Goal: Information Seeking & Learning: Compare options

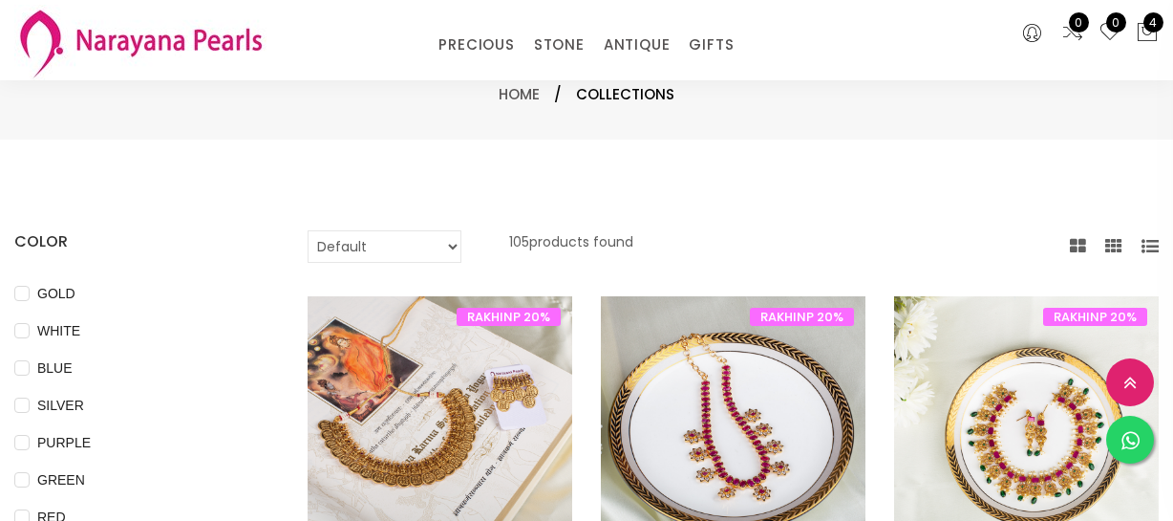
select select "INR"
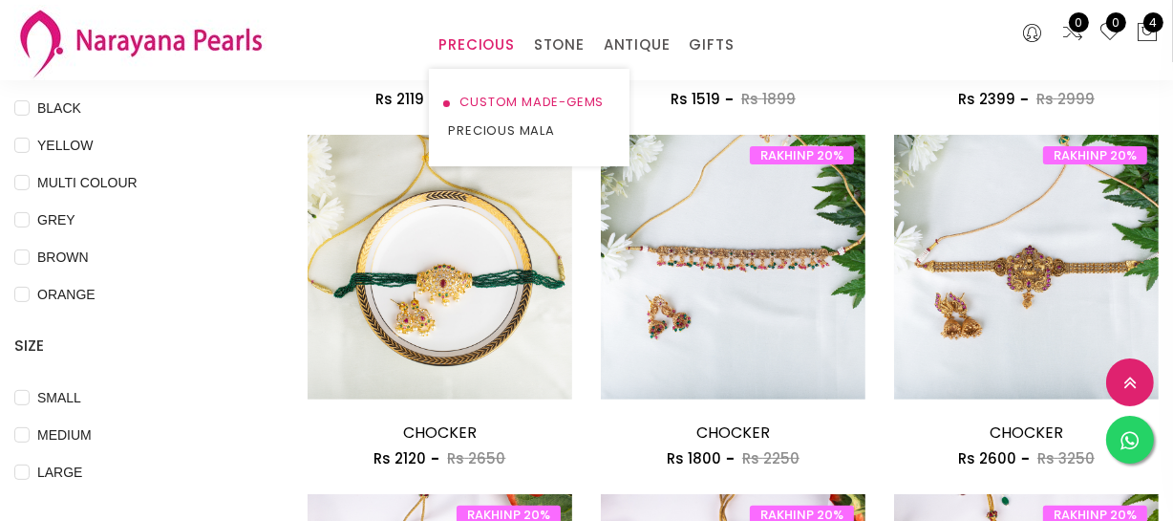
click at [494, 104] on link "CUSTOM MADE-GEMS" at bounding box center [529, 102] width 162 height 29
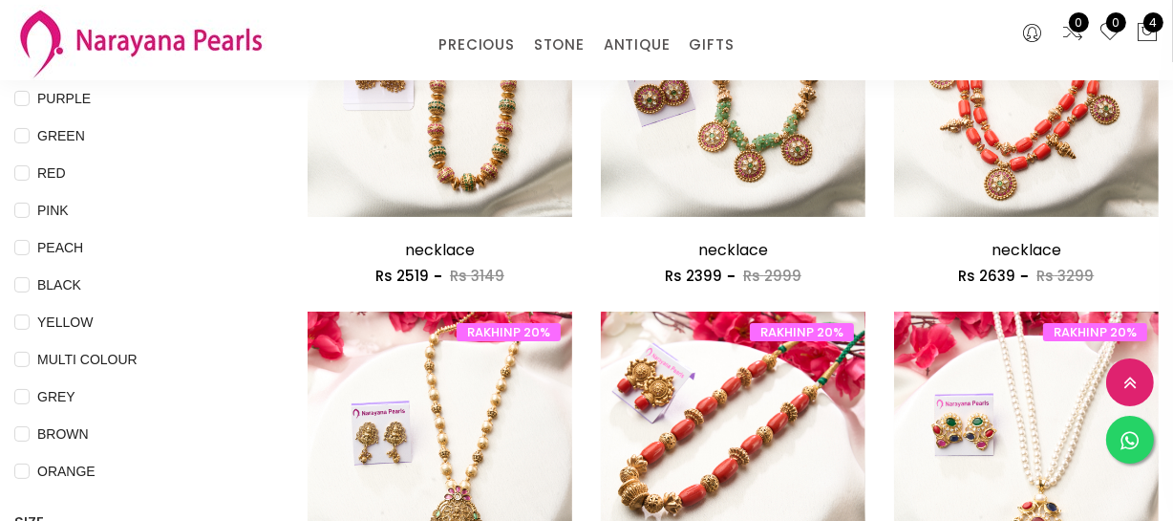
scroll to position [173, 0]
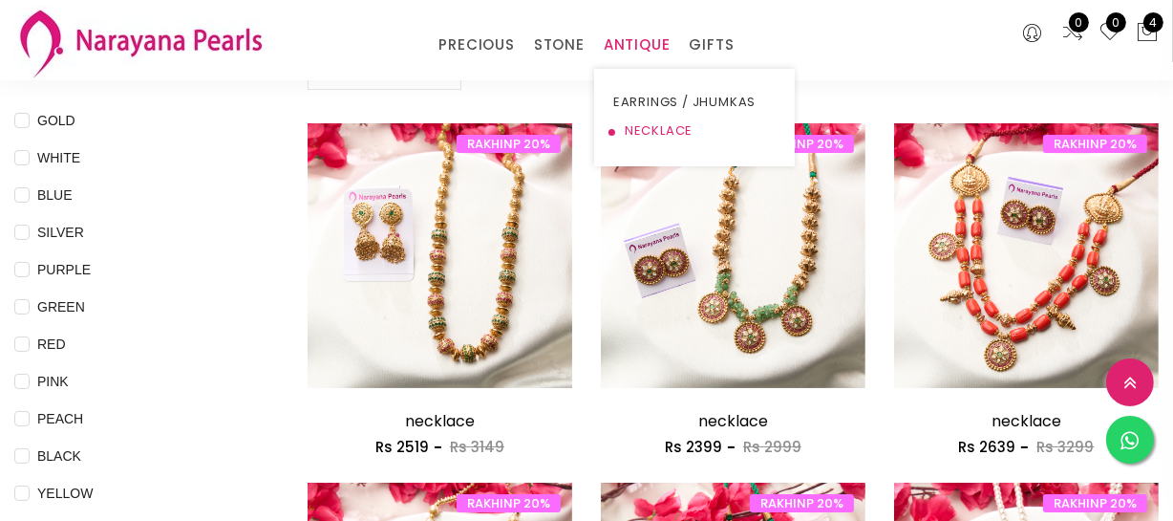
click at [635, 126] on link "NECKLACE" at bounding box center [694, 131] width 162 height 29
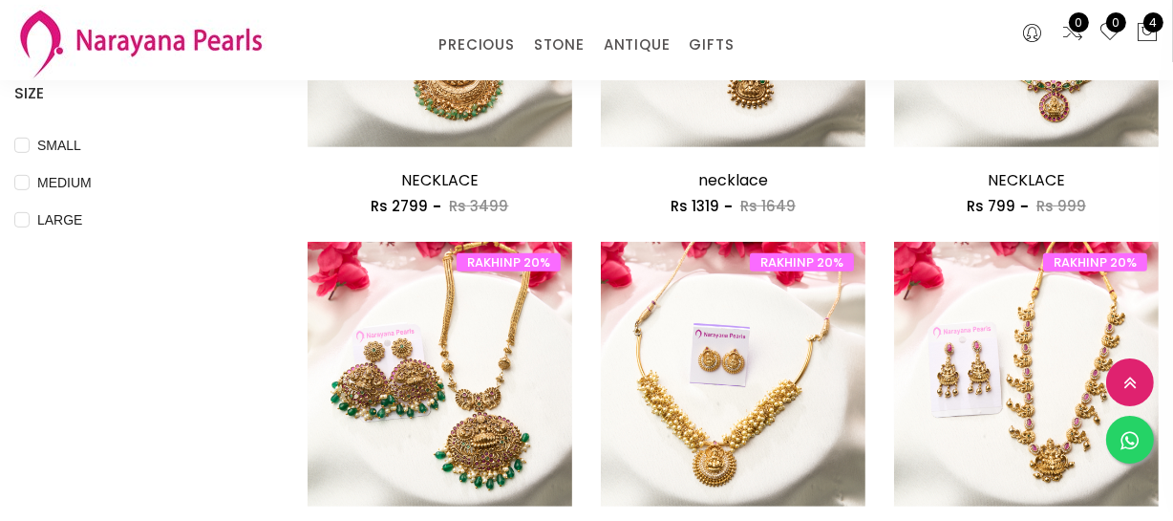
scroll to position [608, 0]
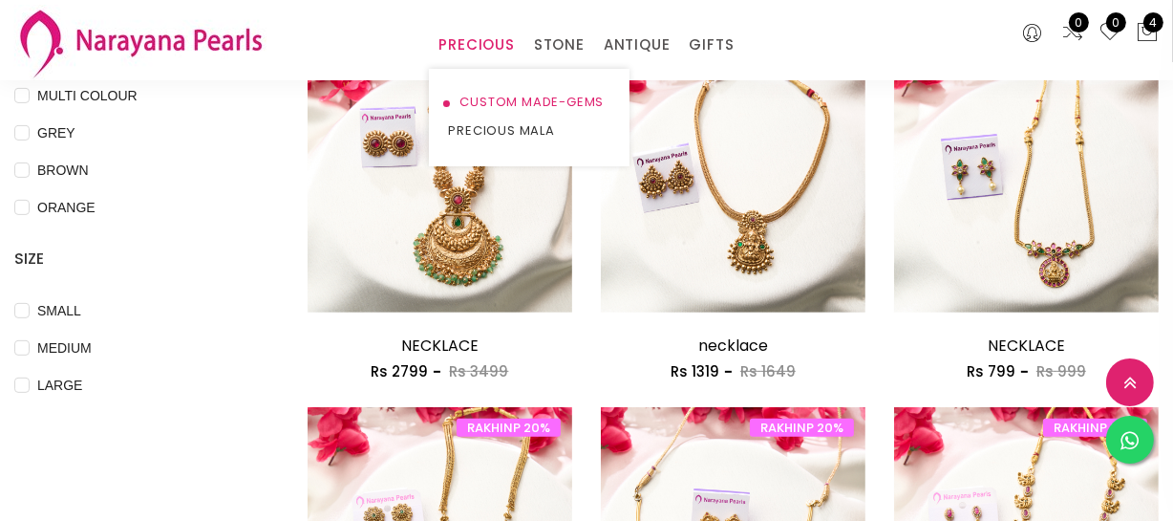
click at [487, 104] on link "CUSTOM MADE-GEMS" at bounding box center [529, 102] width 162 height 29
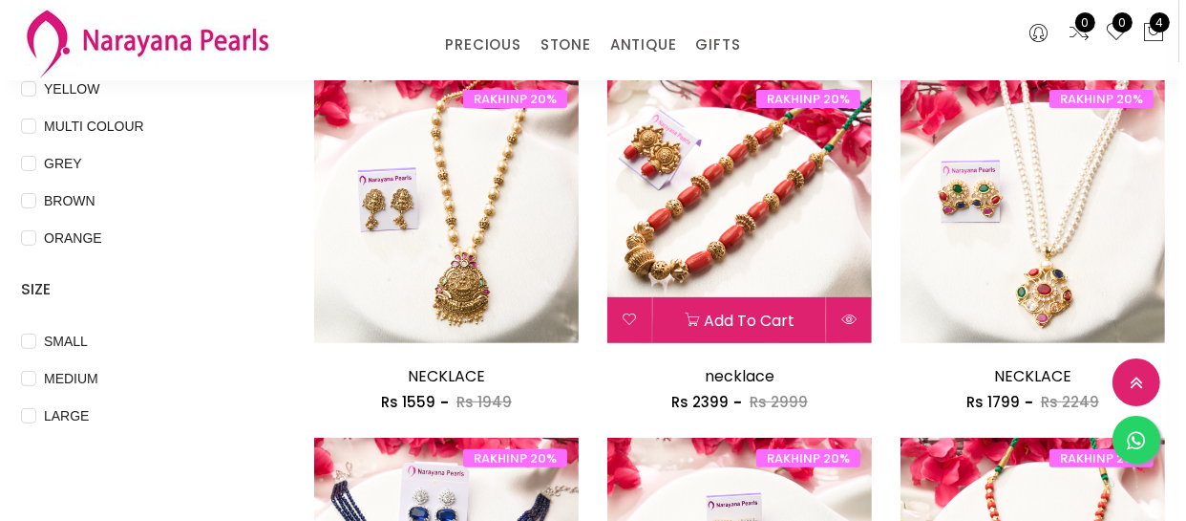
scroll to position [608, 0]
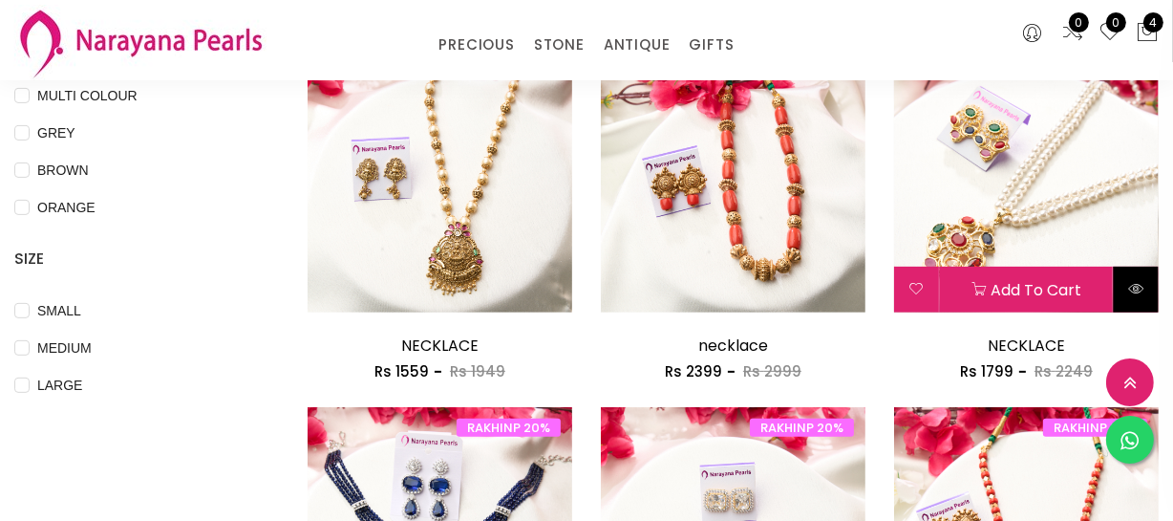
click at [1136, 288] on icon at bounding box center [1135, 288] width 15 height 15
click at [1129, 291] on icon at bounding box center [1135, 288] width 15 height 15
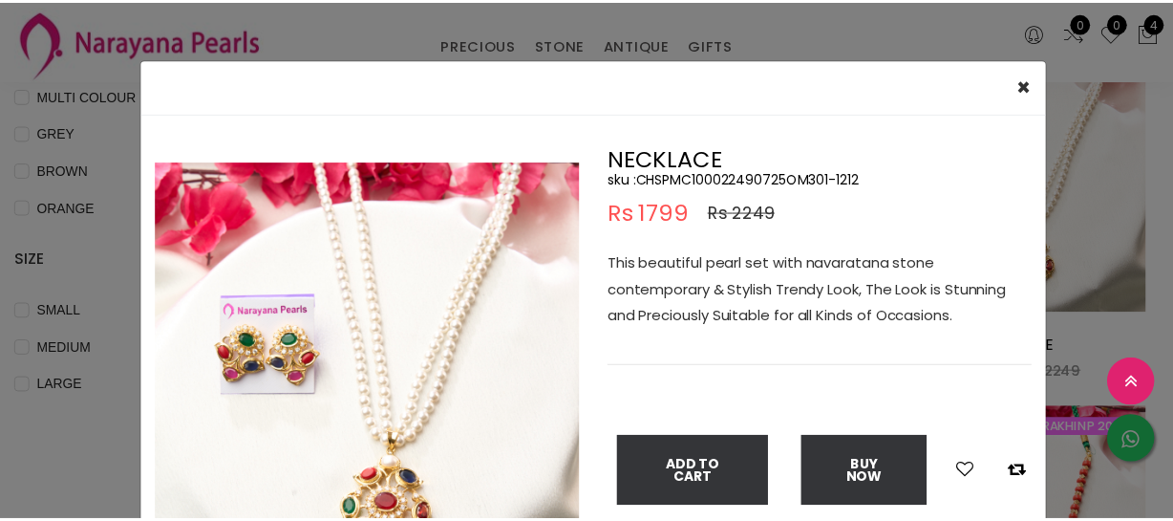
scroll to position [86, 0]
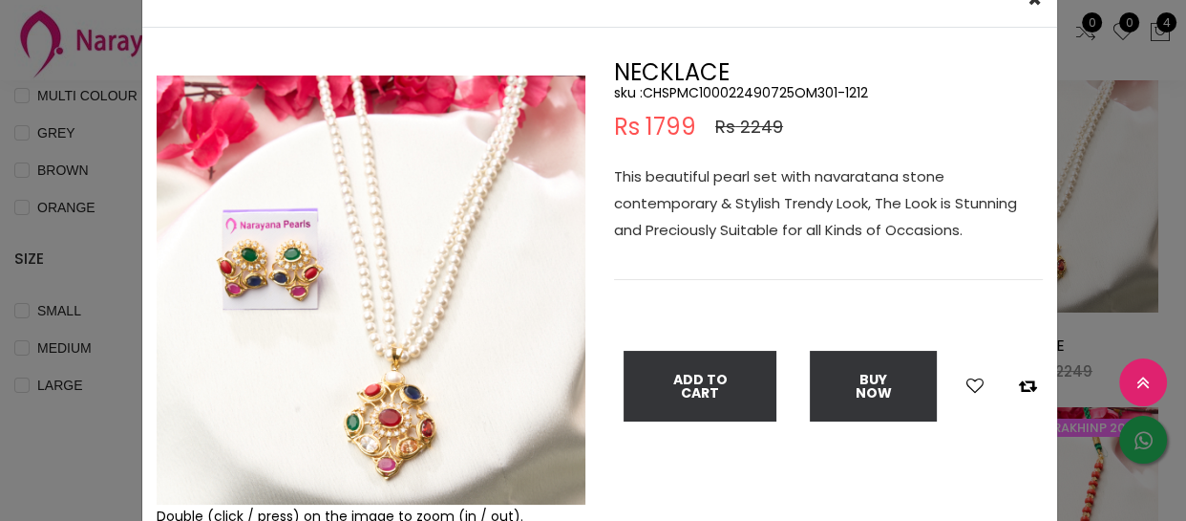
click at [87, 254] on div "× Close Double (click / press) on the image to zoom (in / out). NECKLACE sku : …" at bounding box center [593, 260] width 1186 height 521
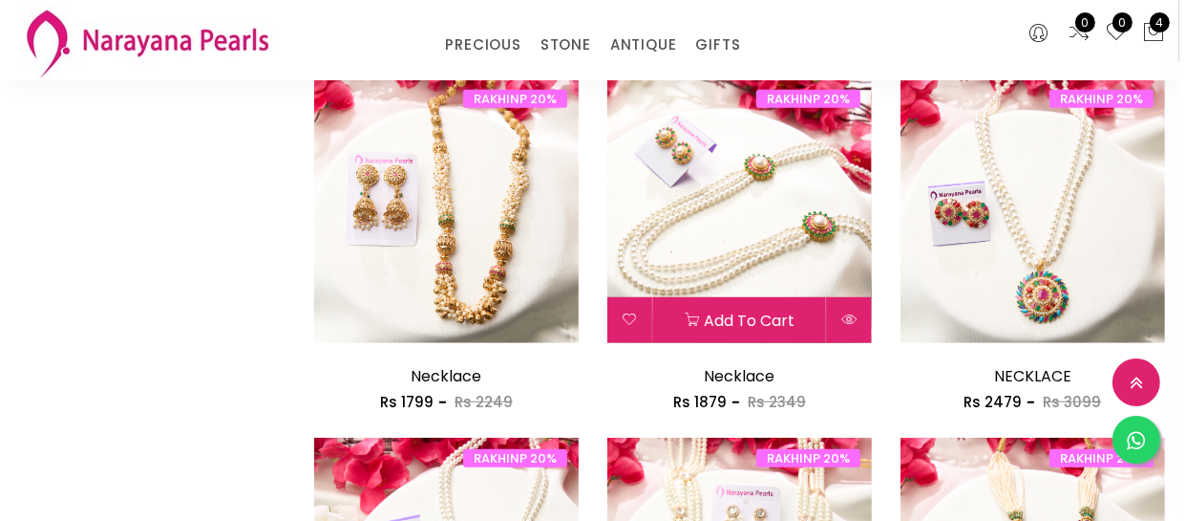
scroll to position [1389, 0]
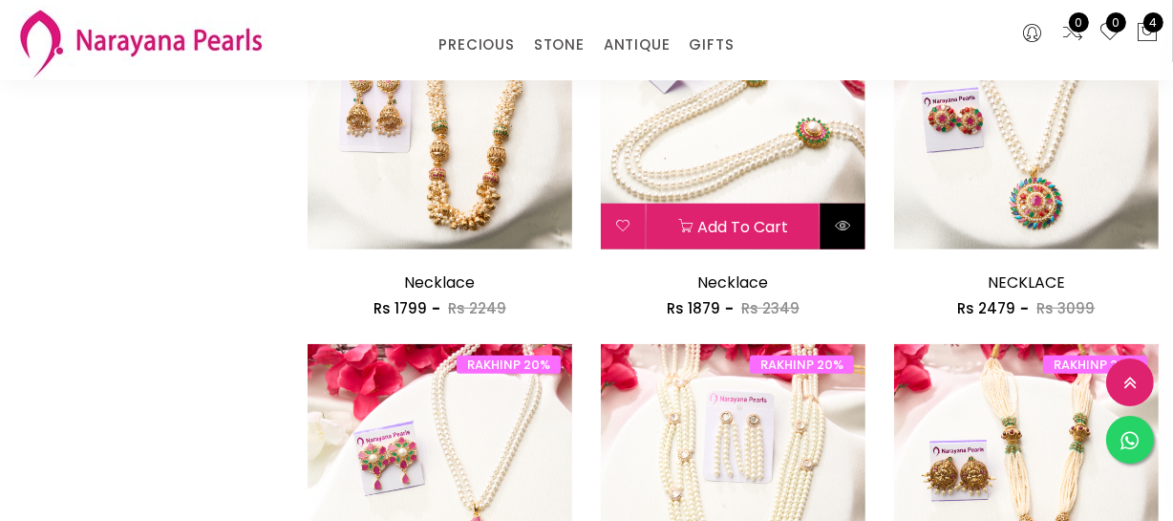
click at [848, 213] on button at bounding box center [843, 226] width 45 height 46
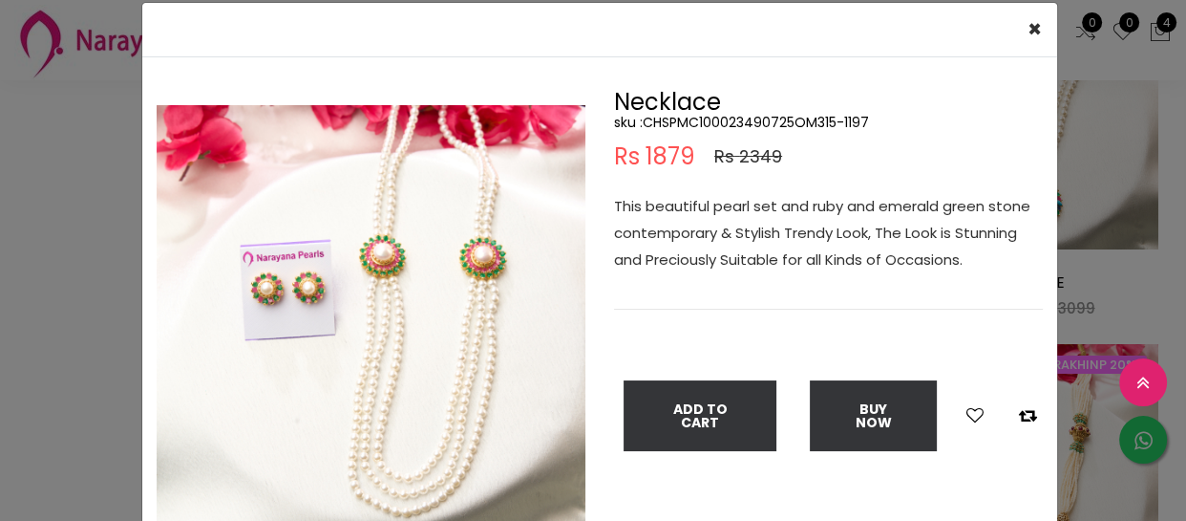
scroll to position [86, 0]
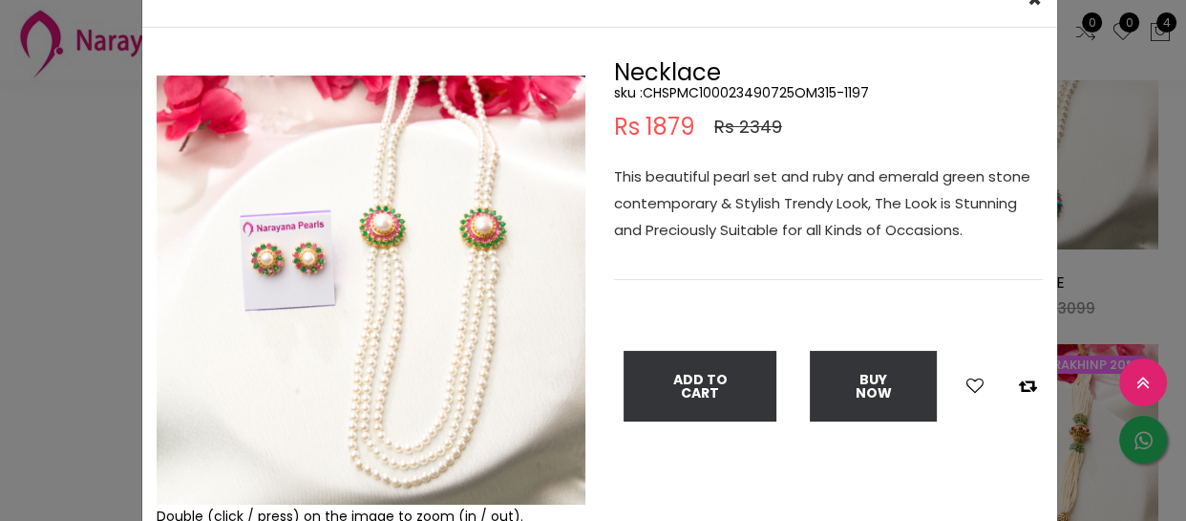
click at [567, 495] on img at bounding box center [371, 289] width 429 height 429
click at [68, 173] on div "× Close Double (click / press) on the image to zoom (in / out). Necklace sku : …" at bounding box center [593, 260] width 1186 height 521
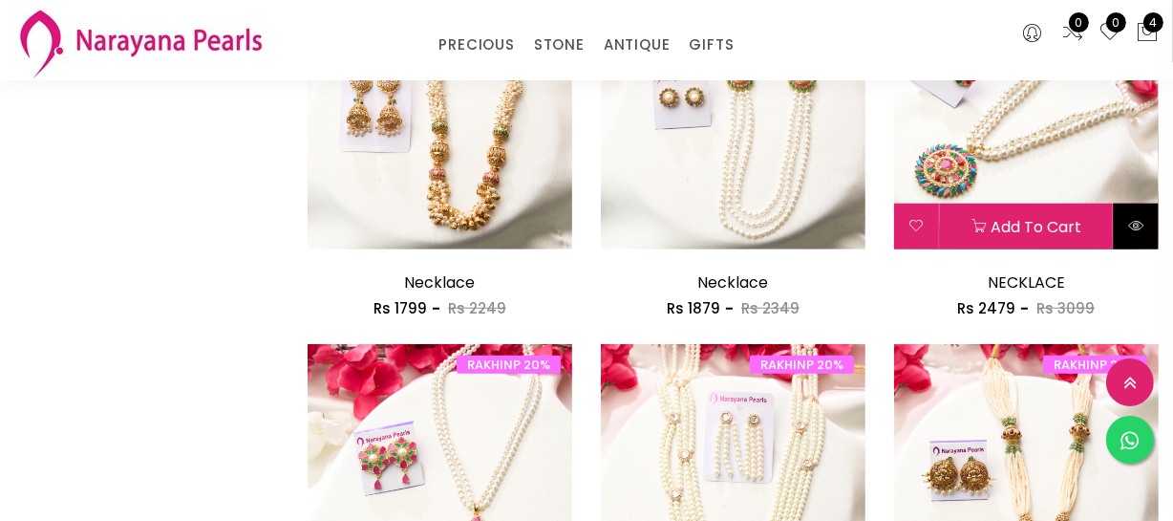
click at [1149, 233] on button at bounding box center [1136, 226] width 45 height 46
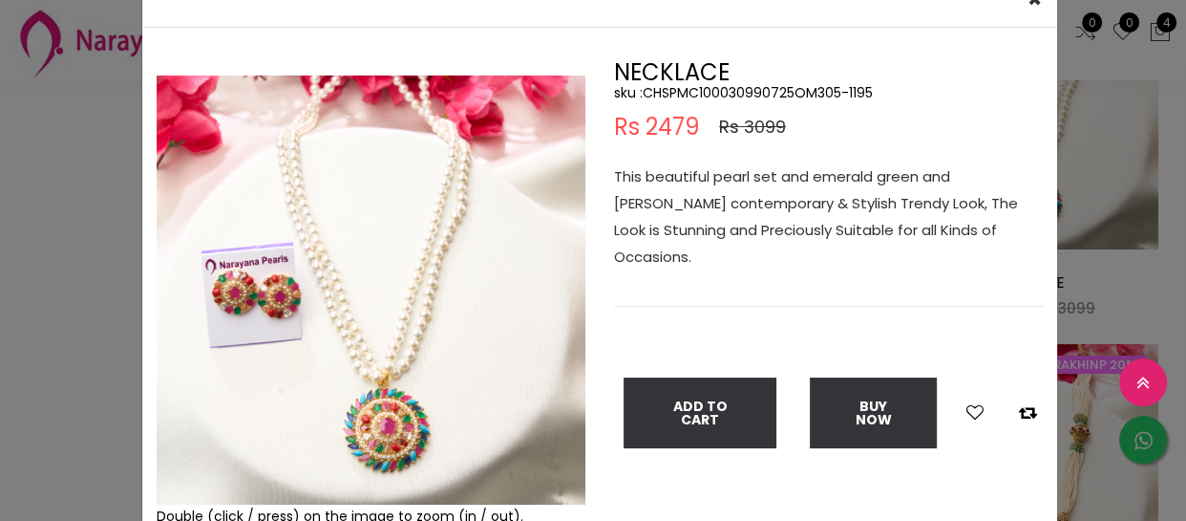
click at [561, 490] on img at bounding box center [371, 289] width 429 height 429
click at [82, 140] on div "× Close Double (click / press) on the image to zoom (in / out). NECKLACE sku : …" at bounding box center [593, 260] width 1186 height 521
drag, startPoint x: 82, startPoint y: 140, endPoint x: 62, endPoint y: 213, distance: 75.3
click at [74, 146] on div "× Close Double (click / press) on the image to zoom (in / out). NECKLACE sku : …" at bounding box center [593, 260] width 1186 height 521
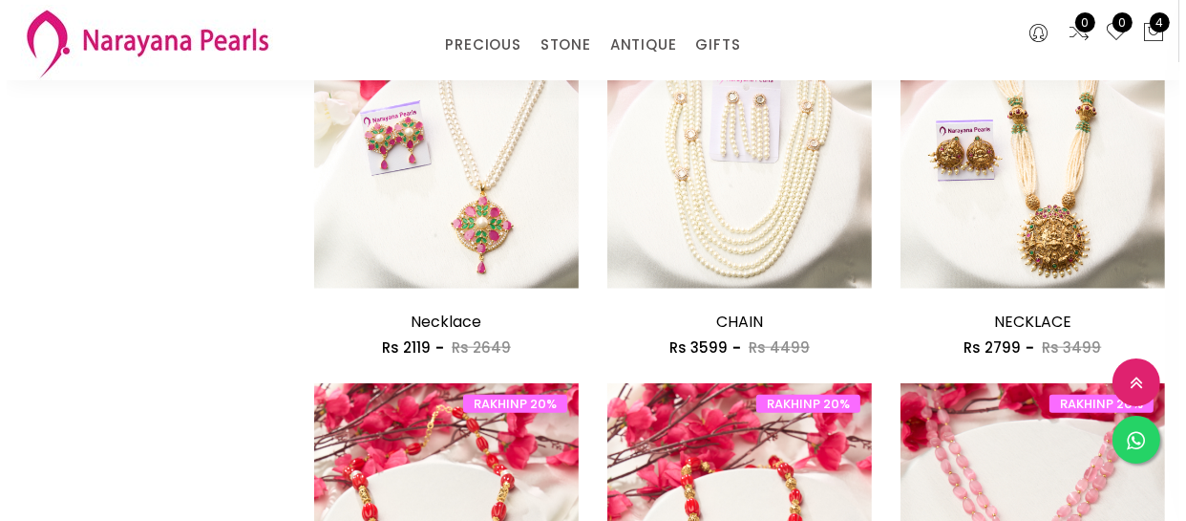
scroll to position [1737, 0]
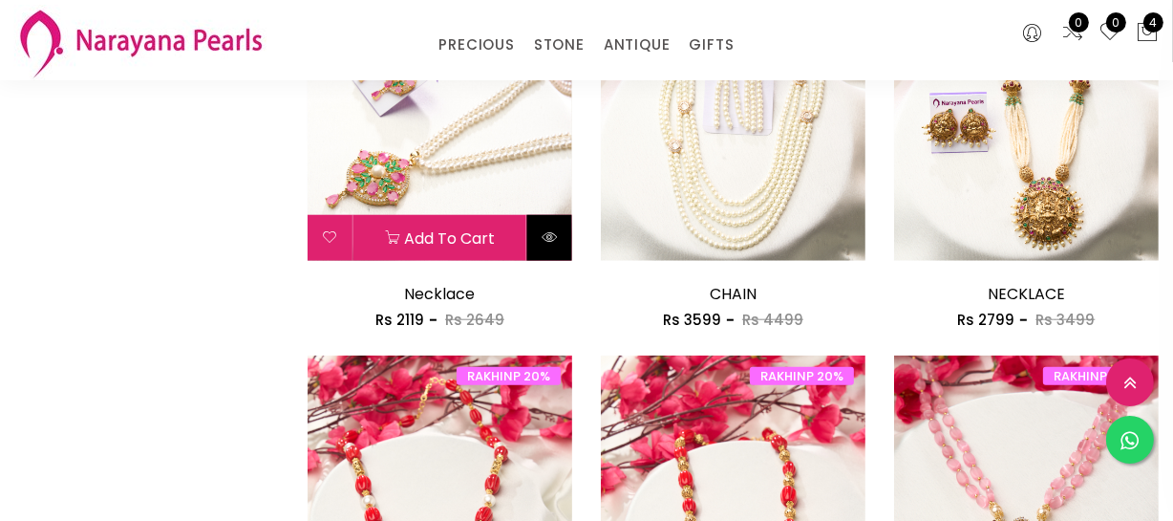
click at [557, 246] on button at bounding box center [549, 238] width 45 height 46
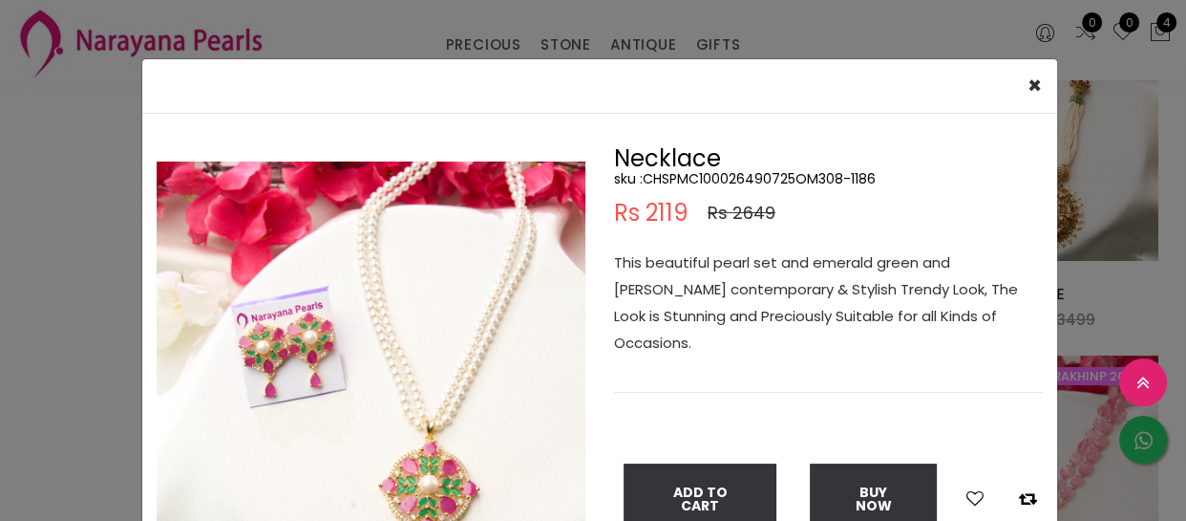
click at [557, 246] on div "Double (click / press) on the image to zoom (in / out)." at bounding box center [371, 380] width 458 height 466
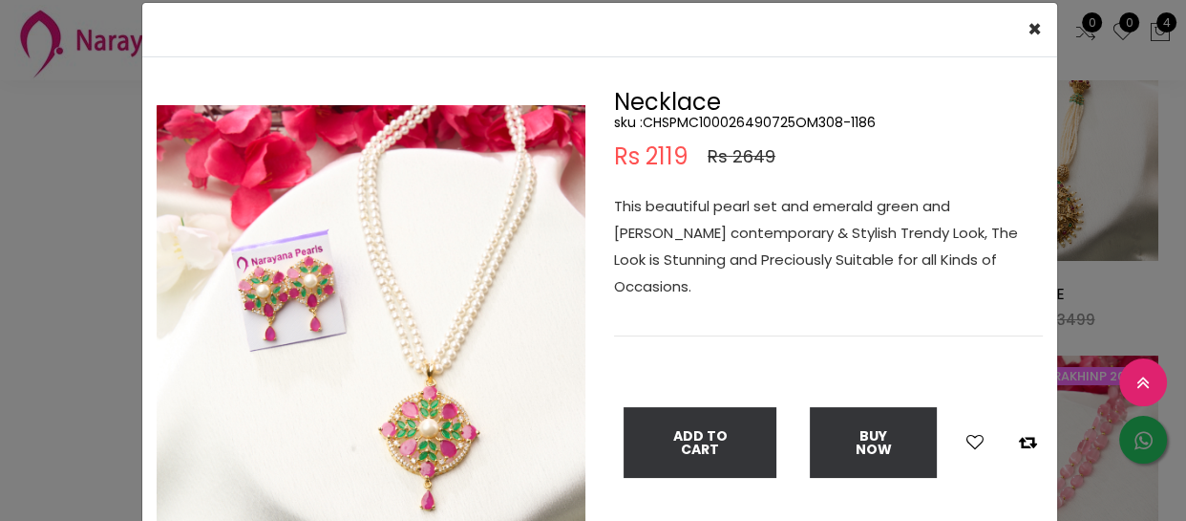
scroll to position [86, 0]
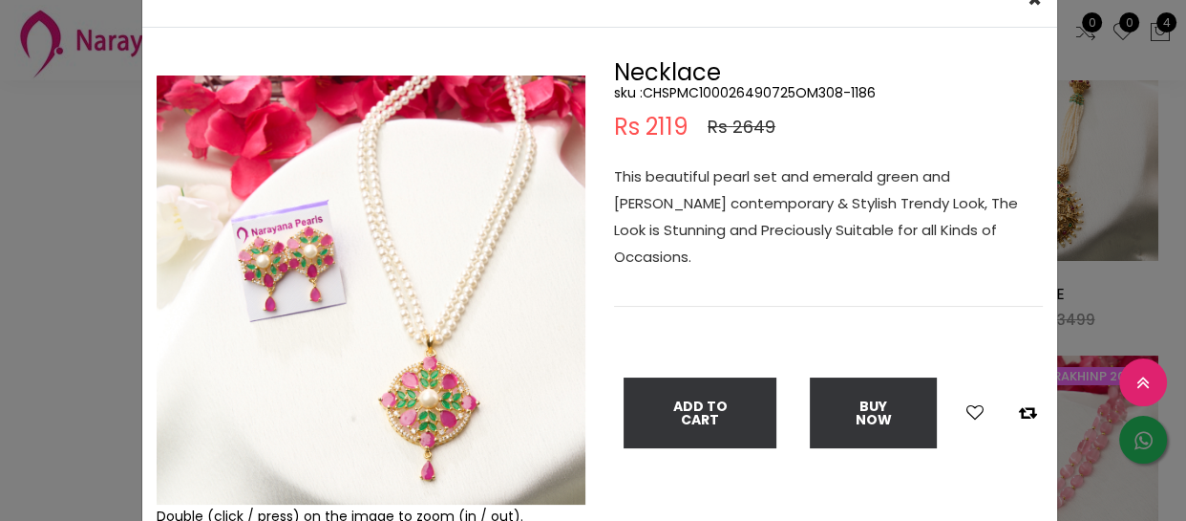
drag, startPoint x: 102, startPoint y: 217, endPoint x: 98, endPoint y: 226, distance: 10.3
click at [101, 224] on div "× Close Double (click / press) on the image to zoom (in / out). Necklace sku : …" at bounding box center [593, 260] width 1186 height 521
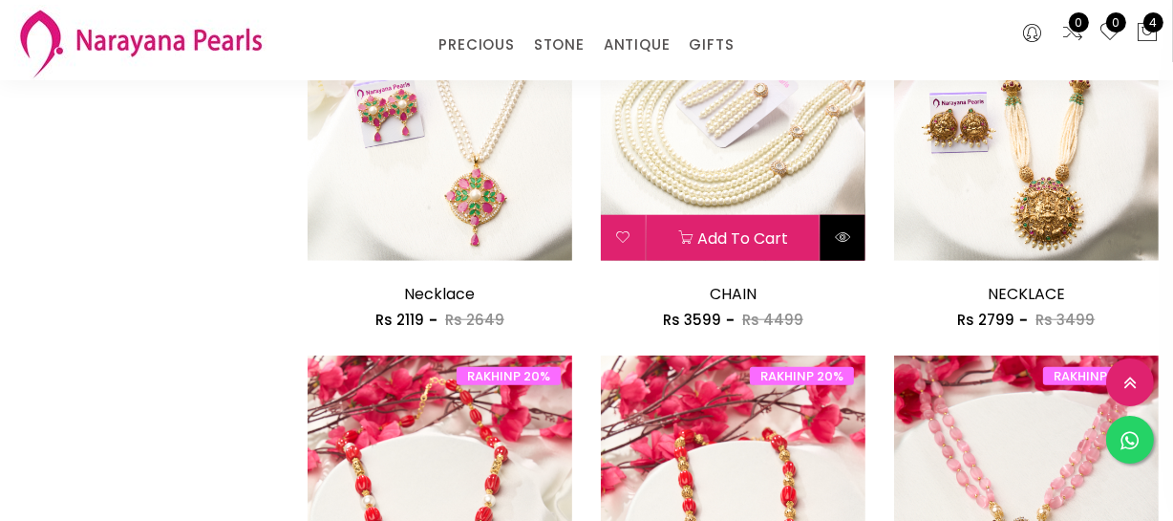
click at [849, 226] on button at bounding box center [843, 238] width 45 height 46
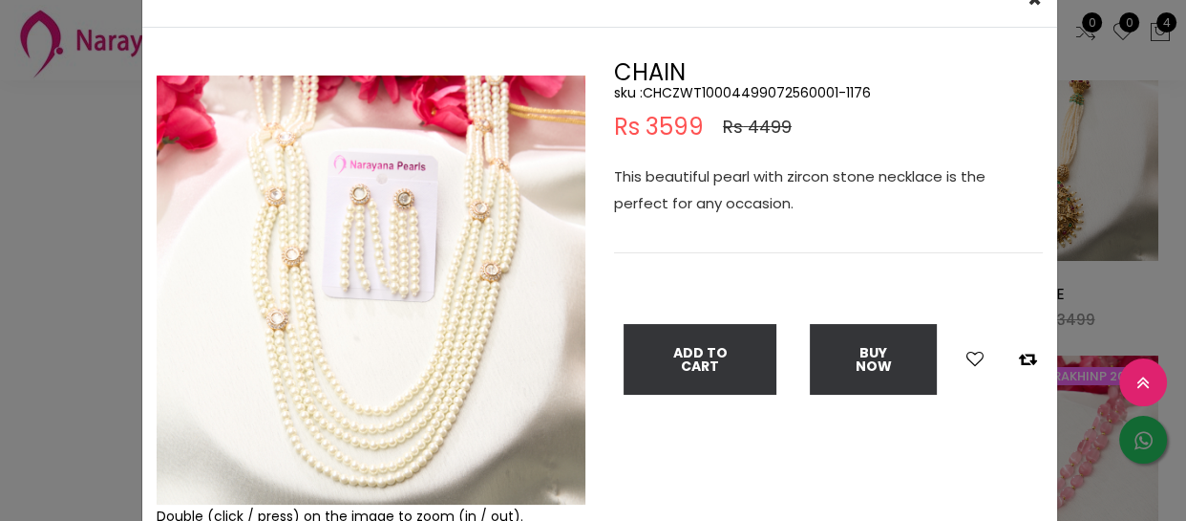
click at [57, 201] on div "× Close Double (click / press) on the image to zoom (in / out). CHAIN sku : CHC…" at bounding box center [593, 260] width 1186 height 521
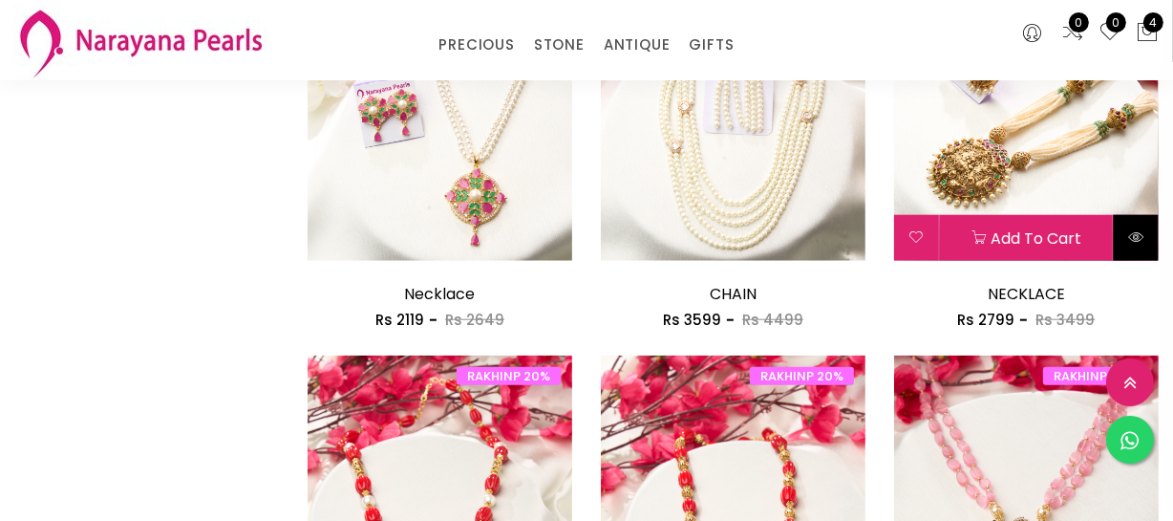
click at [1141, 239] on icon at bounding box center [1135, 236] width 15 height 15
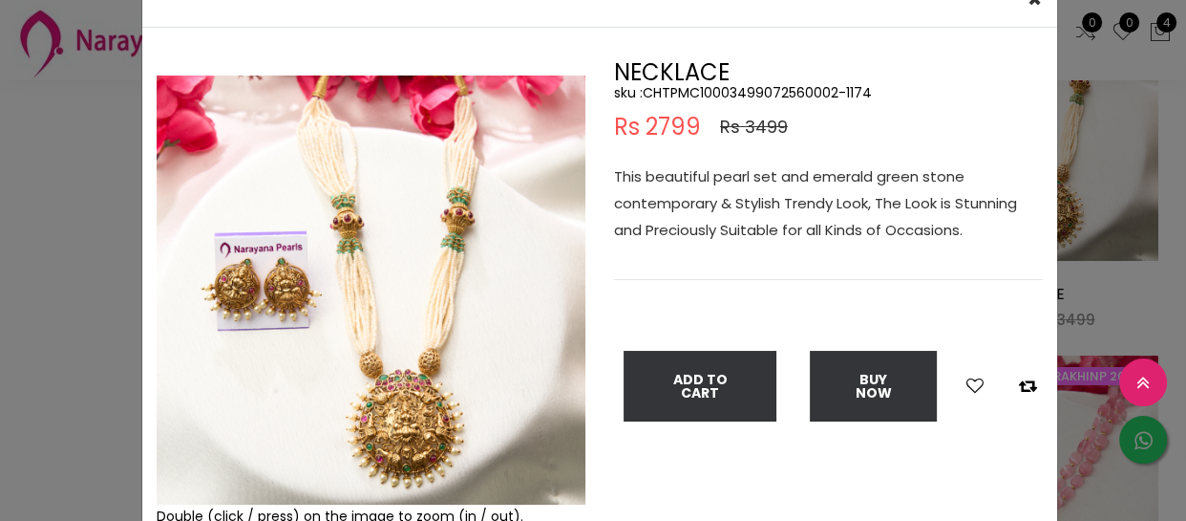
click at [68, 199] on div "× Close Double (click / press) on the image to zoom (in / out). NECKLACE sku : …" at bounding box center [593, 260] width 1186 height 521
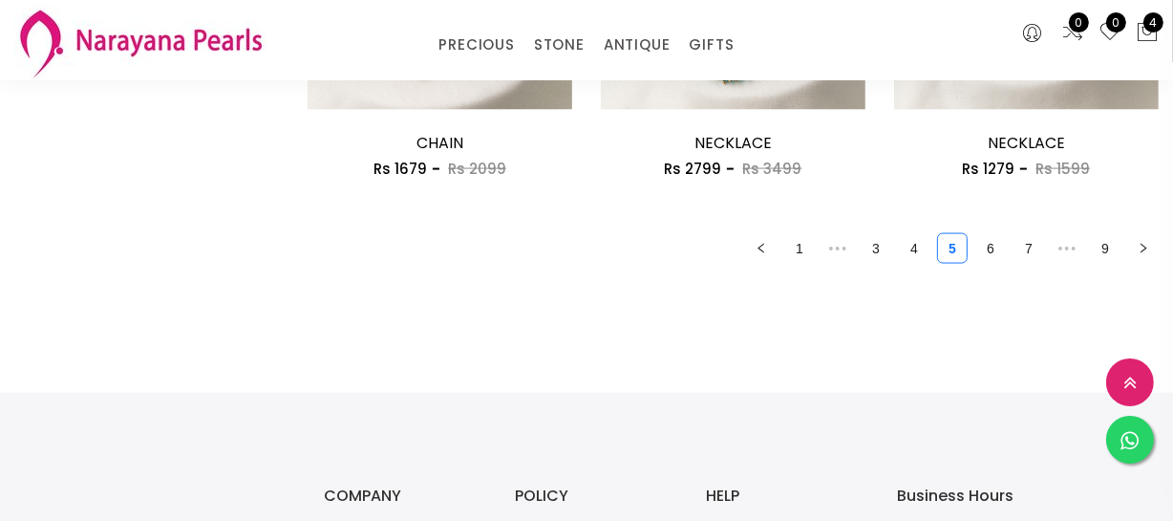
scroll to position [2605, 0]
click at [867, 256] on link "3" at bounding box center [876, 249] width 29 height 29
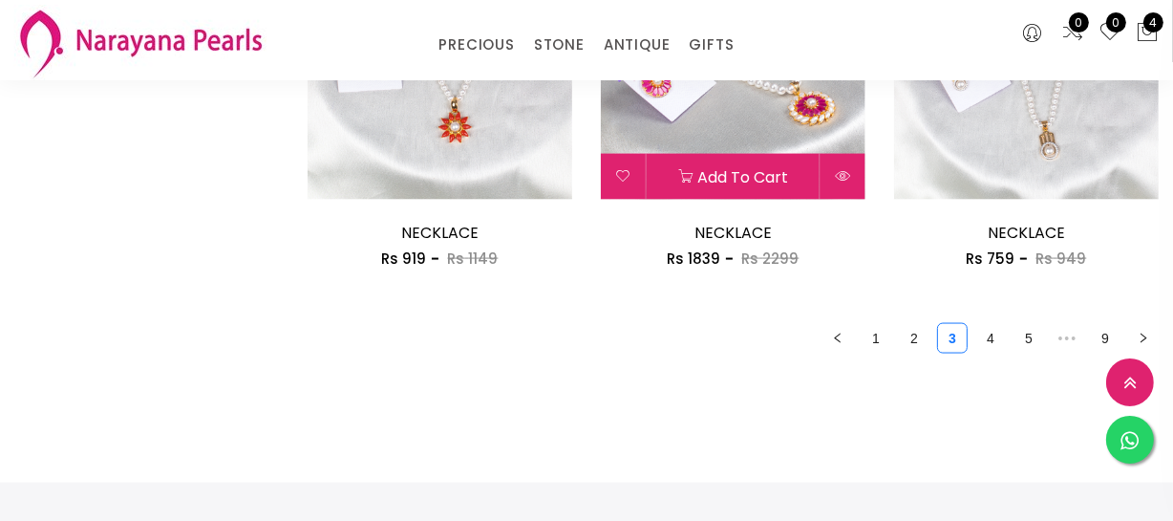
scroll to position [2518, 0]
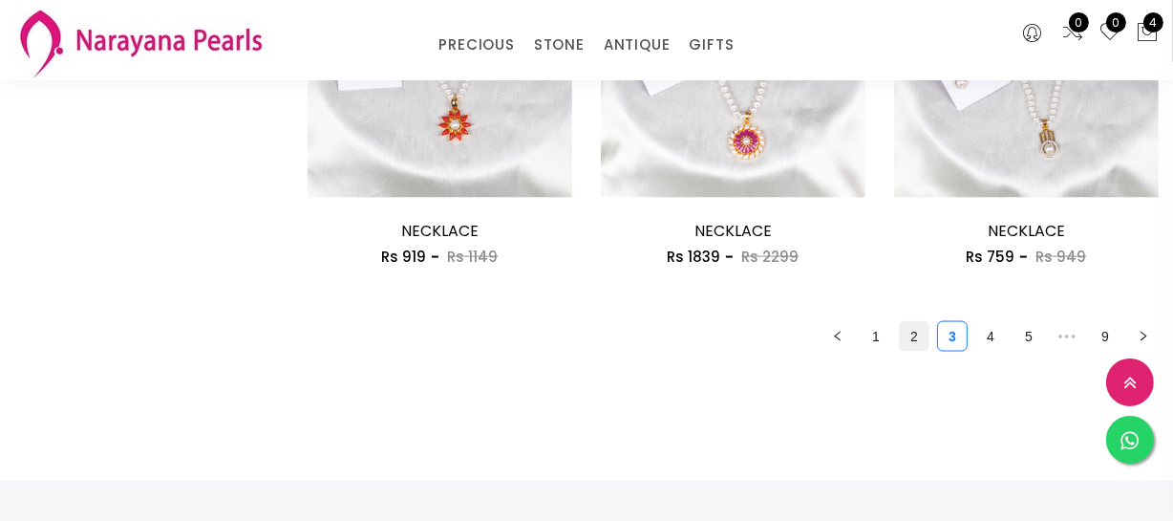
click at [919, 334] on link "2" at bounding box center [914, 336] width 29 height 29
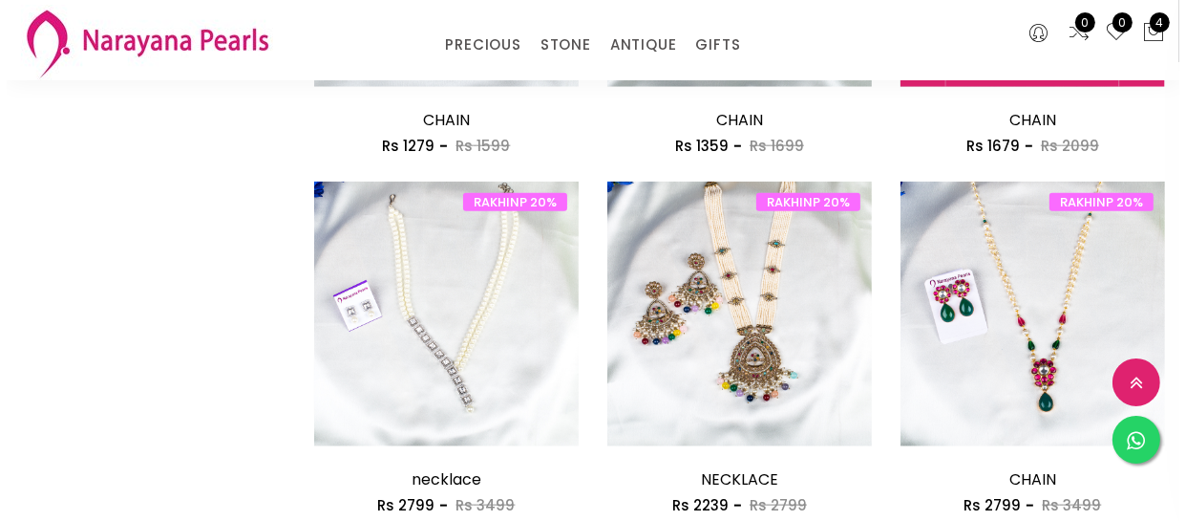
scroll to position [1997, 0]
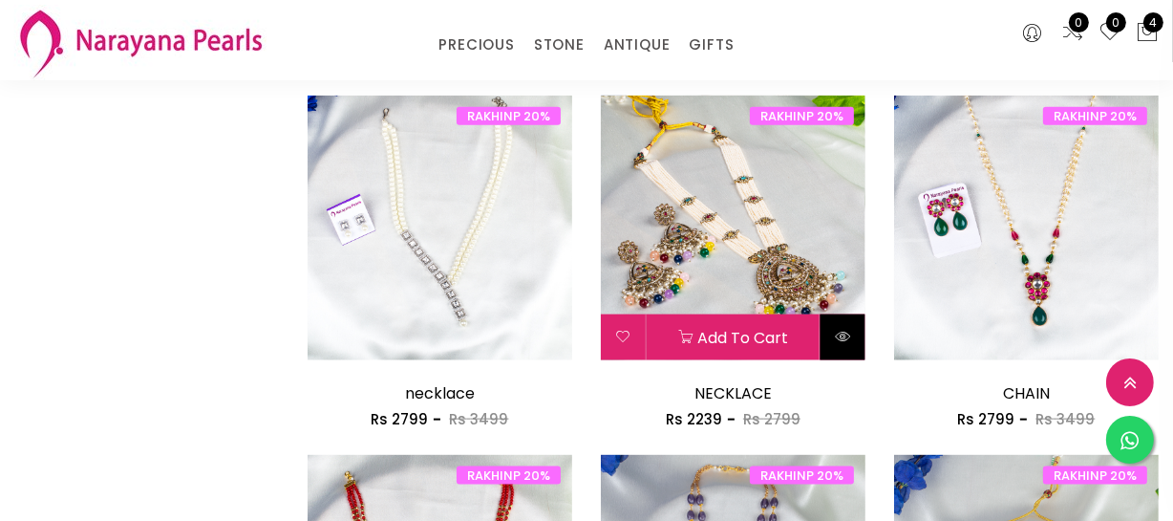
click at [847, 346] on button at bounding box center [843, 337] width 45 height 46
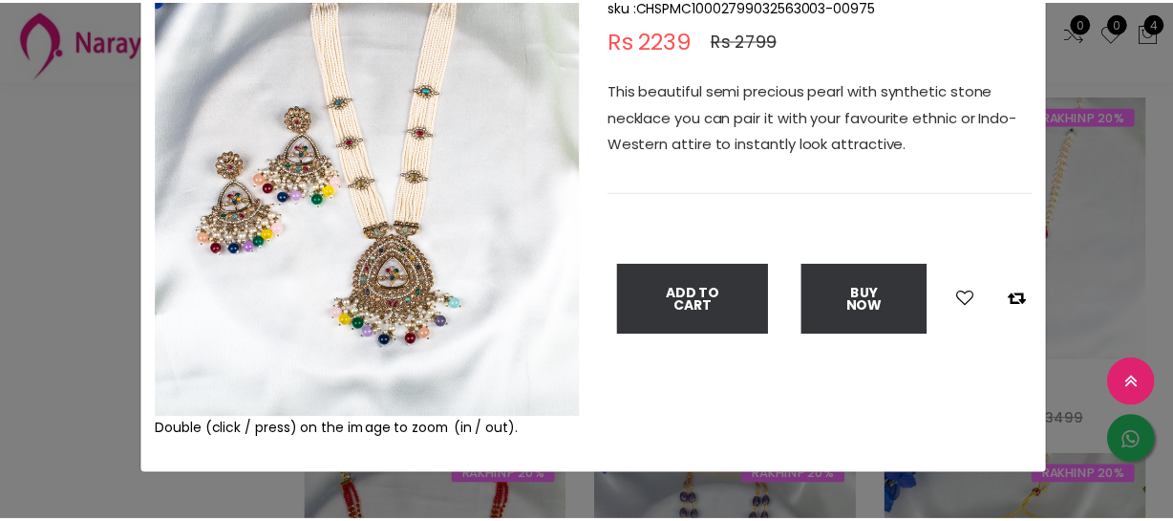
scroll to position [86, 0]
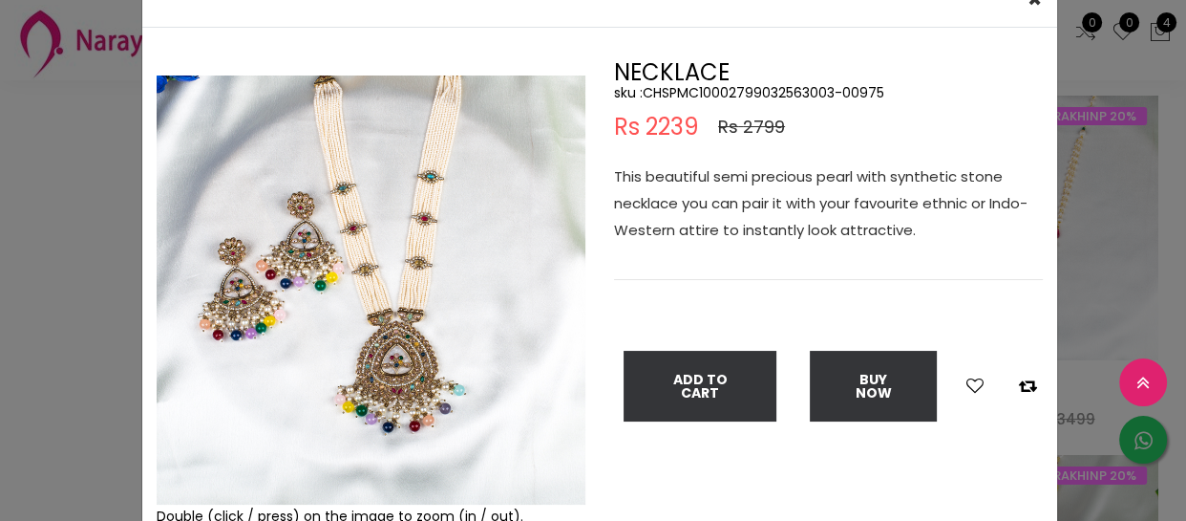
click at [63, 182] on div "× Close Double (click / press) on the image to zoom (in / out). NECKLACE sku : …" at bounding box center [593, 260] width 1186 height 521
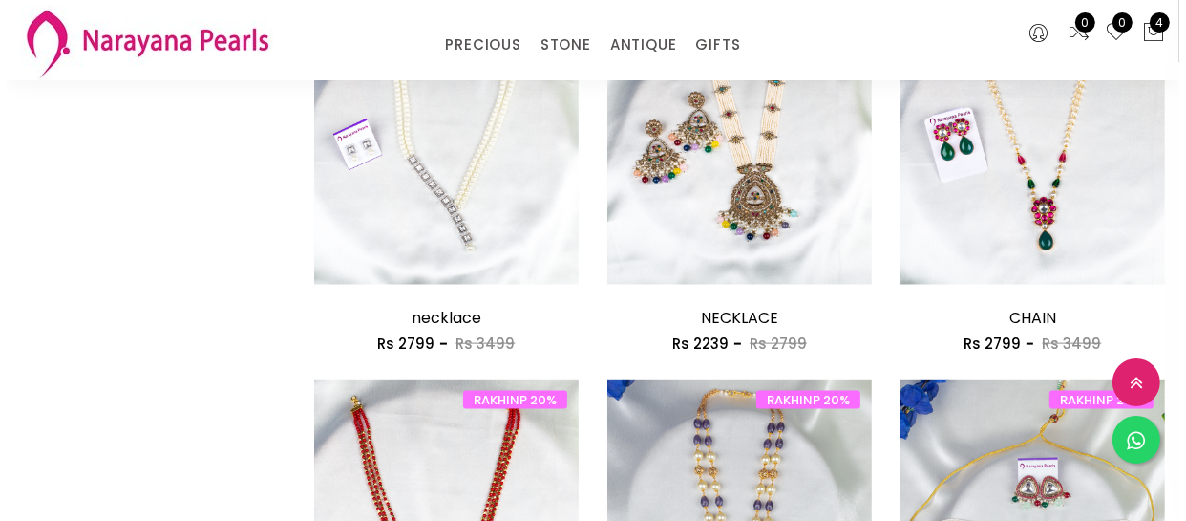
scroll to position [2170, 0]
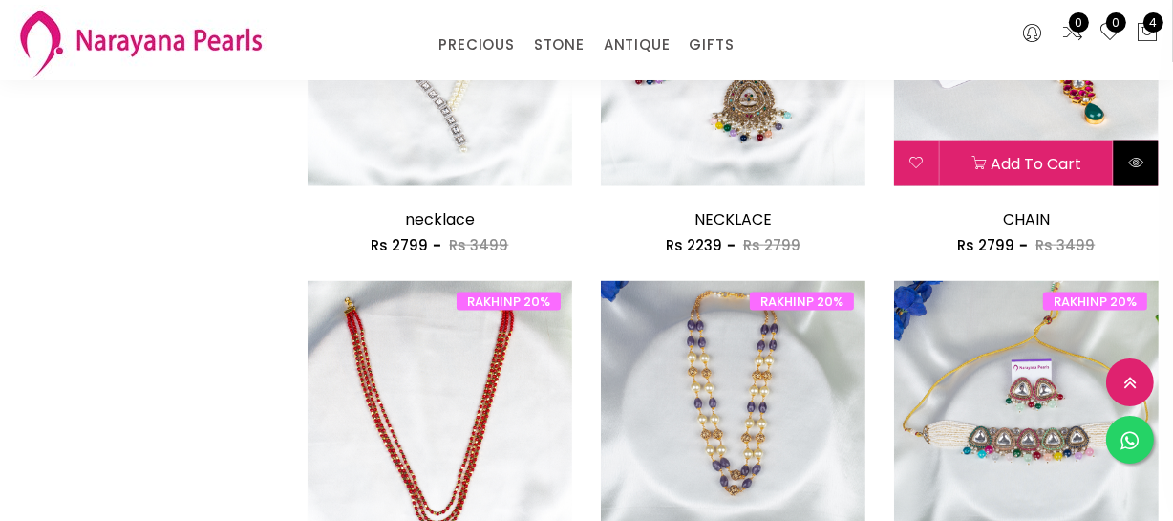
click at [1143, 159] on icon at bounding box center [1135, 162] width 15 height 15
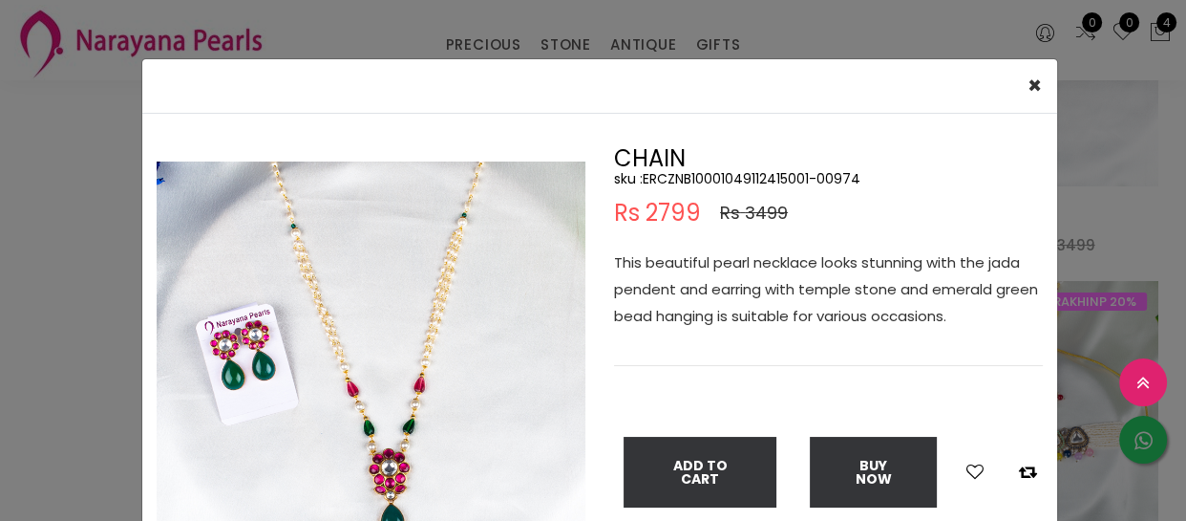
click at [0, 134] on div "× Close Double (click / press) on the image to zoom (in / out). CHAIN sku : ERC…" at bounding box center [593, 260] width 1186 height 521
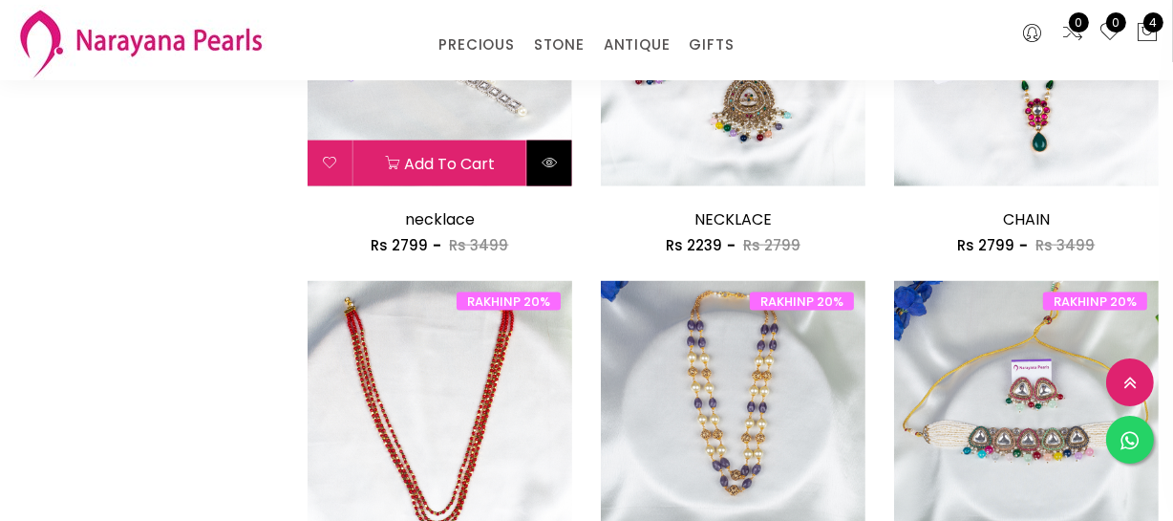
click at [559, 175] on button at bounding box center [549, 163] width 45 height 46
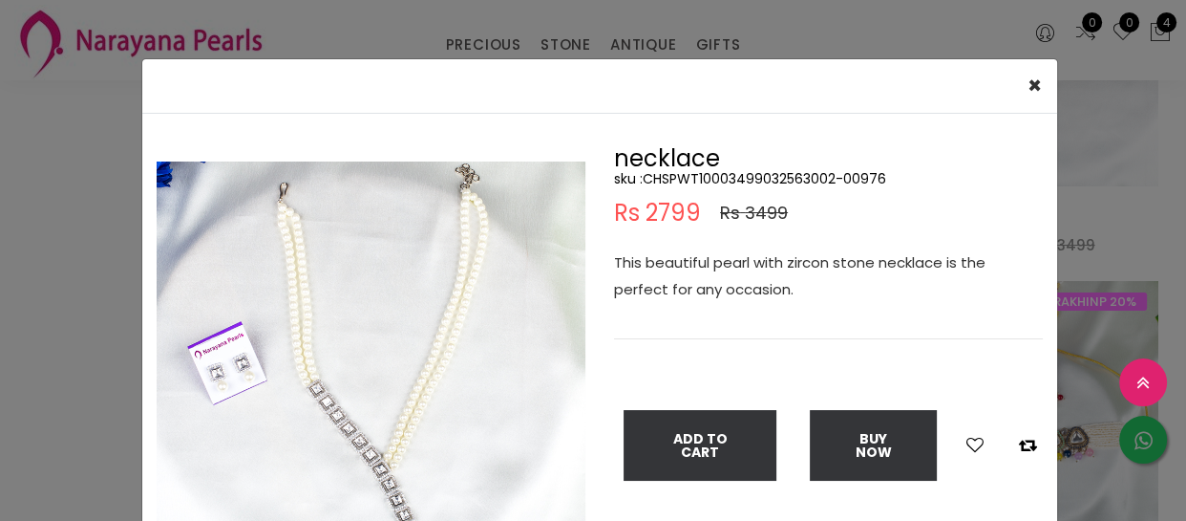
click at [712, 178] on h5 "sku : CHSPWT10003499032563002-00976" at bounding box center [828, 178] width 429 height 17
copy h5 "CHSPWT10003499032563002"
drag, startPoint x: 95, startPoint y: 258, endPoint x: 190, endPoint y: 252, distance: 95.7
click at [95, 258] on div "× Close Double (click / press) on the image to zoom (in / out). necklace sku : …" at bounding box center [593, 260] width 1186 height 521
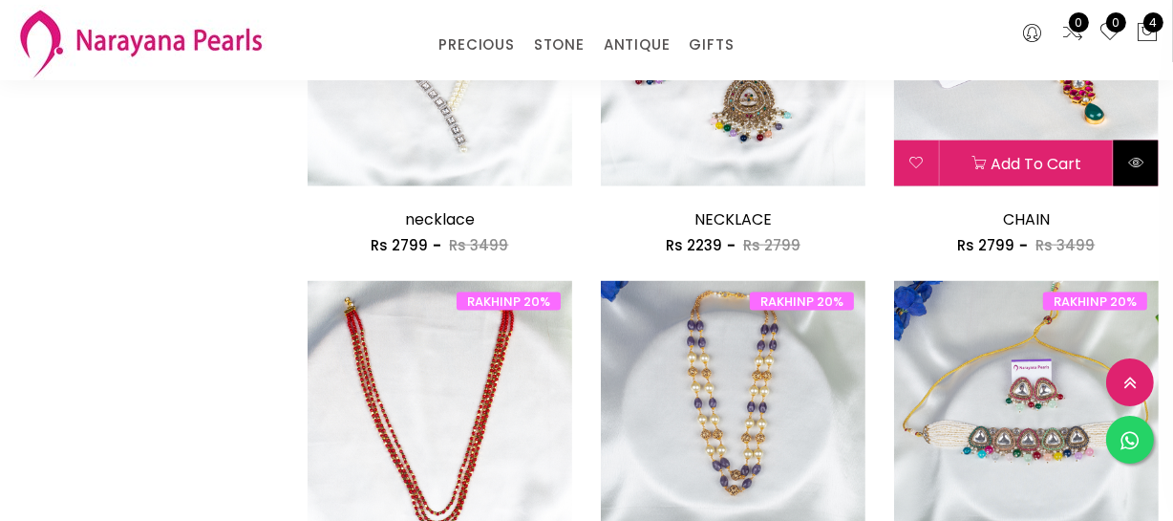
click at [1153, 172] on button at bounding box center [1136, 163] width 45 height 46
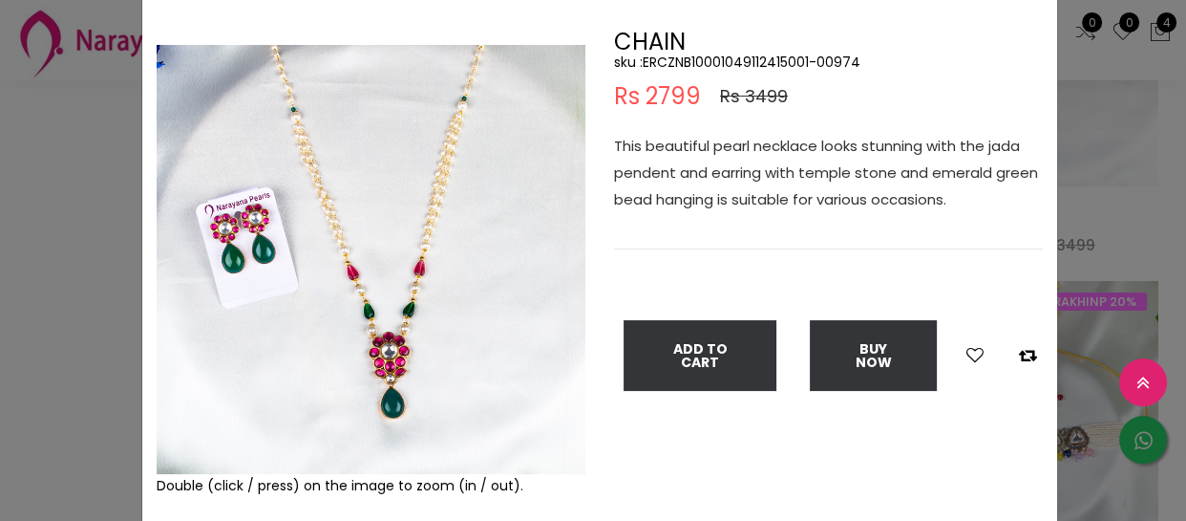
scroll to position [86, 0]
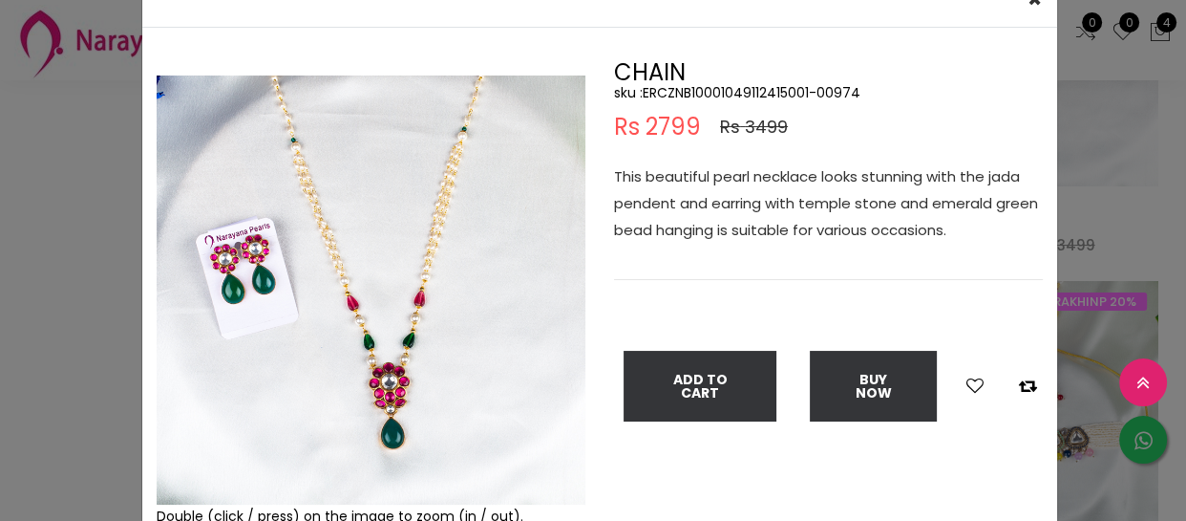
click at [52, 182] on div "× Close Double (click / press) on the image to zoom (in / out). CHAIN sku : ERC…" at bounding box center [593, 260] width 1186 height 521
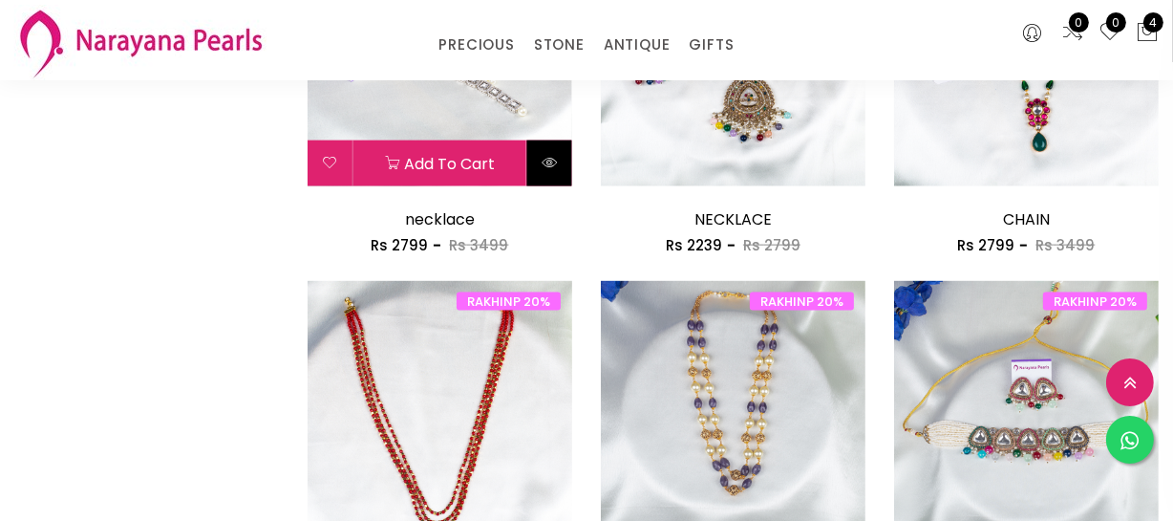
click at [550, 159] on icon at bounding box center [549, 162] width 15 height 15
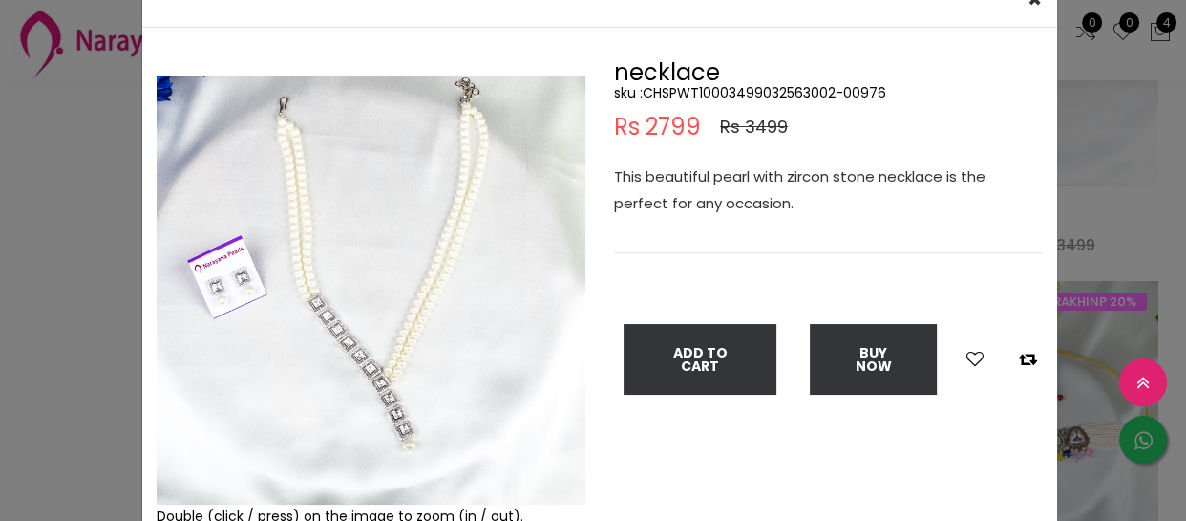
drag, startPoint x: 93, startPoint y: 137, endPoint x: 166, endPoint y: 206, distance: 101.4
click at [86, 153] on div "× Close Double (click / press) on the image to zoom (in / out). necklace sku : …" at bounding box center [593, 260] width 1186 height 521
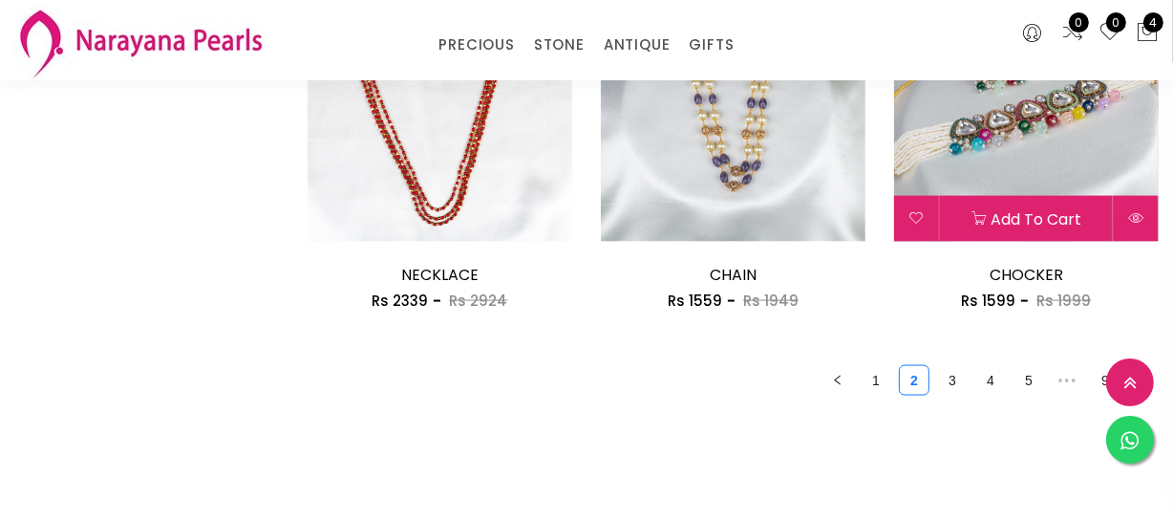
scroll to position [2431, 0]
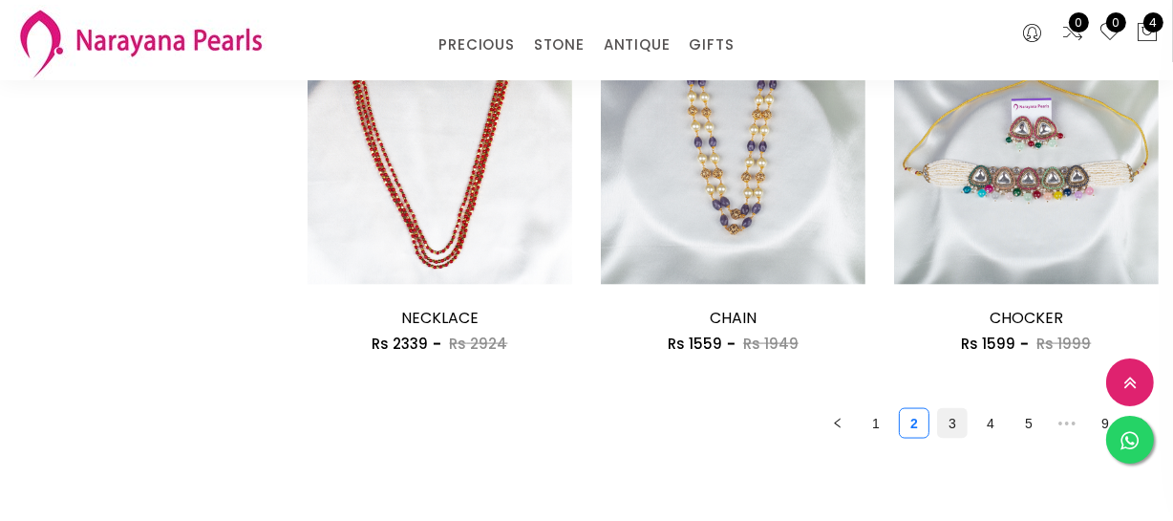
click at [949, 422] on link "3" at bounding box center [952, 423] width 29 height 29
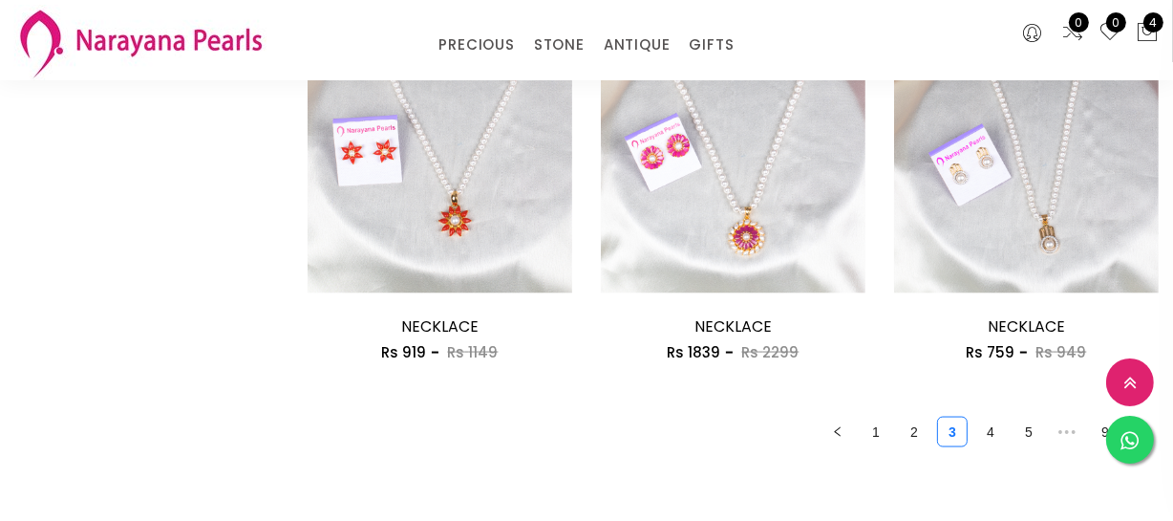
scroll to position [2605, 0]
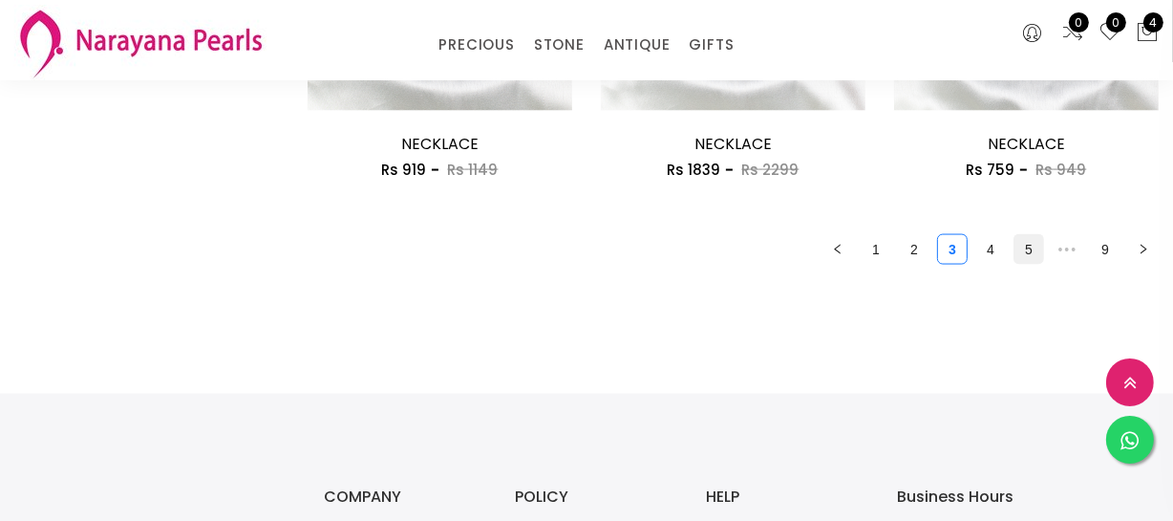
click at [1024, 259] on link "5" at bounding box center [1029, 249] width 29 height 29
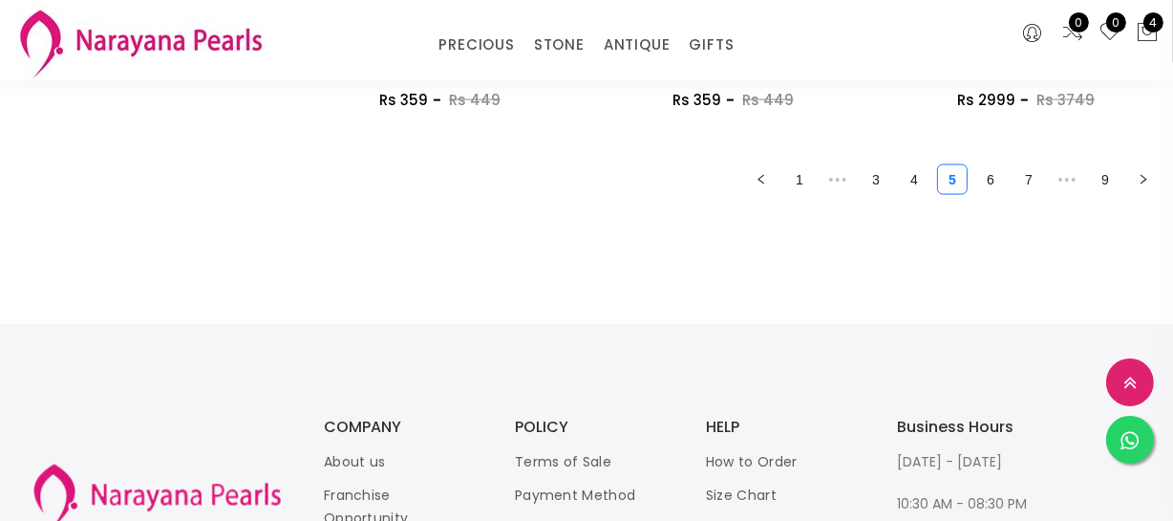
scroll to position [2692, 0]
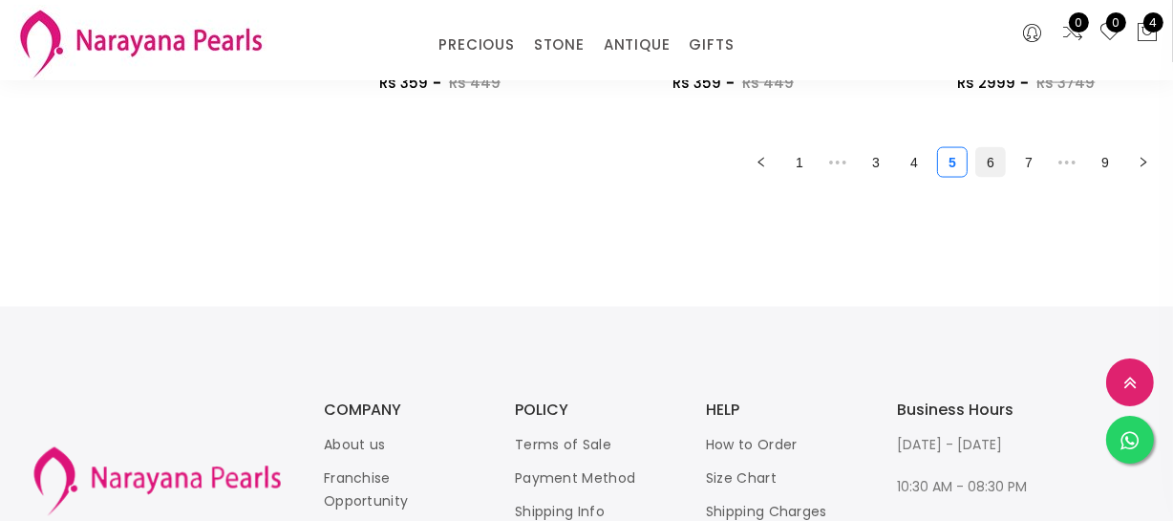
click at [999, 166] on link "6" at bounding box center [990, 162] width 29 height 29
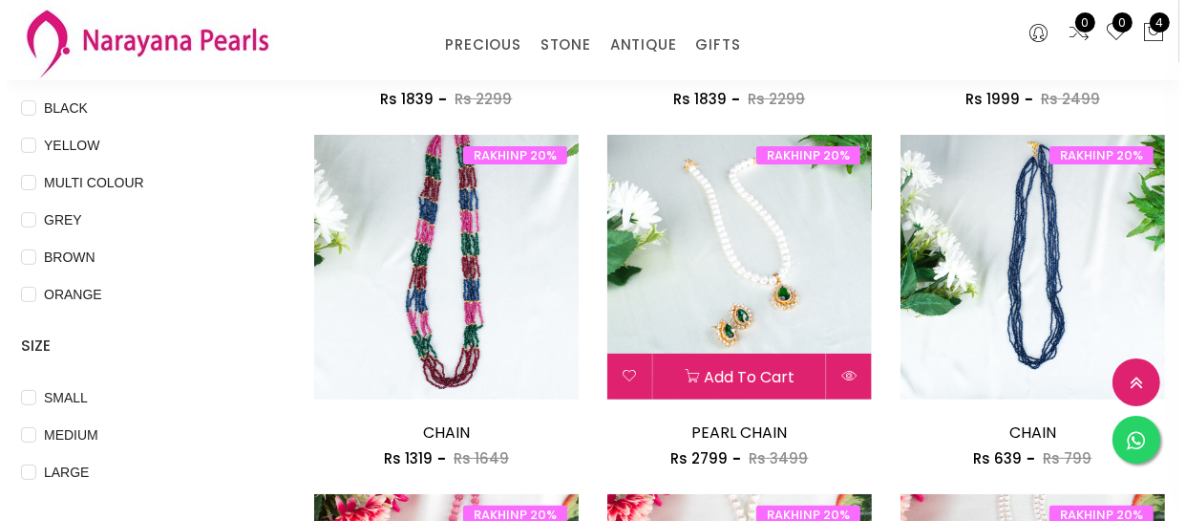
scroll to position [694, 0]
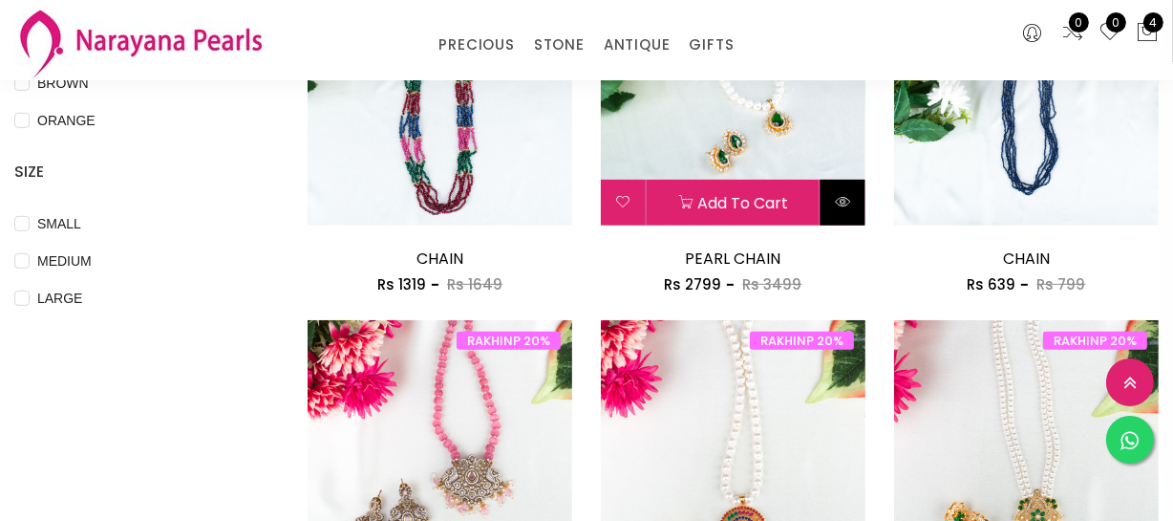
click at [838, 194] on icon at bounding box center [842, 201] width 15 height 15
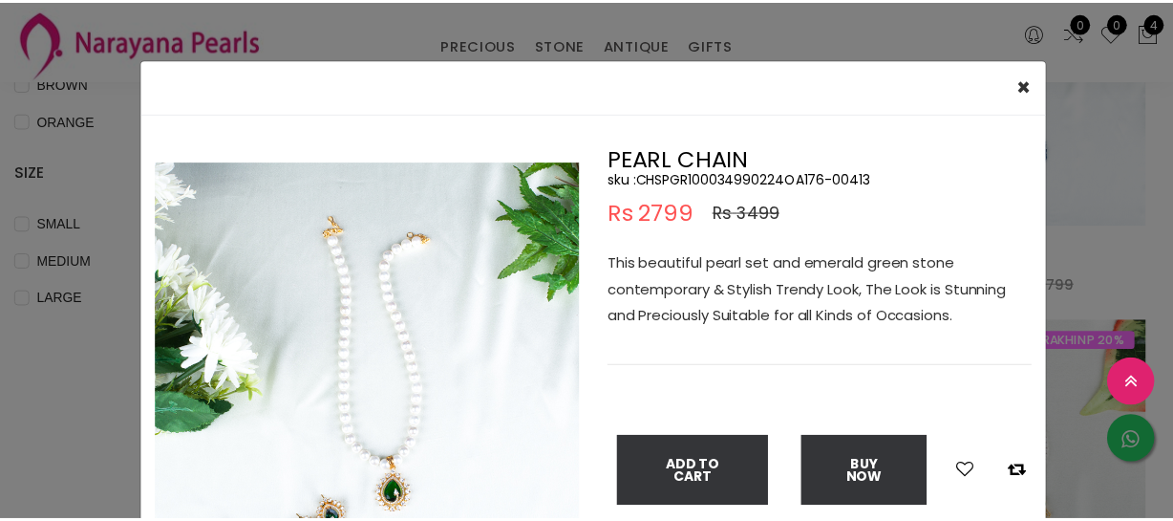
scroll to position [86, 0]
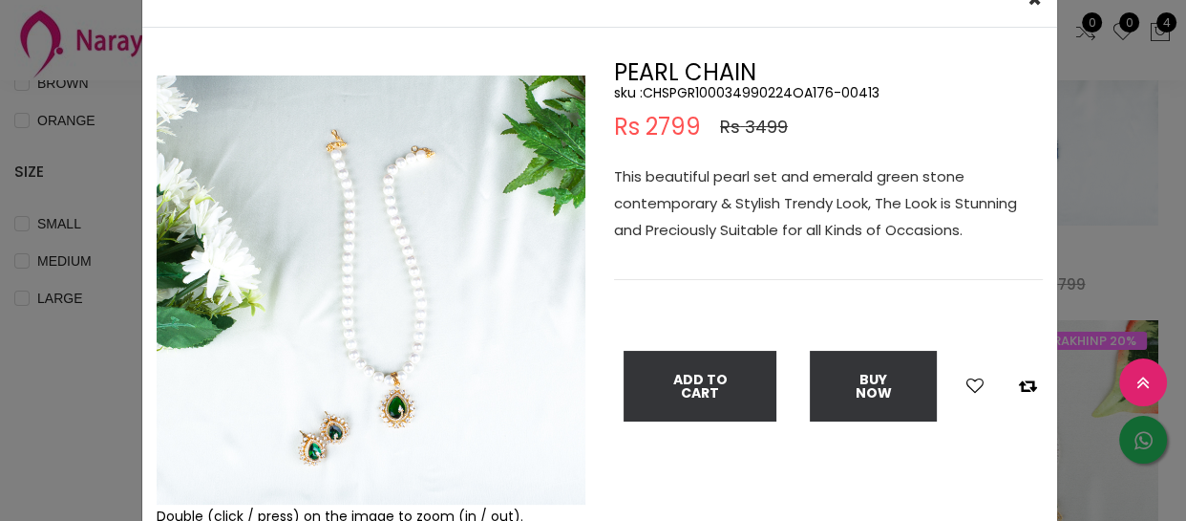
click at [56, 382] on div "× Close Double (click / press) on the image to zoom (in / out). PEARL CHAIN sku…" at bounding box center [593, 260] width 1186 height 521
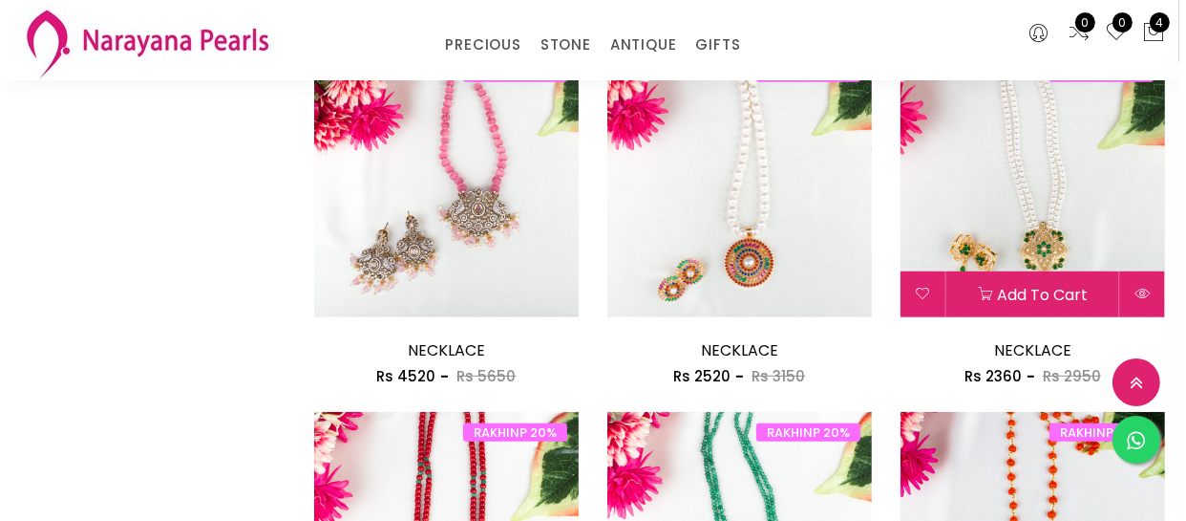
scroll to position [955, 0]
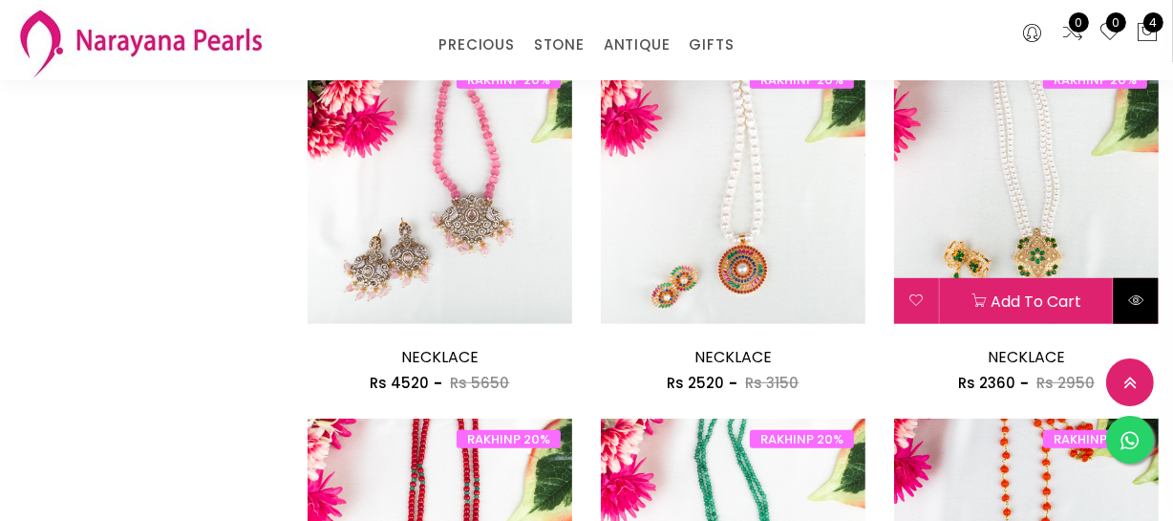
click at [1137, 305] on icon at bounding box center [1135, 299] width 15 height 15
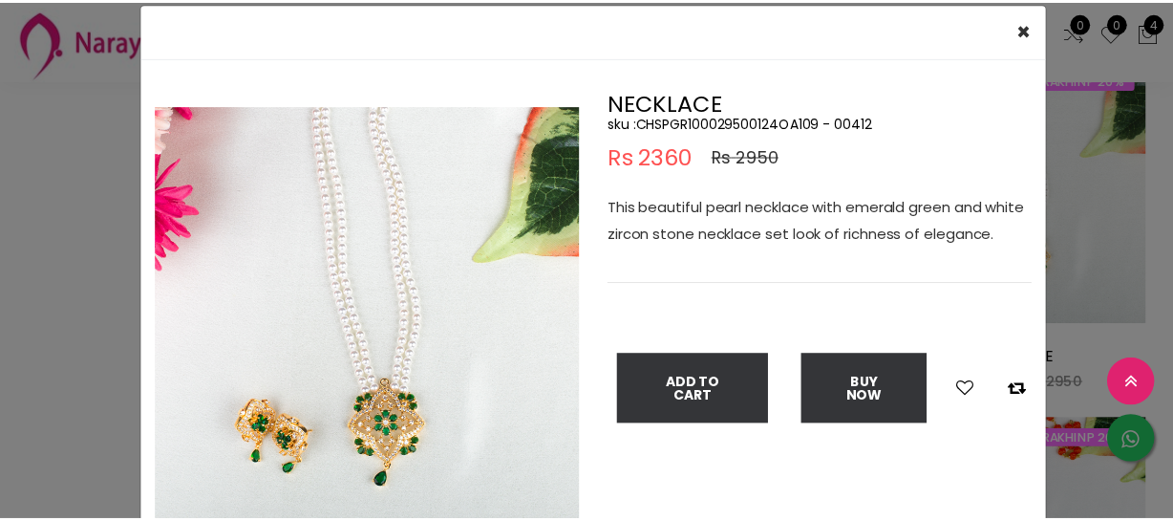
scroll to position [86, 0]
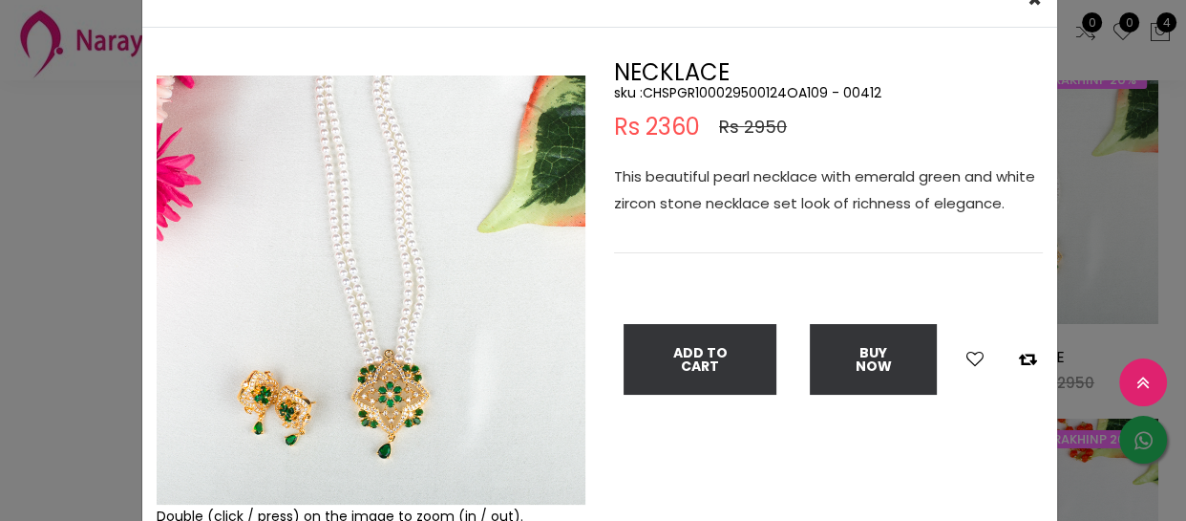
click at [570, 459] on img at bounding box center [371, 289] width 429 height 429
click at [15, 230] on div "× Close Double (click / press) on the image to zoom (in / out). NECKLACE sku : …" at bounding box center [593, 260] width 1186 height 521
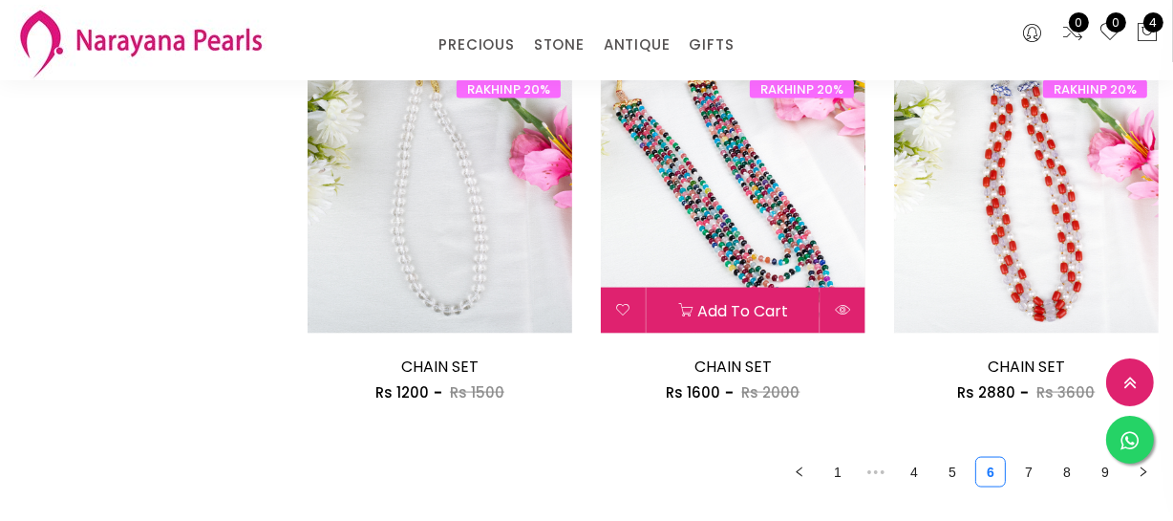
scroll to position [2605, 0]
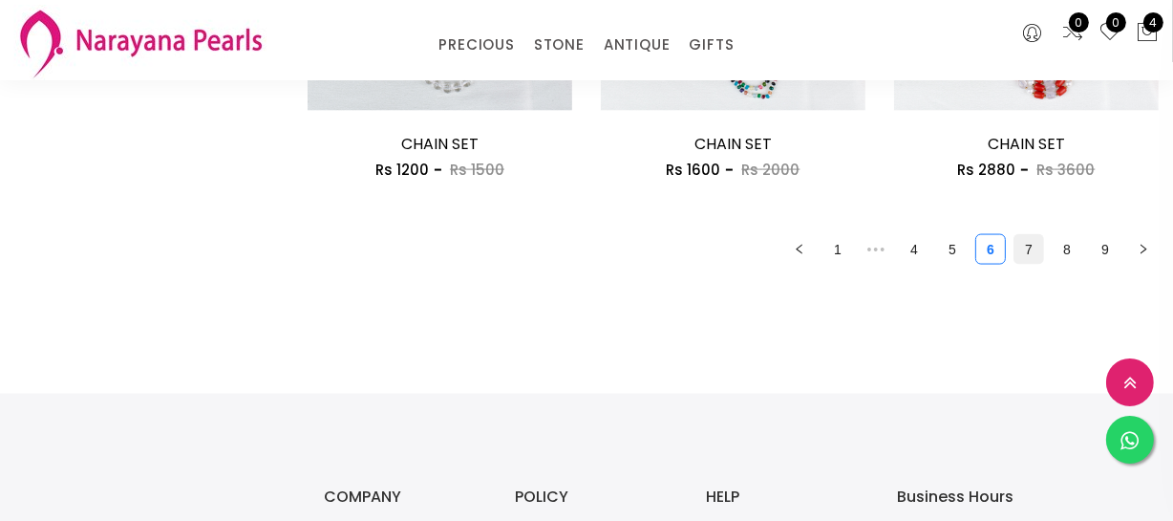
click at [1015, 248] on link "7" at bounding box center [1029, 249] width 29 height 29
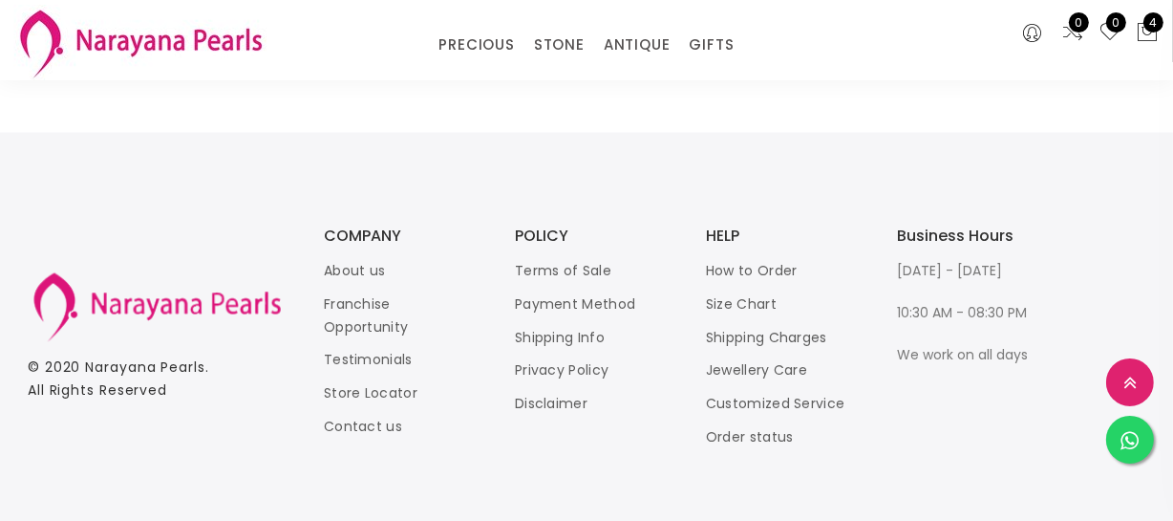
scroll to position [2692, 0]
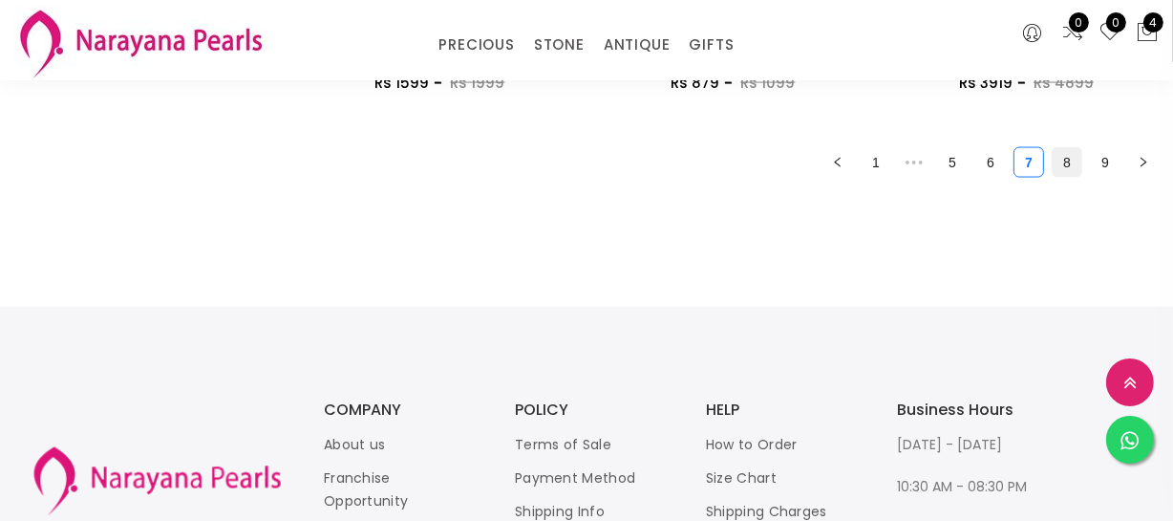
click at [1069, 172] on link "8" at bounding box center [1067, 162] width 29 height 29
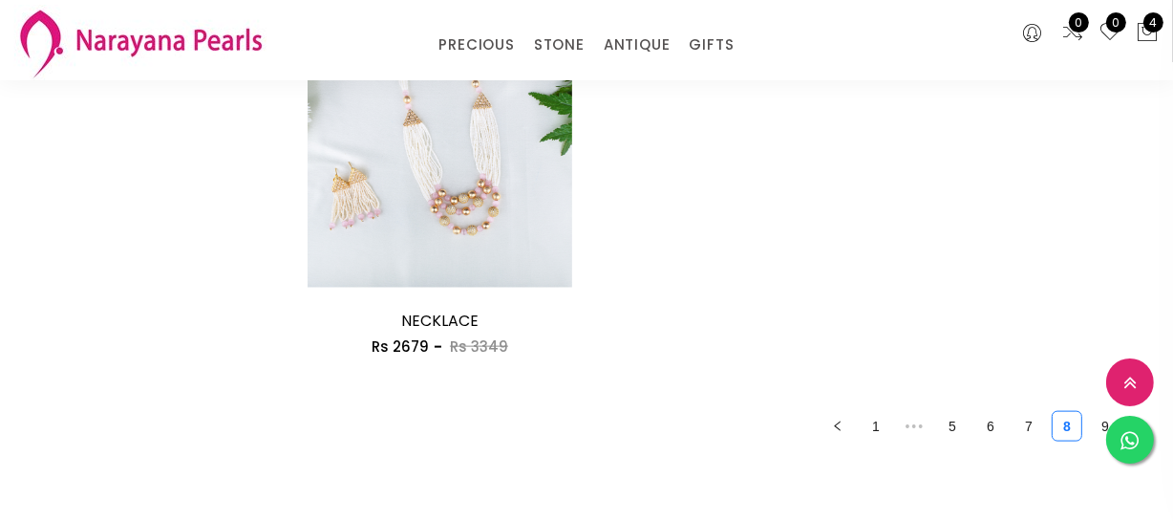
scroll to position [2257, 0]
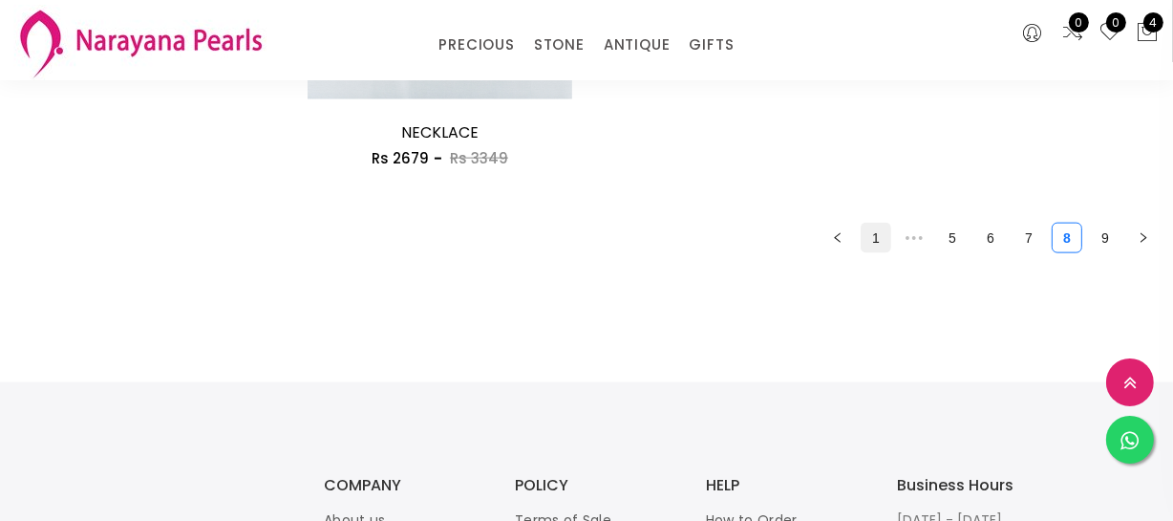
click at [881, 241] on link "1" at bounding box center [876, 238] width 29 height 29
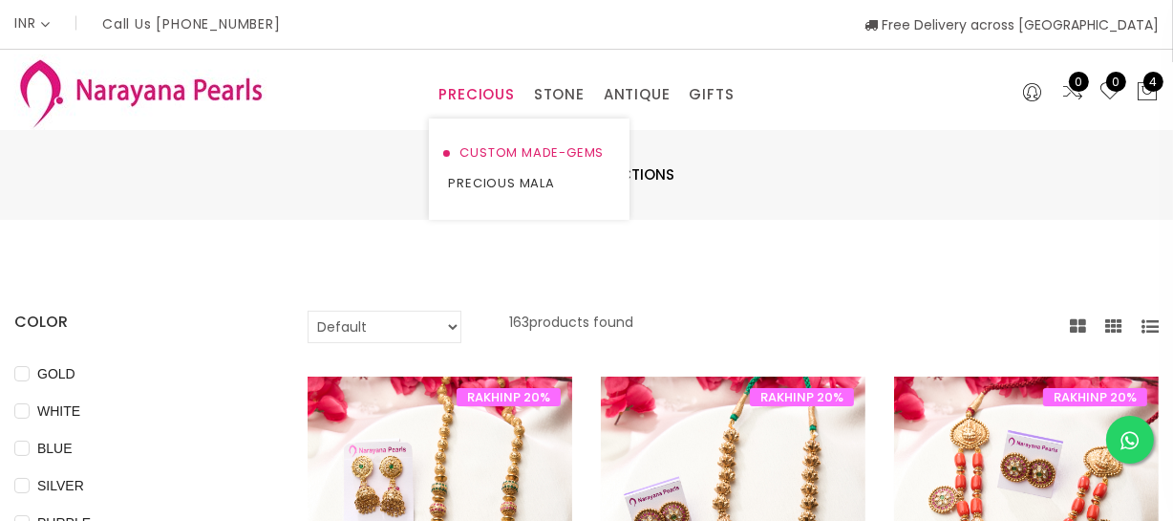
click at [479, 143] on link "CUSTOM MADE-GEMS" at bounding box center [529, 153] width 162 height 31
click at [509, 152] on link "CUSTOM MADE-GEMS" at bounding box center [529, 153] width 162 height 31
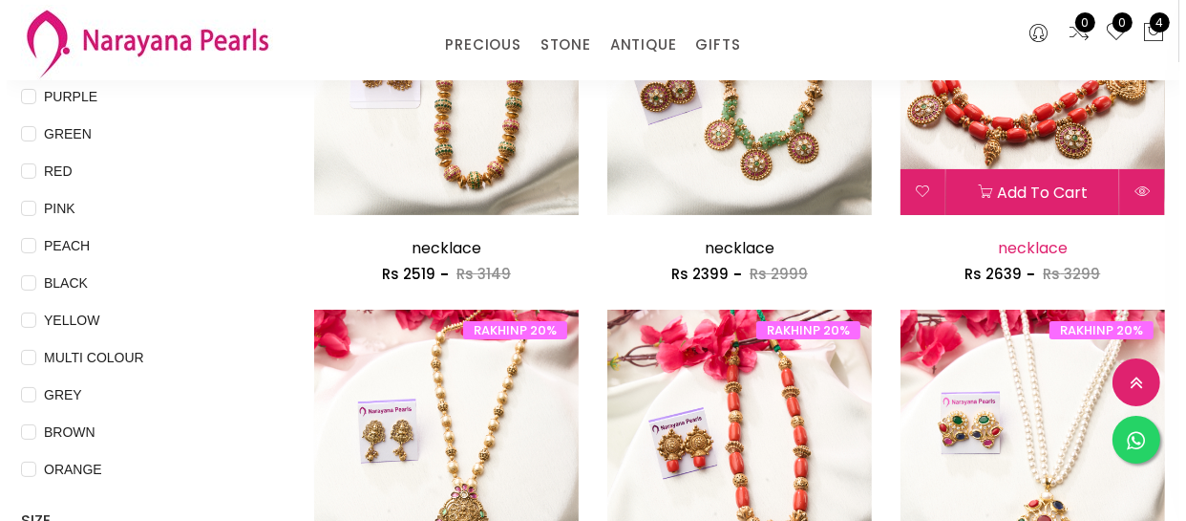
scroll to position [347, 0]
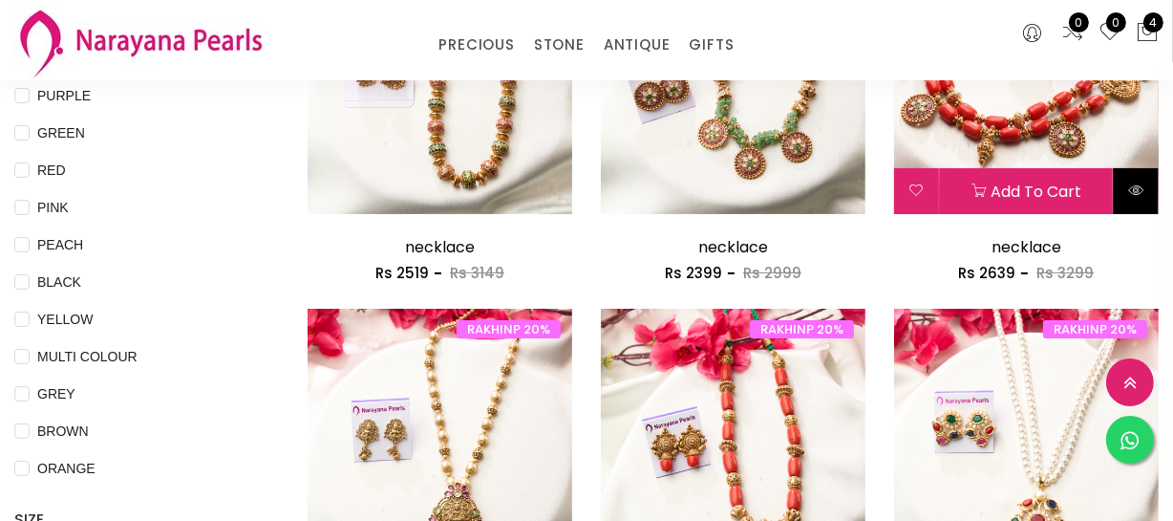
click at [1128, 190] on icon at bounding box center [1135, 189] width 15 height 15
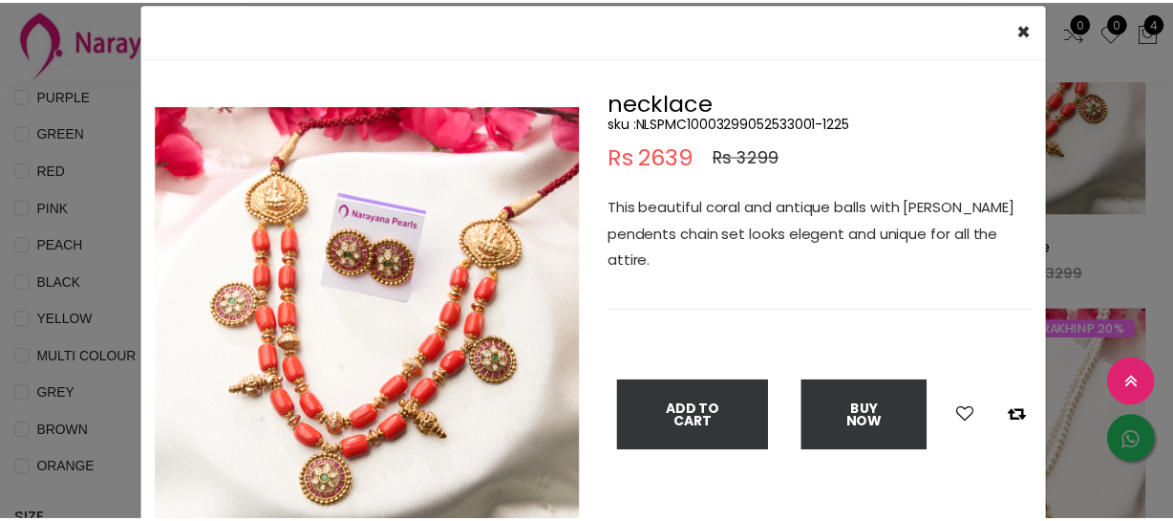
scroll to position [86, 0]
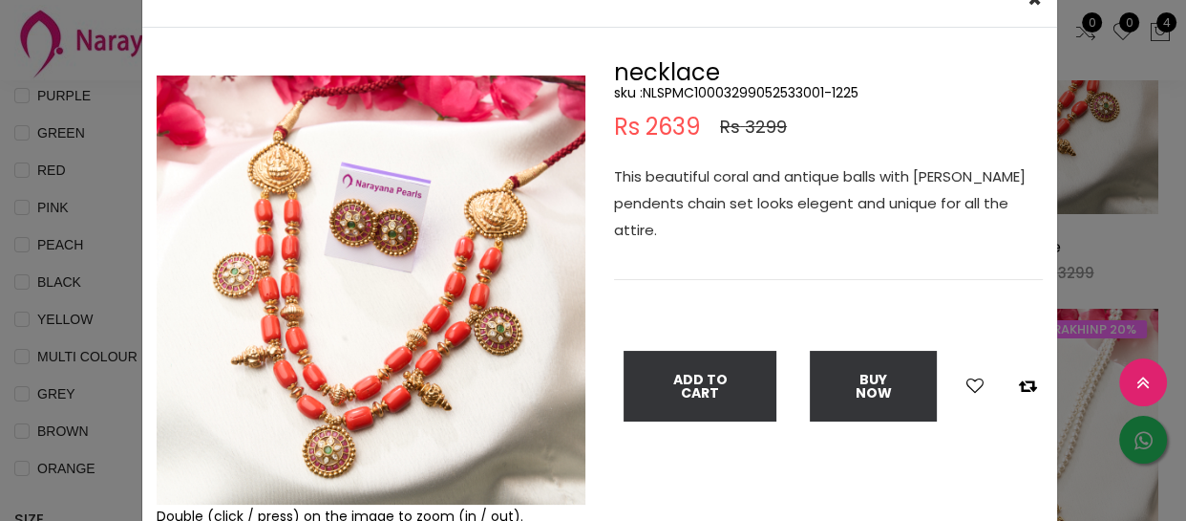
click at [295, 353] on img at bounding box center [371, 289] width 429 height 429
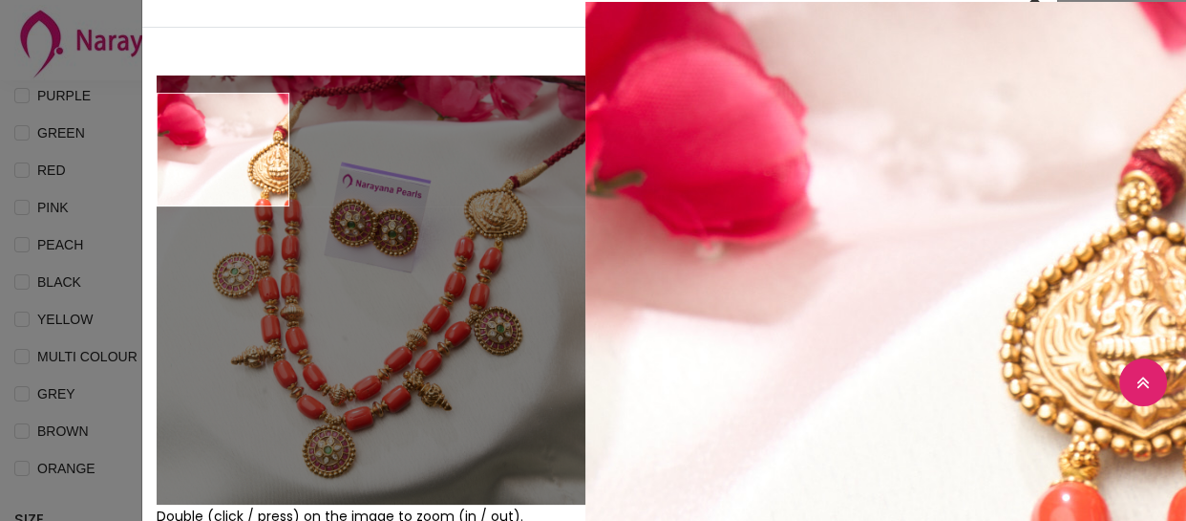
click at [32, 161] on div "× Close Double (click / press) on the image to zoom (in / out). necklace sku : …" at bounding box center [593, 260] width 1186 height 521
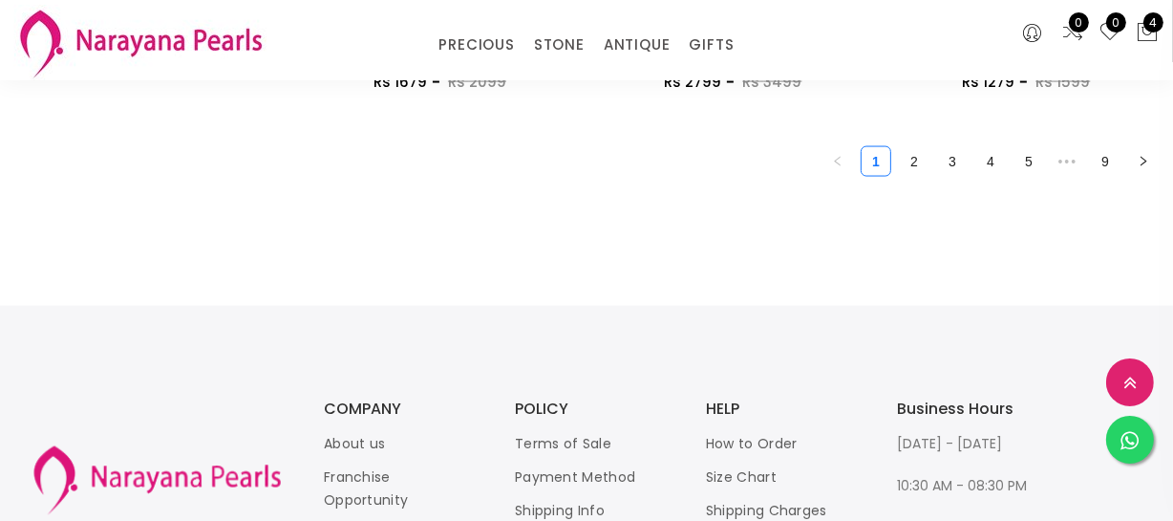
scroll to position [2692, 0]
click at [1099, 165] on link "9" at bounding box center [1105, 162] width 29 height 29
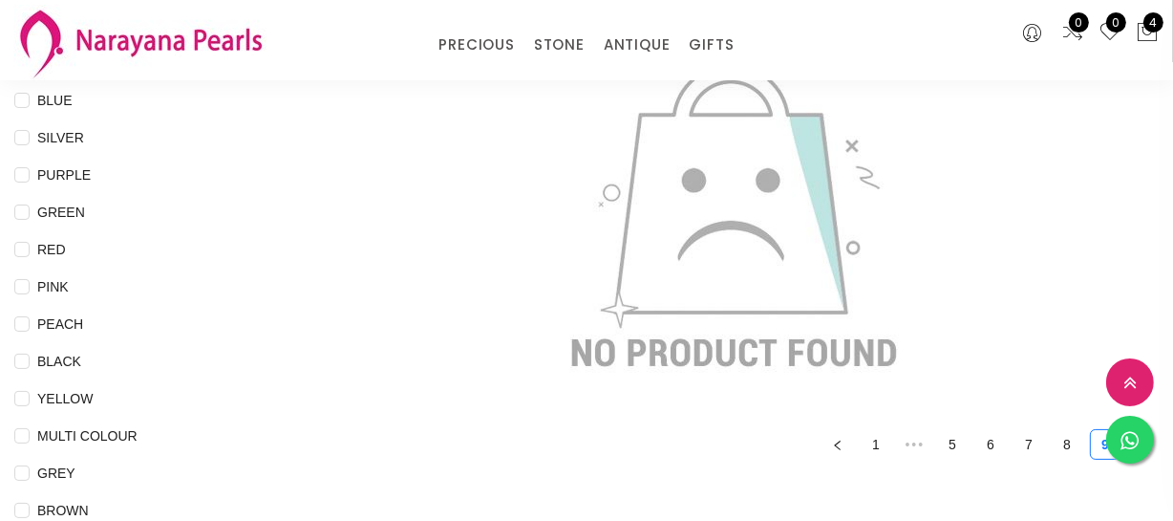
scroll to position [434, 0]
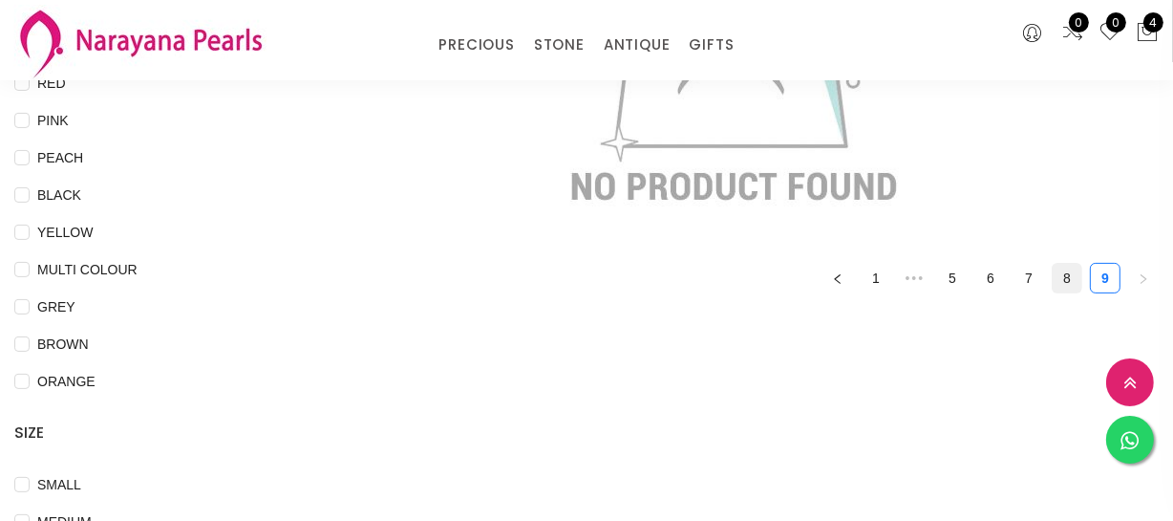
click at [1070, 277] on link "8" at bounding box center [1067, 278] width 29 height 29
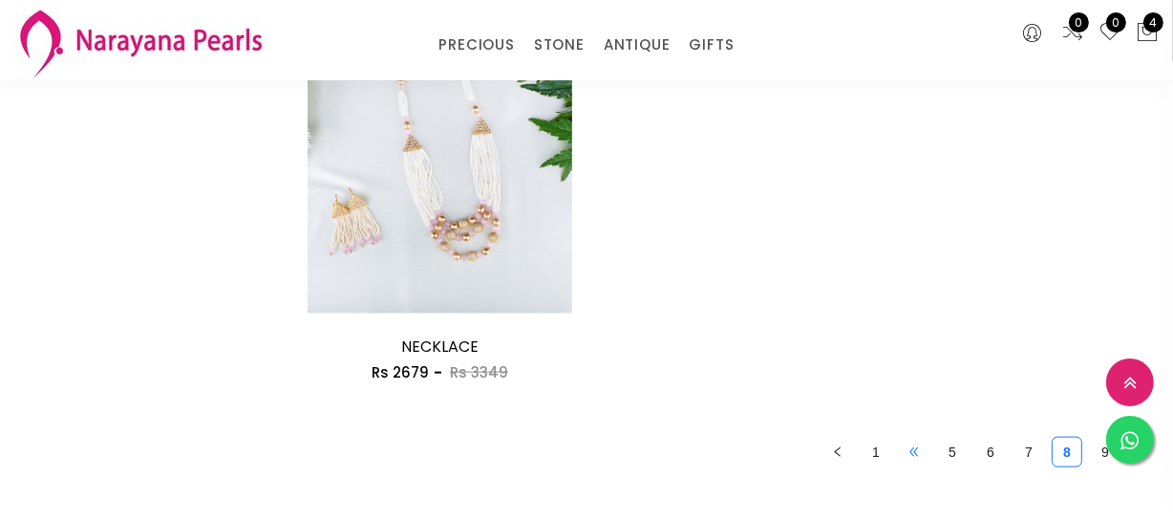
scroll to position [2083, 0]
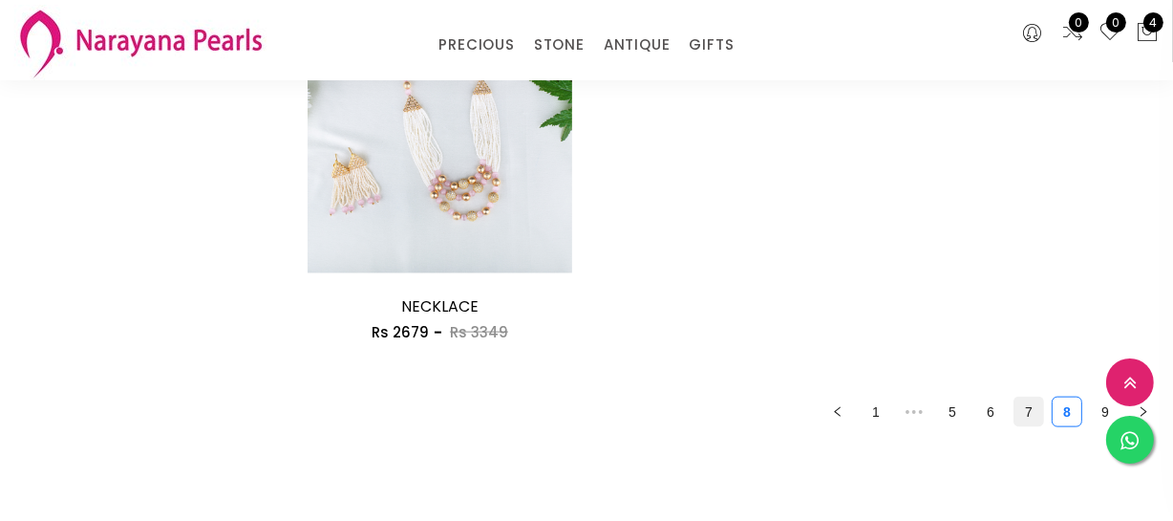
click at [1022, 410] on link "7" at bounding box center [1029, 411] width 29 height 29
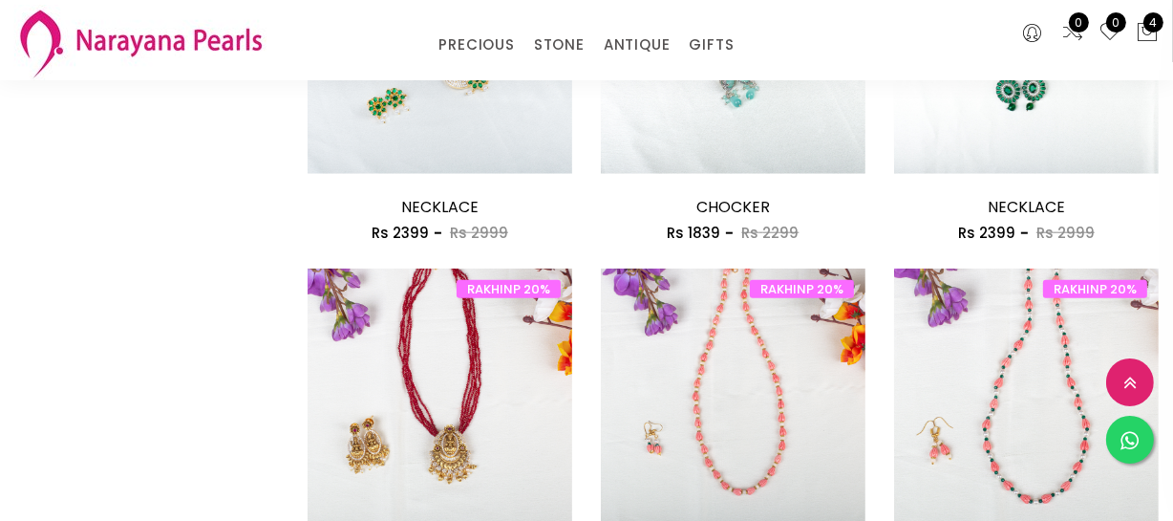
scroll to position [2431, 0]
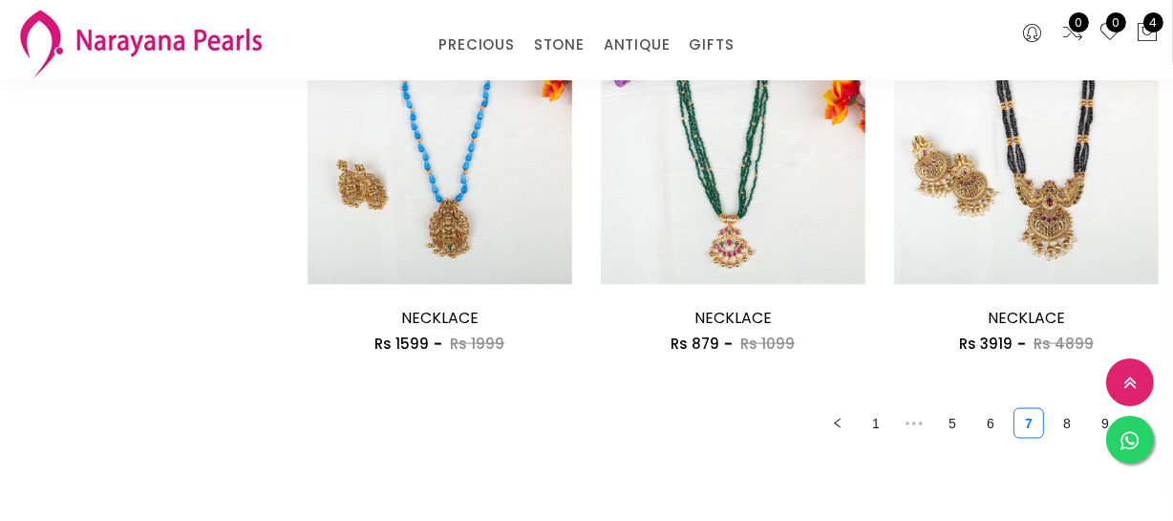
click at [994, 425] on link "6" at bounding box center [990, 423] width 29 height 29
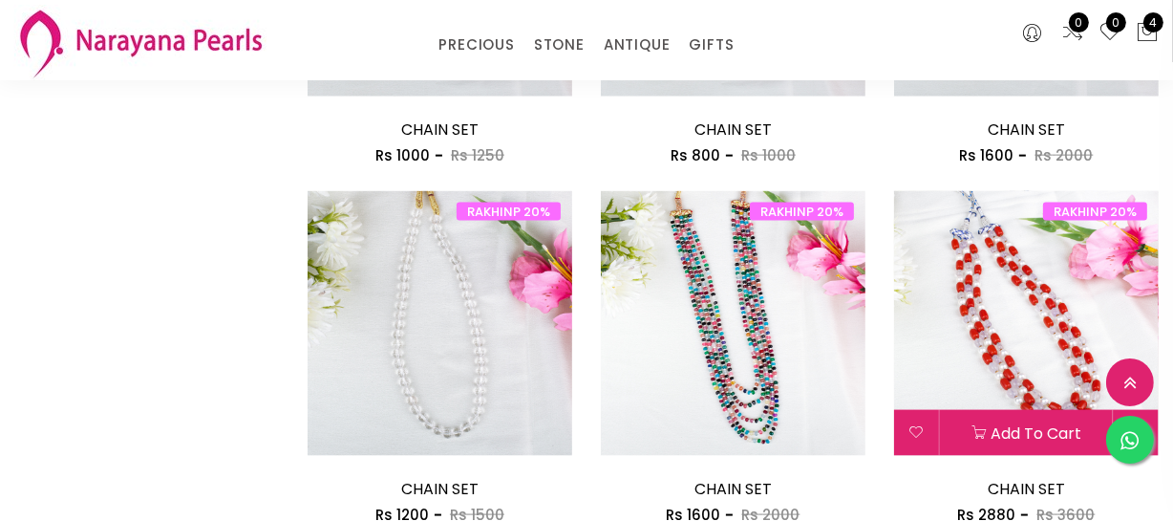
scroll to position [2518, 0]
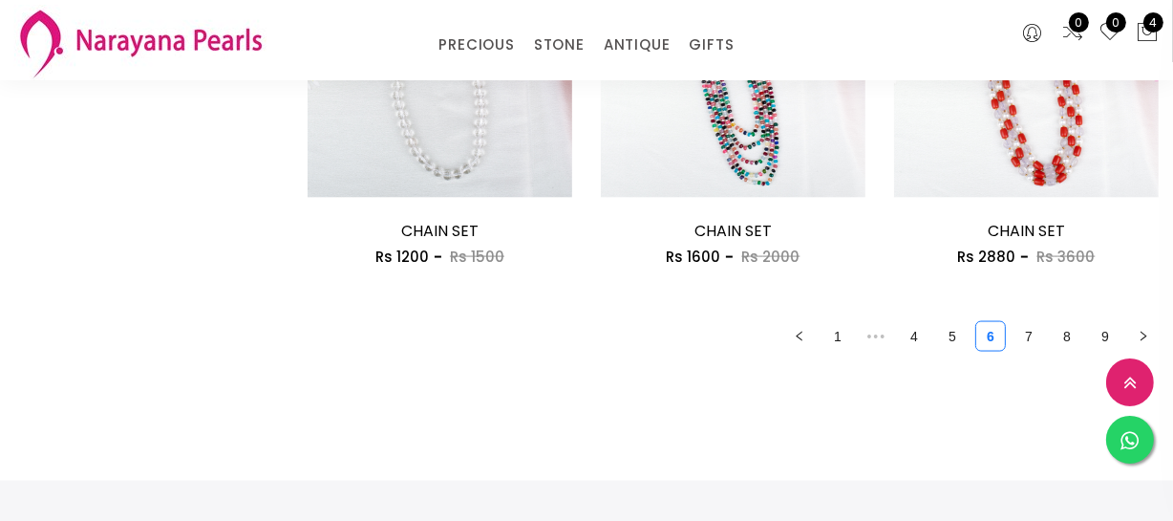
drag, startPoint x: 955, startPoint y: 334, endPoint x: 946, endPoint y: 344, distance: 13.5
click at [955, 334] on link "5" at bounding box center [952, 336] width 29 height 29
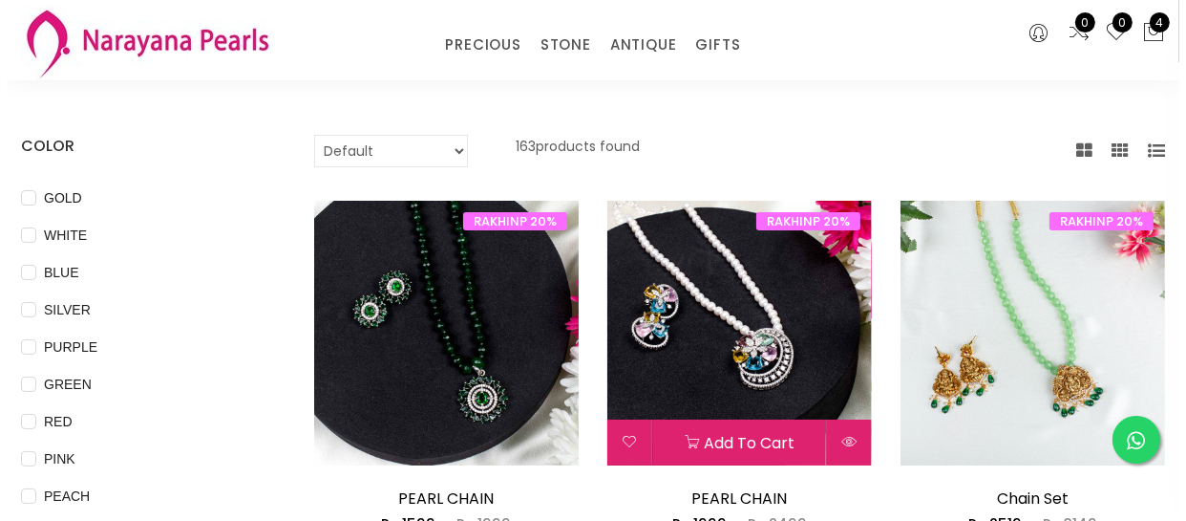
scroll to position [260, 0]
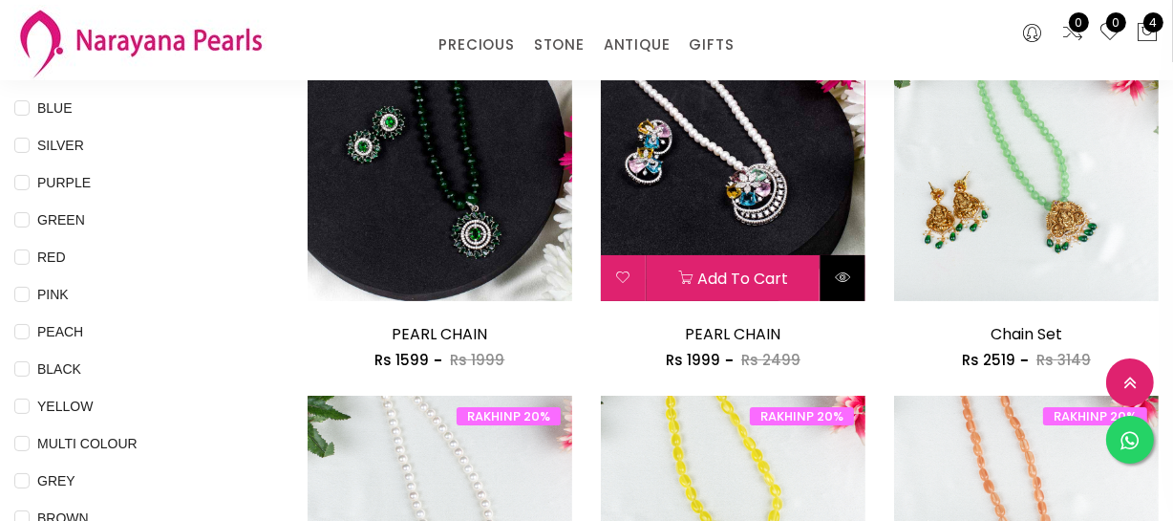
click at [828, 269] on button at bounding box center [843, 278] width 45 height 46
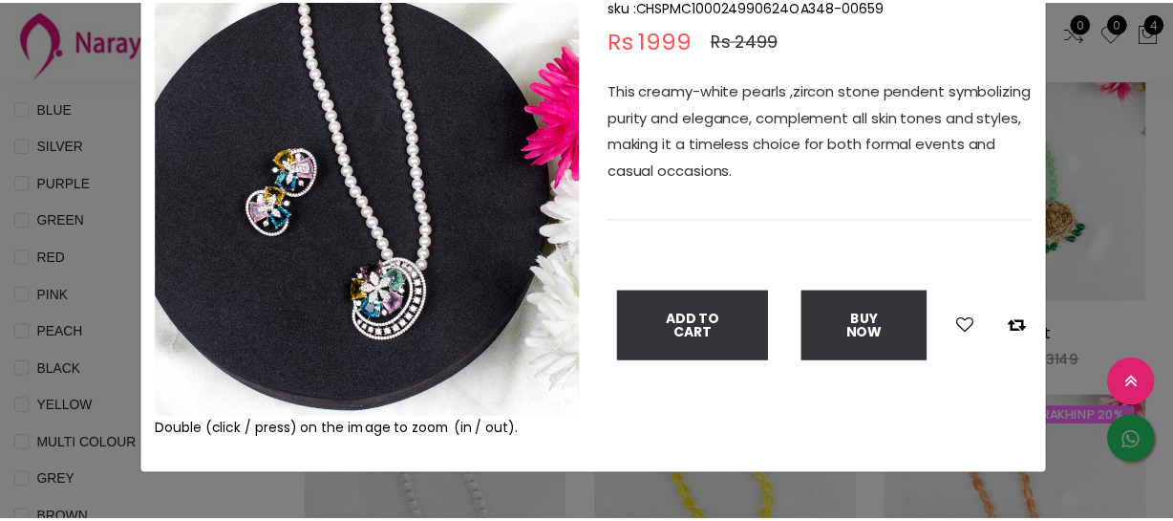
scroll to position [86, 0]
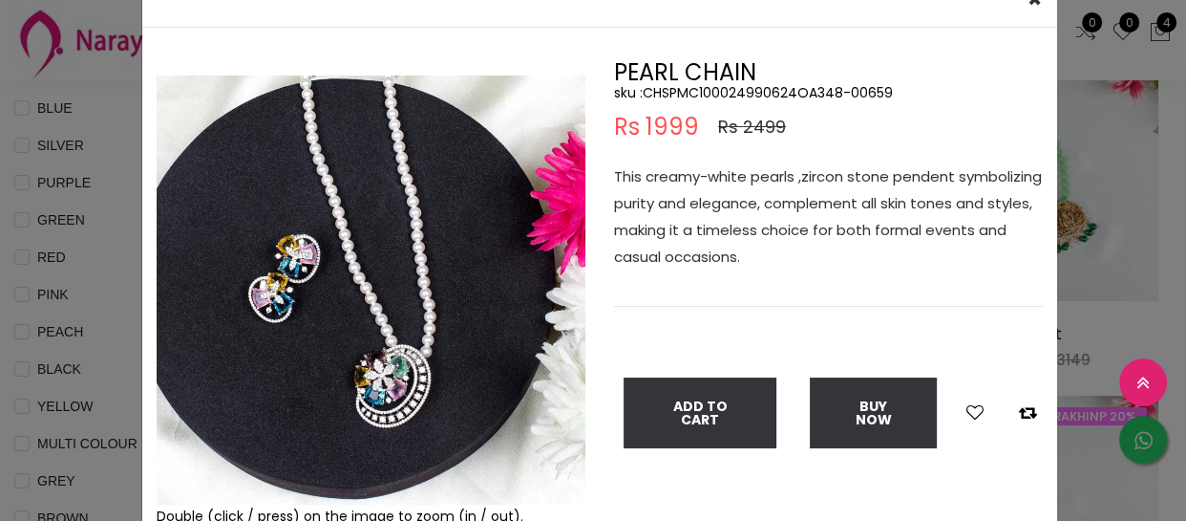
click at [86, 211] on div "× Close Double (click / press) on the image to zoom (in / out). PEARL CHAIN sku…" at bounding box center [593, 260] width 1186 height 521
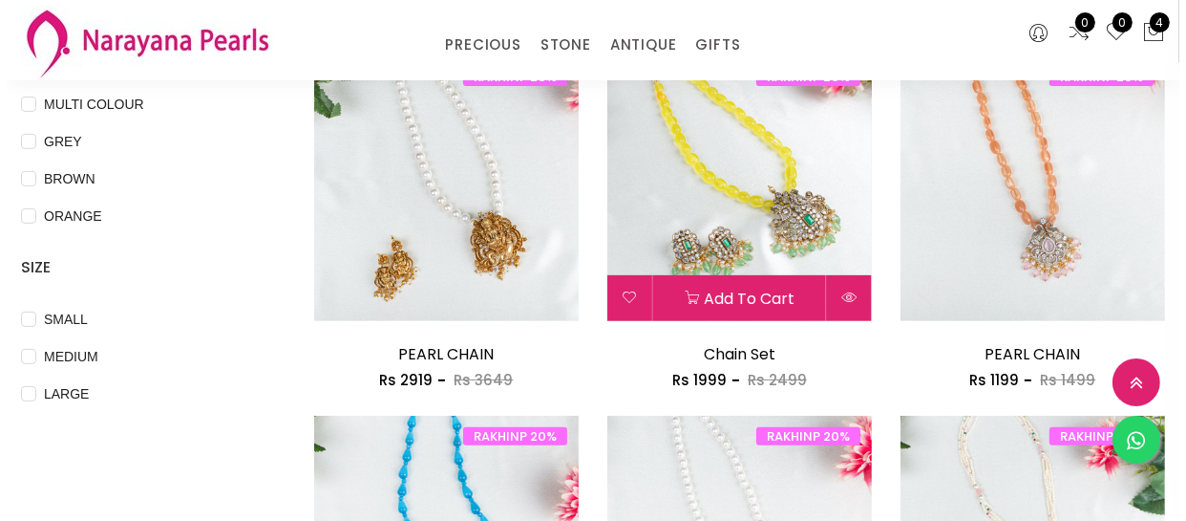
scroll to position [608, 0]
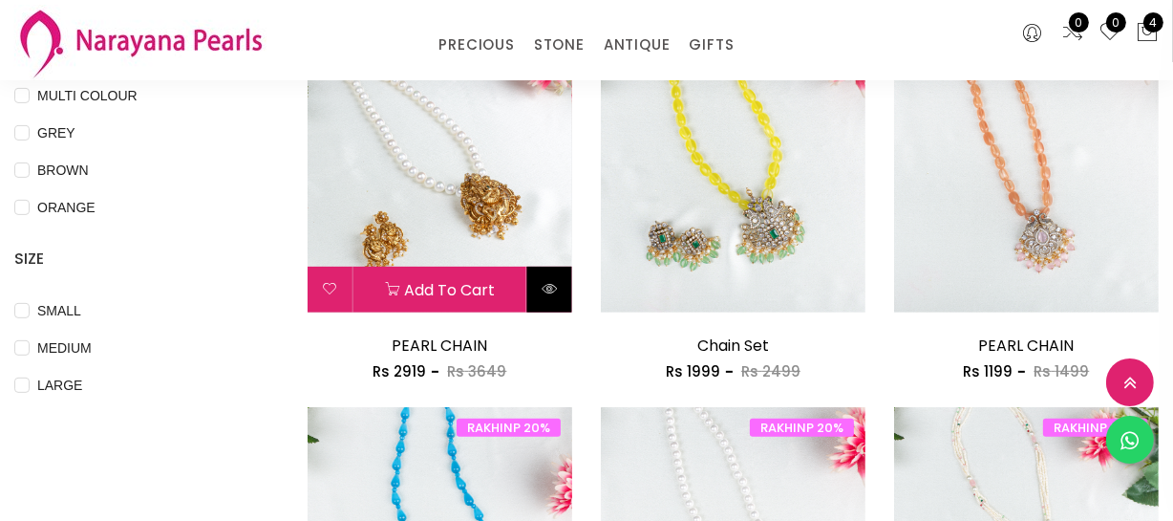
click at [552, 293] on icon at bounding box center [549, 288] width 15 height 15
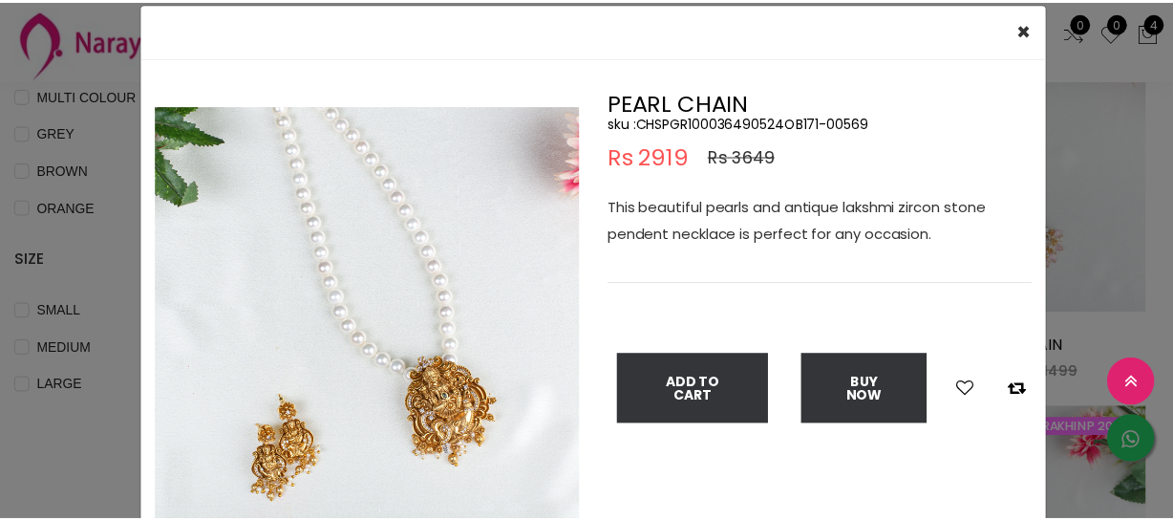
scroll to position [86, 0]
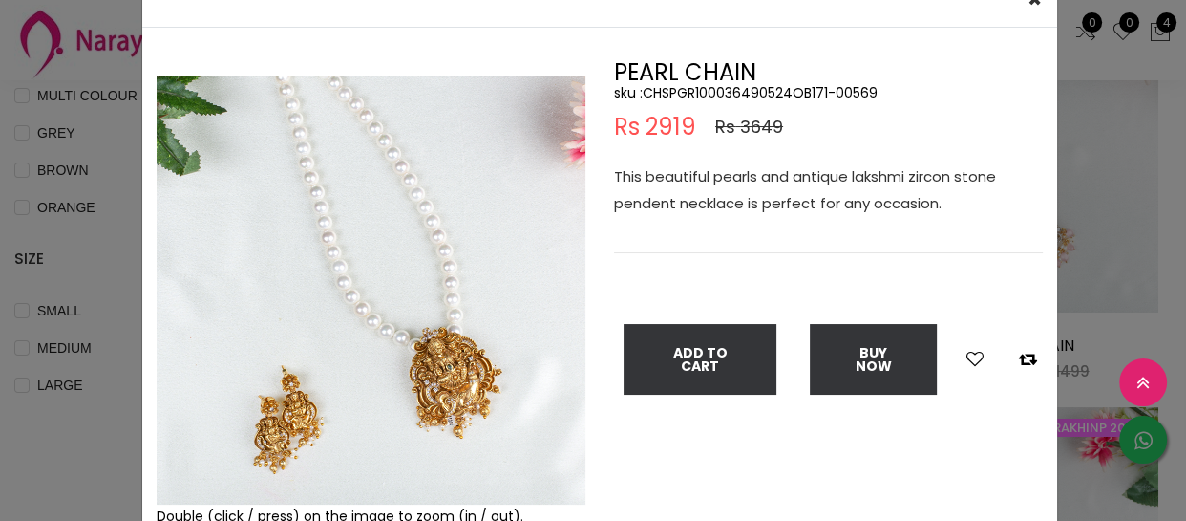
click at [134, 222] on div "× Close Double (click / press) on the image to zoom (in / out). PEARL CHAIN sku…" at bounding box center [593, 260] width 1186 height 521
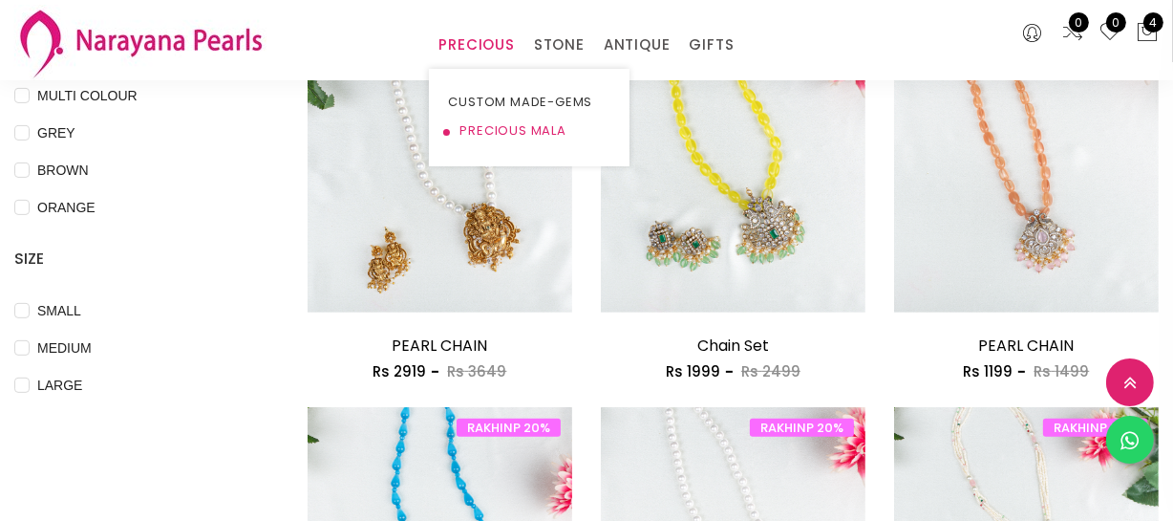
click at [465, 126] on link "PRECIOUS MALA" at bounding box center [529, 131] width 162 height 29
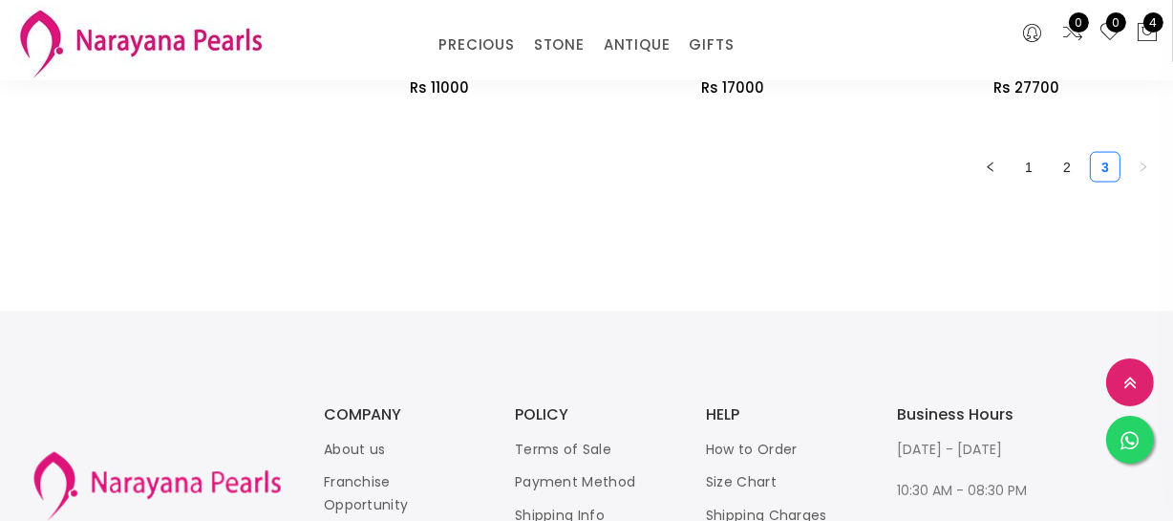
scroll to position [2541, 0]
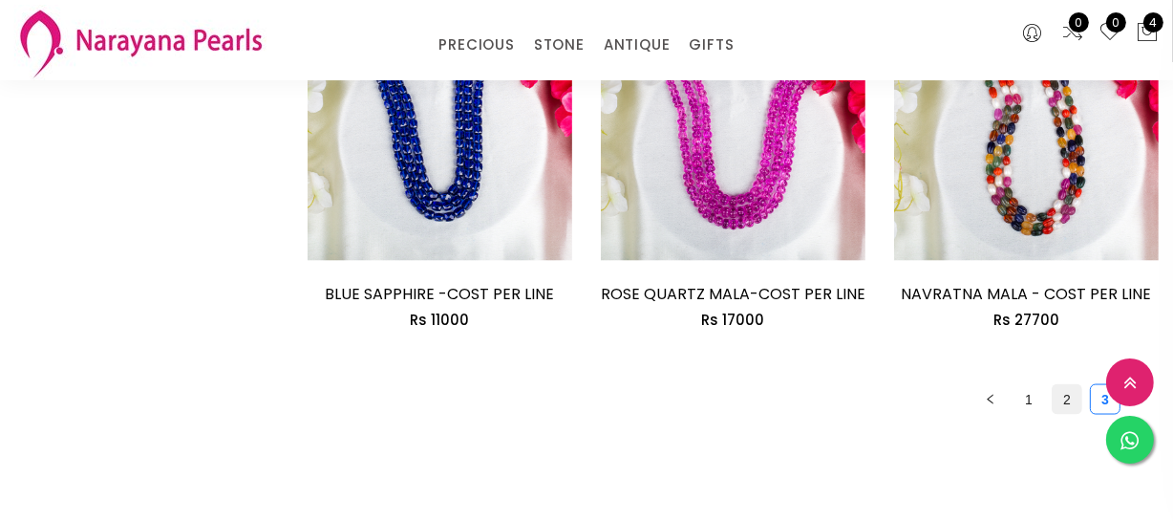
click at [1062, 403] on link "2" at bounding box center [1067, 399] width 29 height 29
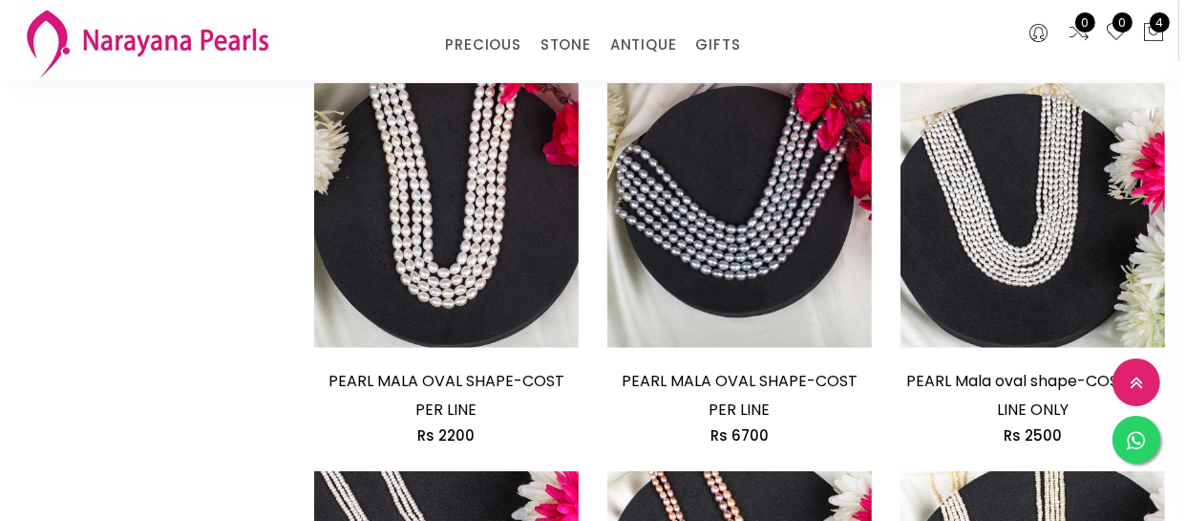
scroll to position [1563, 0]
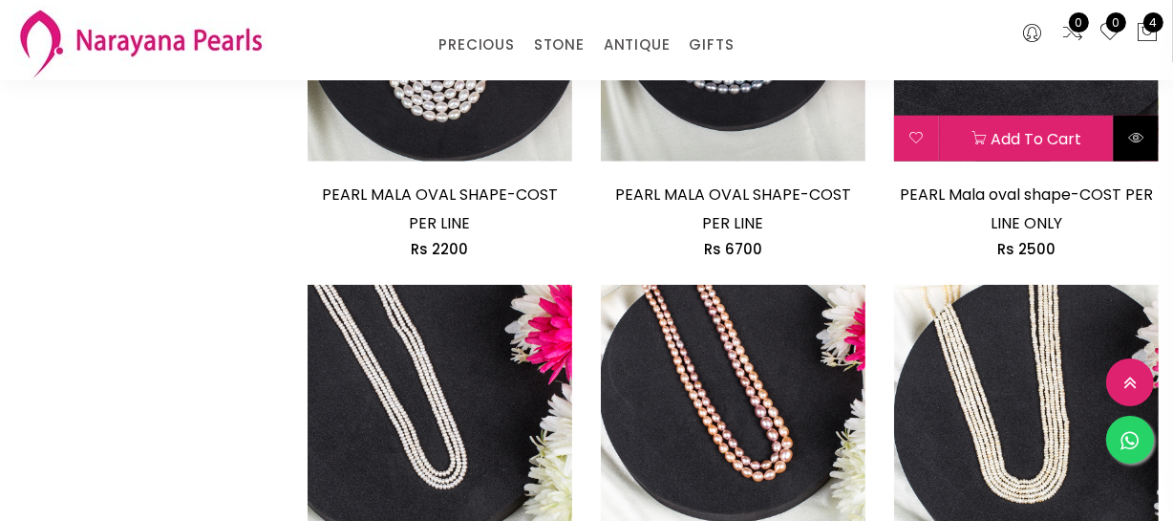
click at [1128, 130] on icon at bounding box center [1135, 137] width 15 height 15
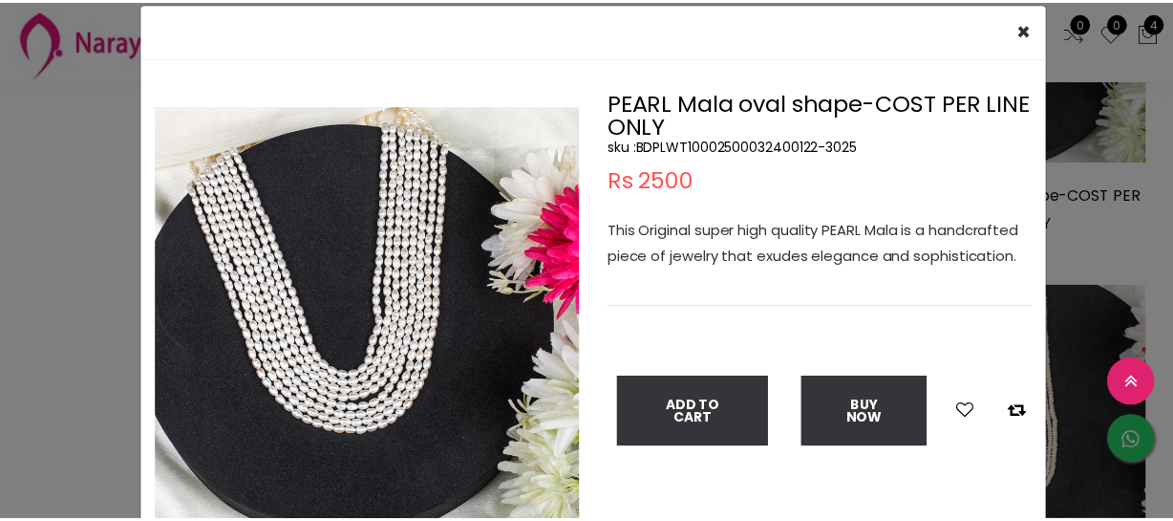
scroll to position [86, 0]
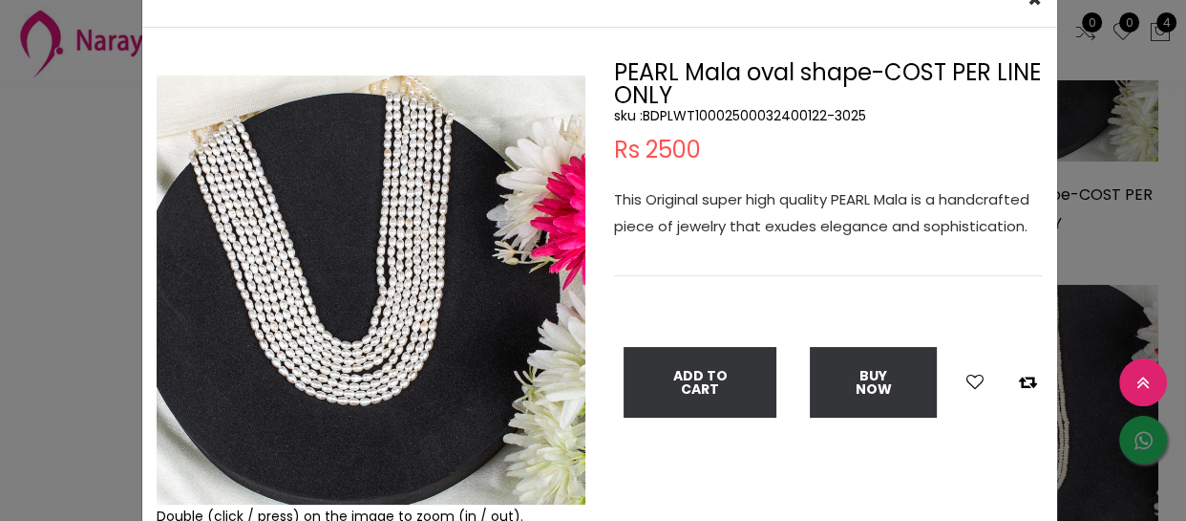
click at [17, 236] on div "× Close Double (click / press) on the image to zoom (in / out). PEARL Mala oval…" at bounding box center [593, 260] width 1186 height 521
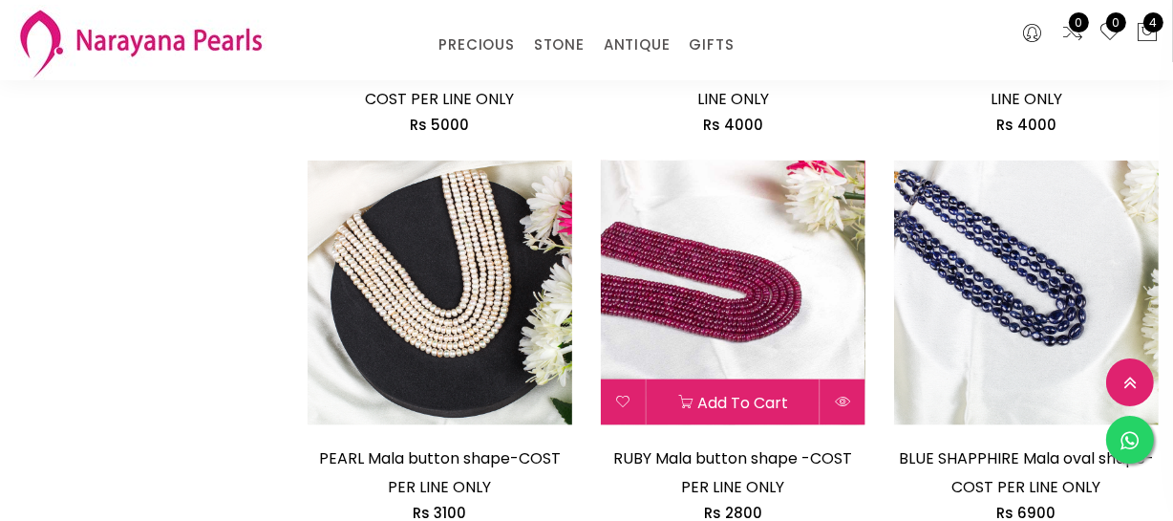
scroll to position [2083, 0]
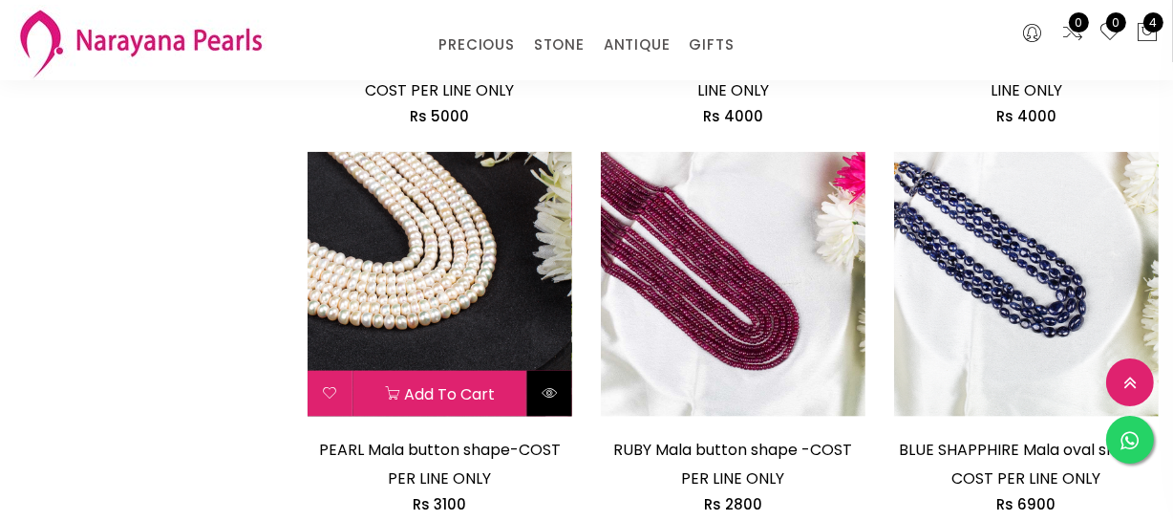
click at [547, 400] on button at bounding box center [549, 394] width 45 height 46
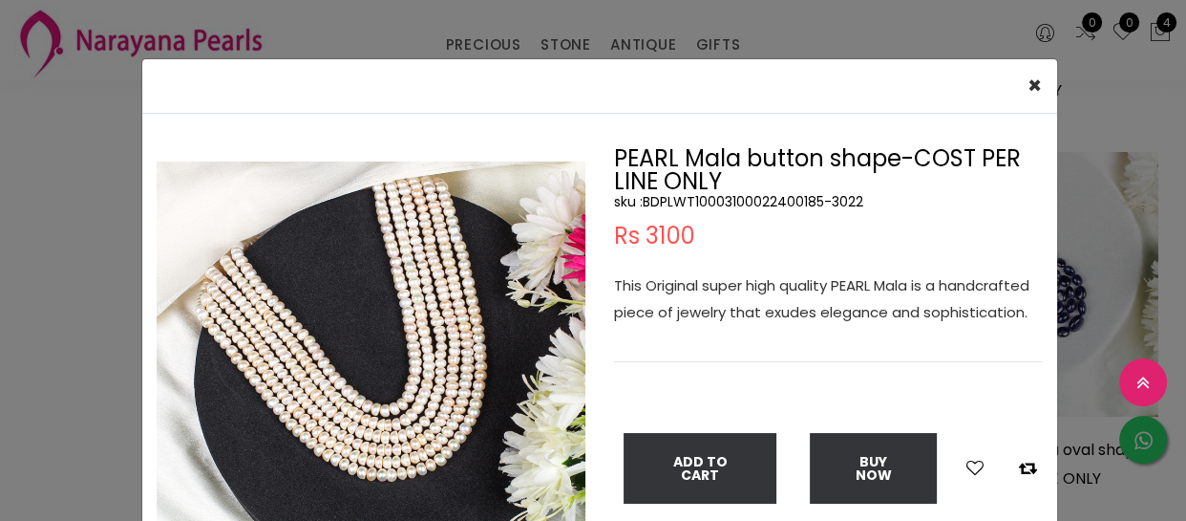
click at [336, 407] on img at bounding box center [371, 375] width 429 height 429
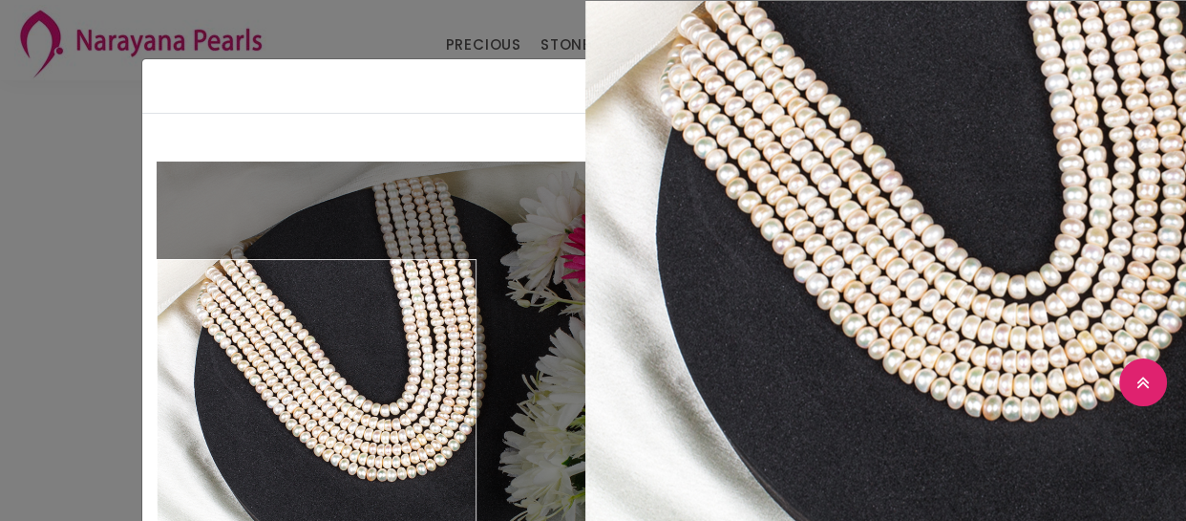
click at [18, 388] on div "× Close Double (click / press) on the image to zoom (in / out). PEARL Mala butt…" at bounding box center [593, 260] width 1186 height 521
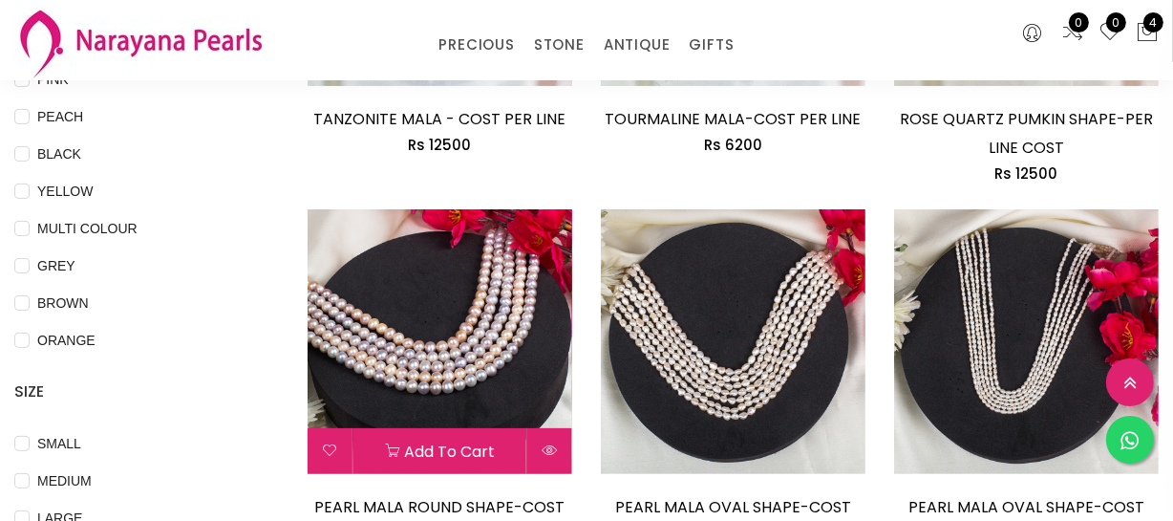
scroll to position [434, 0]
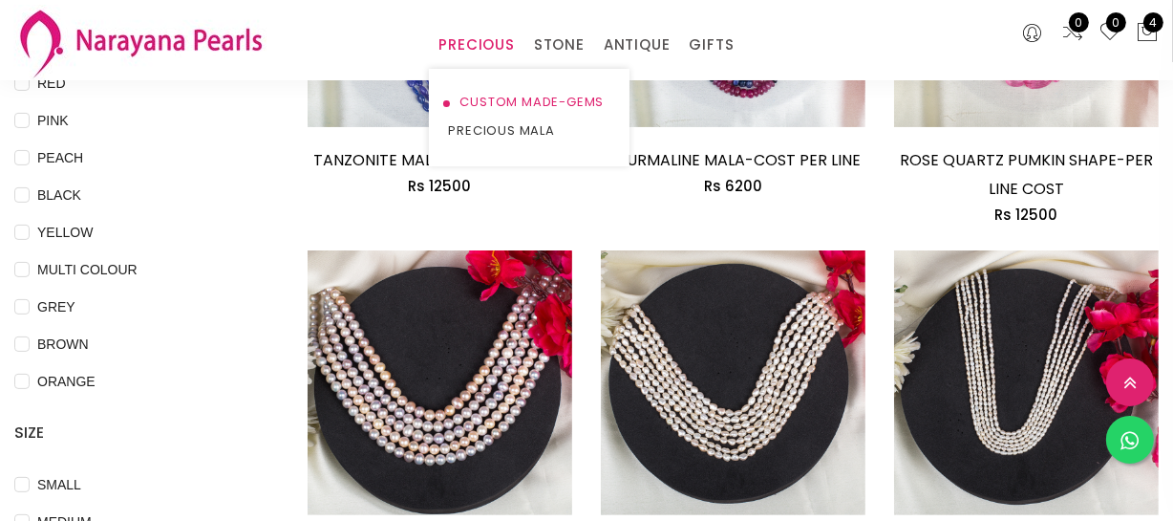
click at [511, 96] on link "CUSTOM MADE-GEMS" at bounding box center [529, 102] width 162 height 29
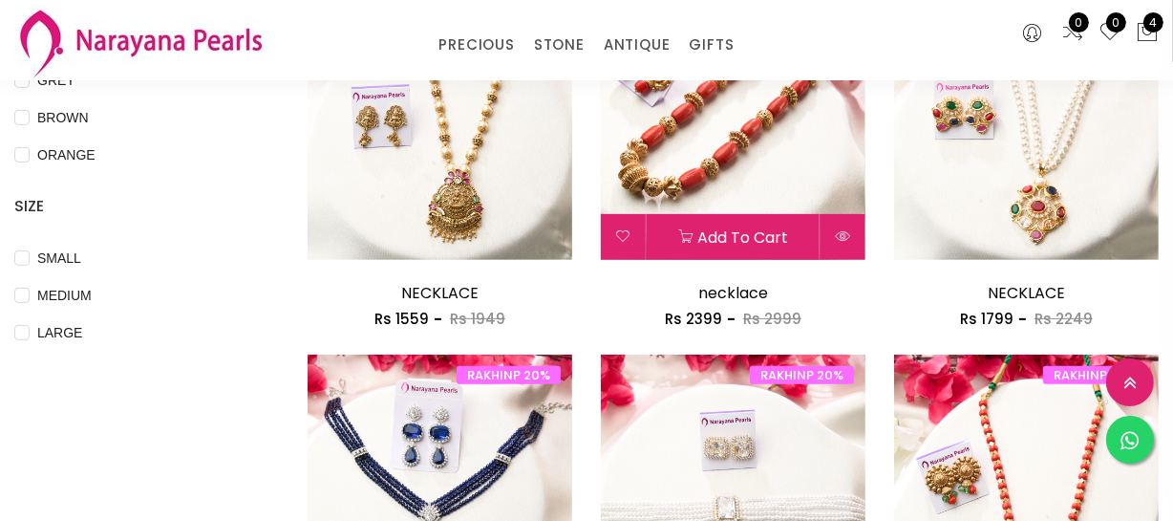
scroll to position [434, 0]
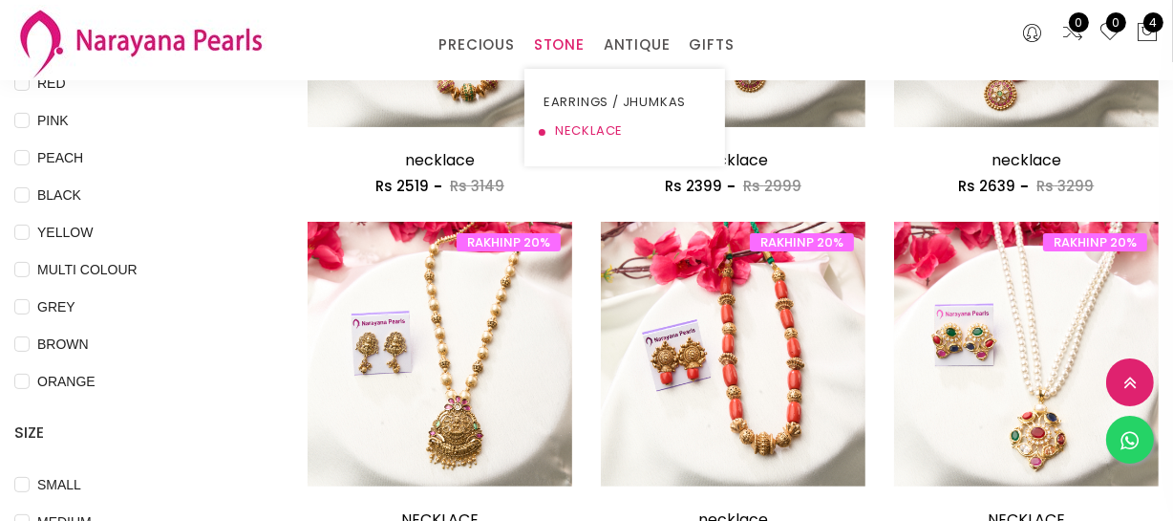
click at [564, 122] on link "NECKLACE" at bounding box center [625, 131] width 162 height 29
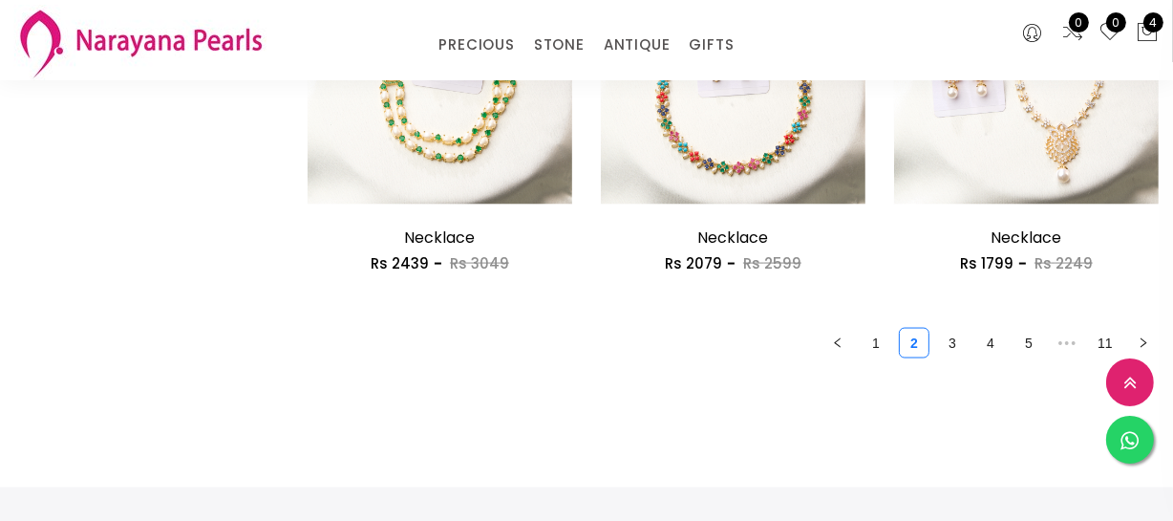
scroll to position [2518, 0]
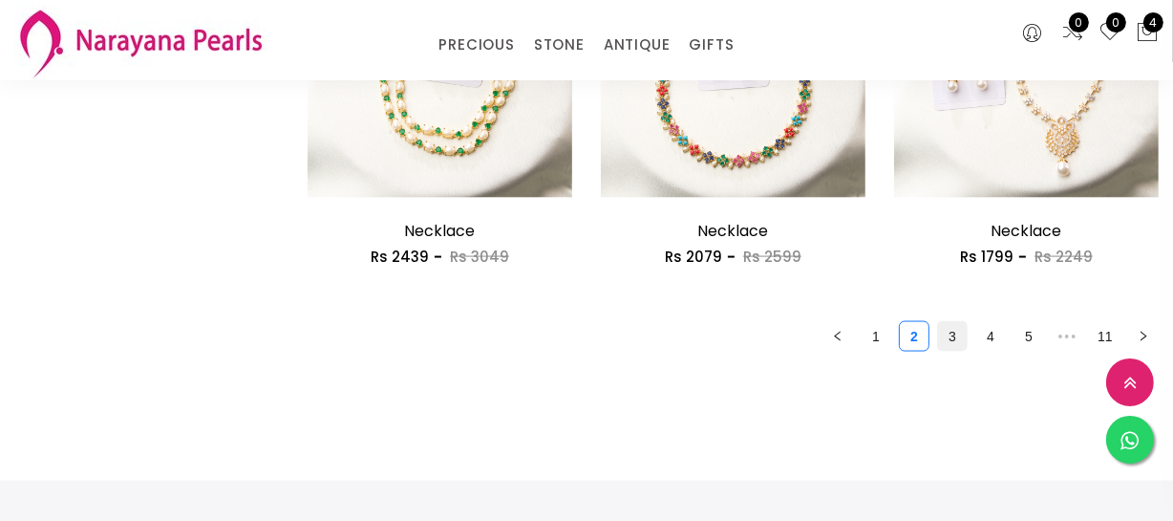
click at [959, 340] on link "3" at bounding box center [952, 336] width 29 height 29
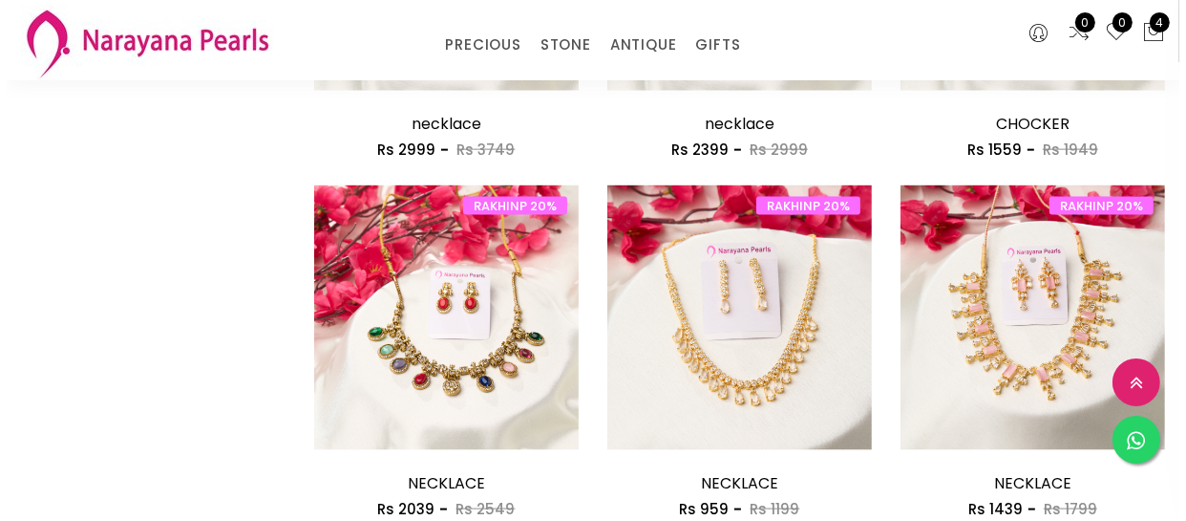
scroll to position [2257, 0]
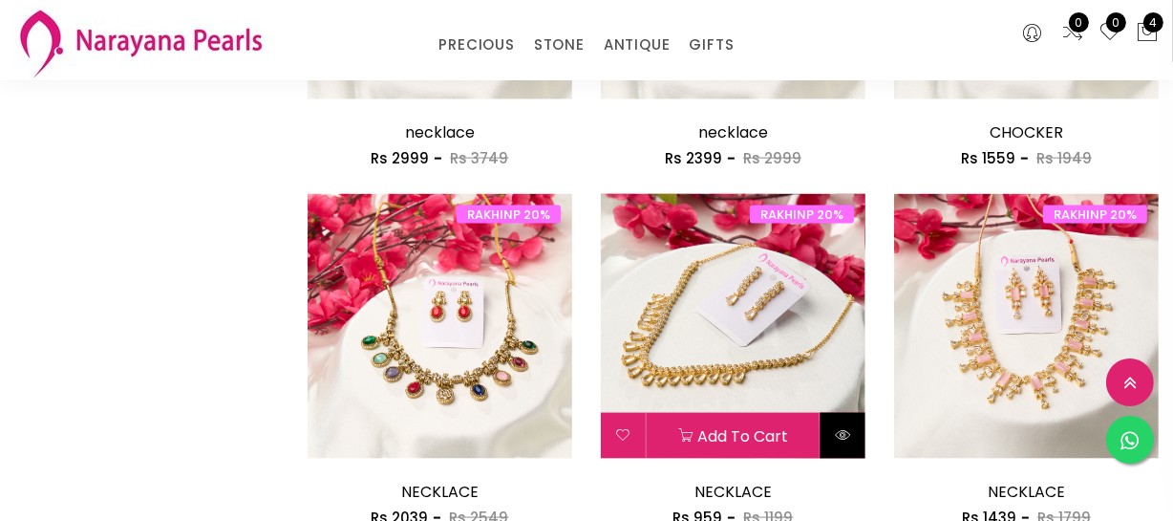
click at [832, 419] on button at bounding box center [843, 436] width 45 height 46
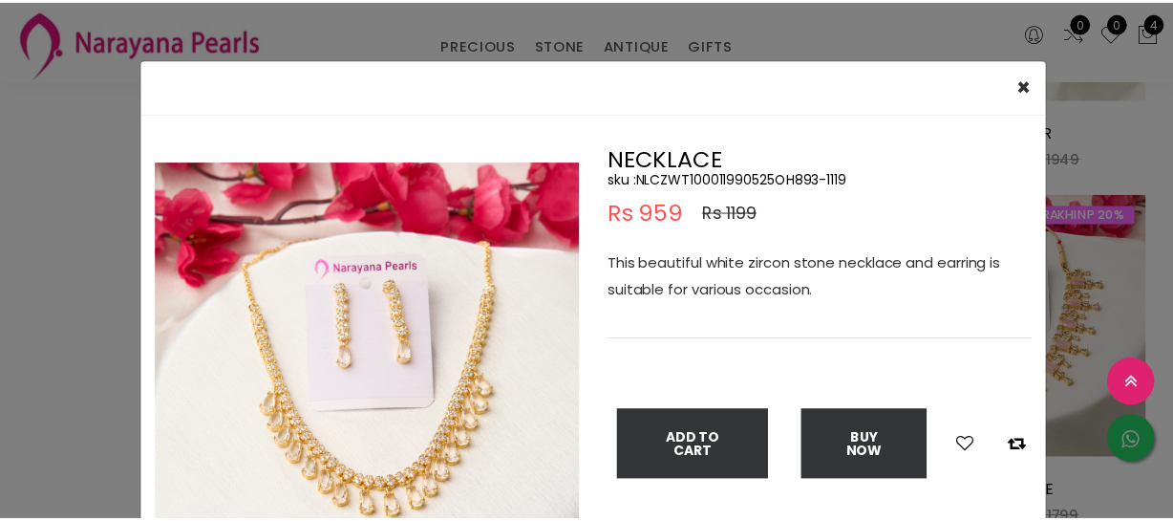
scroll to position [86, 0]
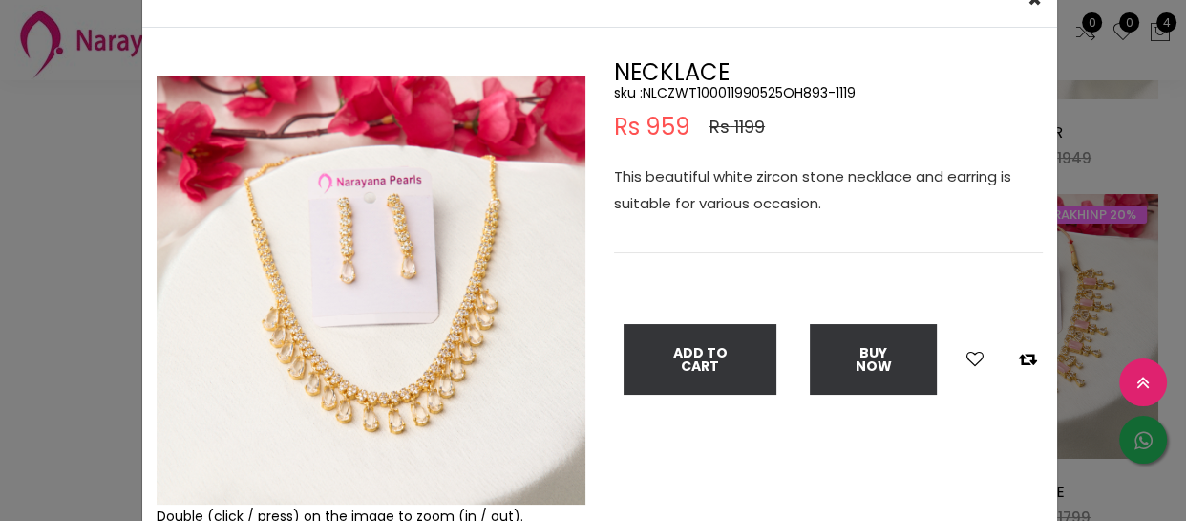
click at [32, 309] on div "× Close Double (click / press) on the image to zoom (in / out). NECKLACE sku : …" at bounding box center [593, 260] width 1186 height 521
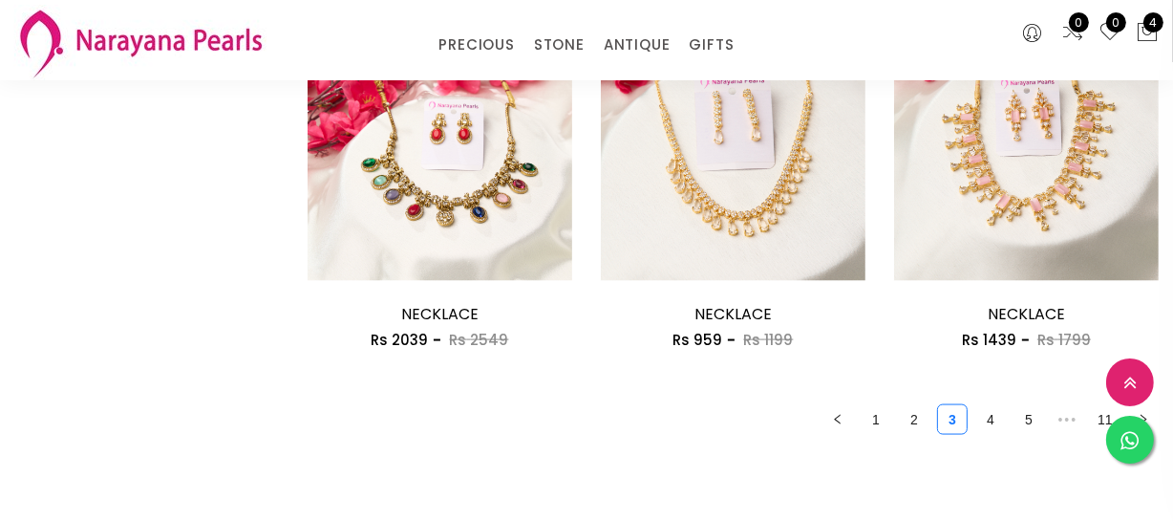
scroll to position [2518, 0]
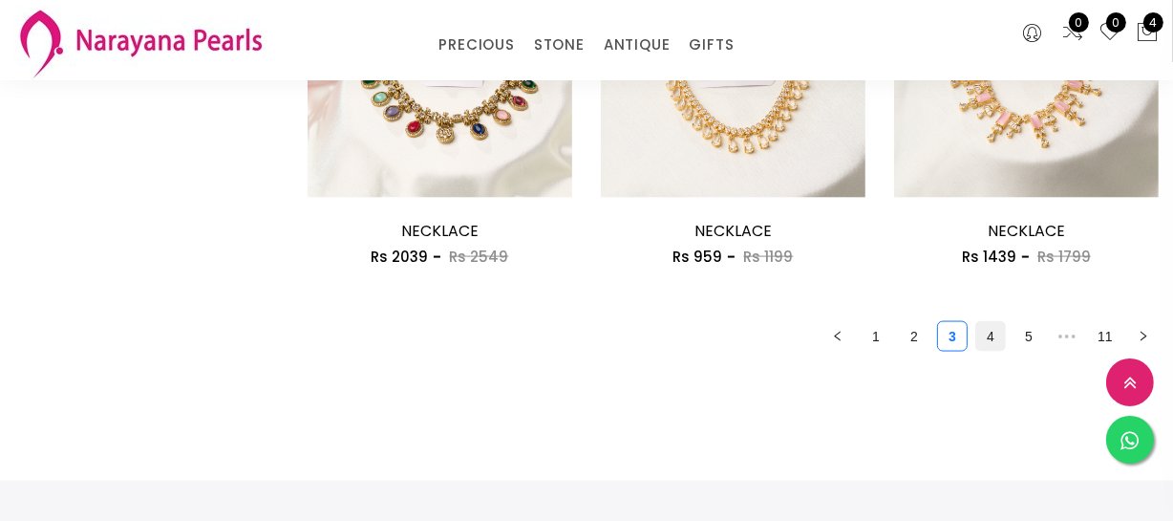
click at [984, 332] on link "4" at bounding box center [990, 336] width 29 height 29
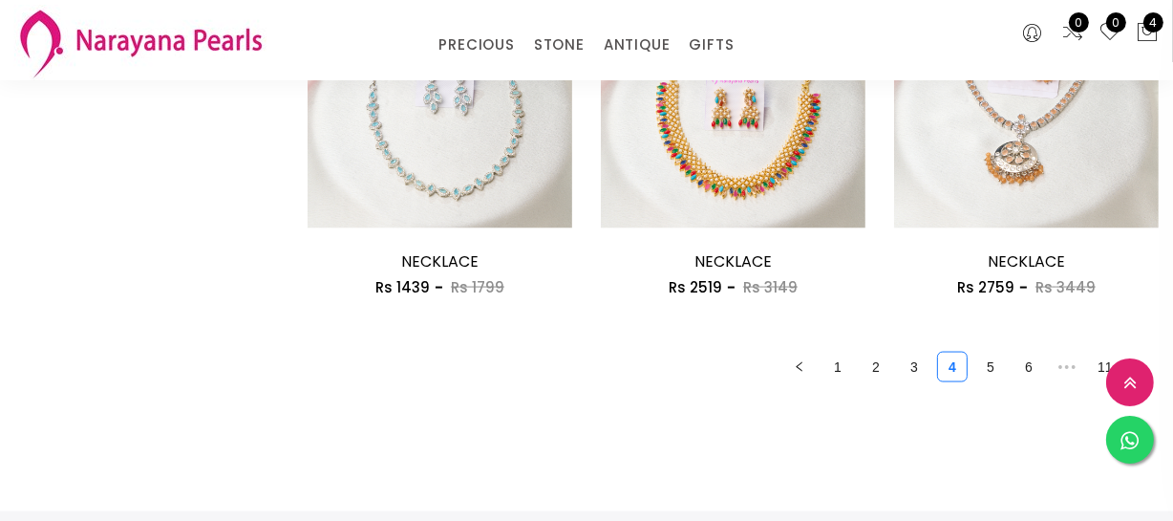
scroll to position [2518, 0]
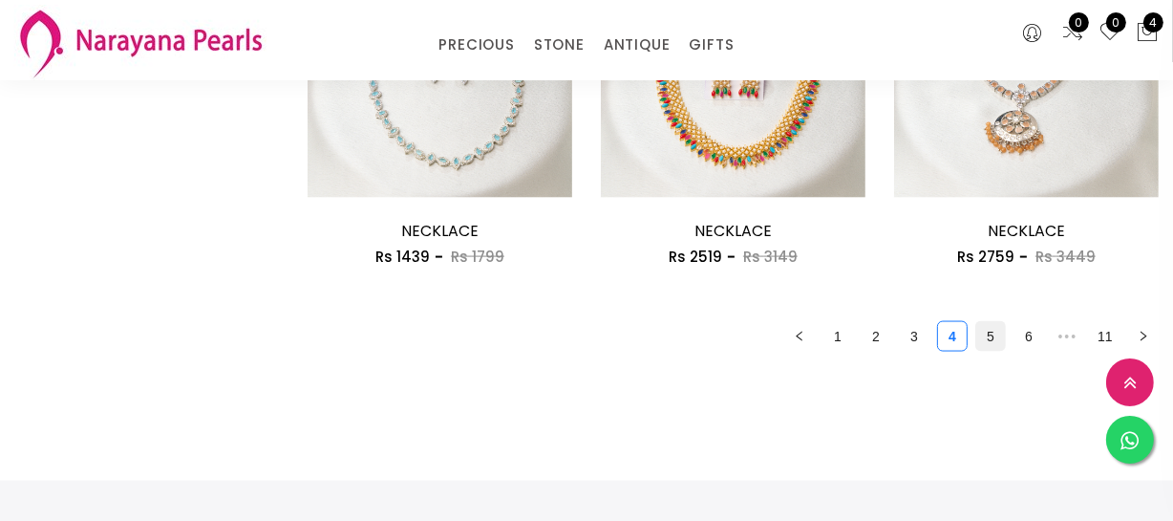
click at [980, 322] on link "5" at bounding box center [990, 336] width 29 height 29
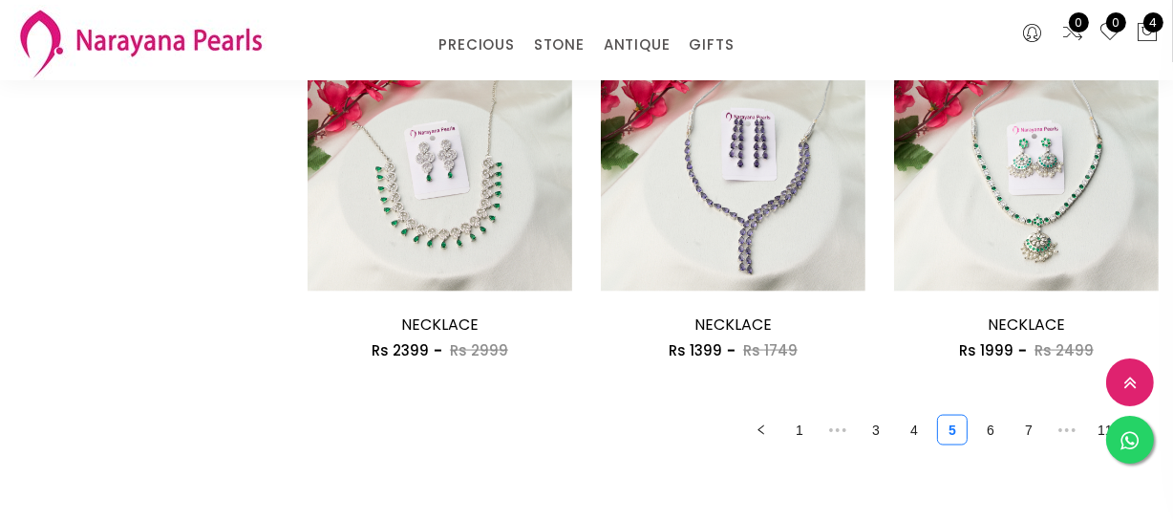
scroll to position [2431, 0]
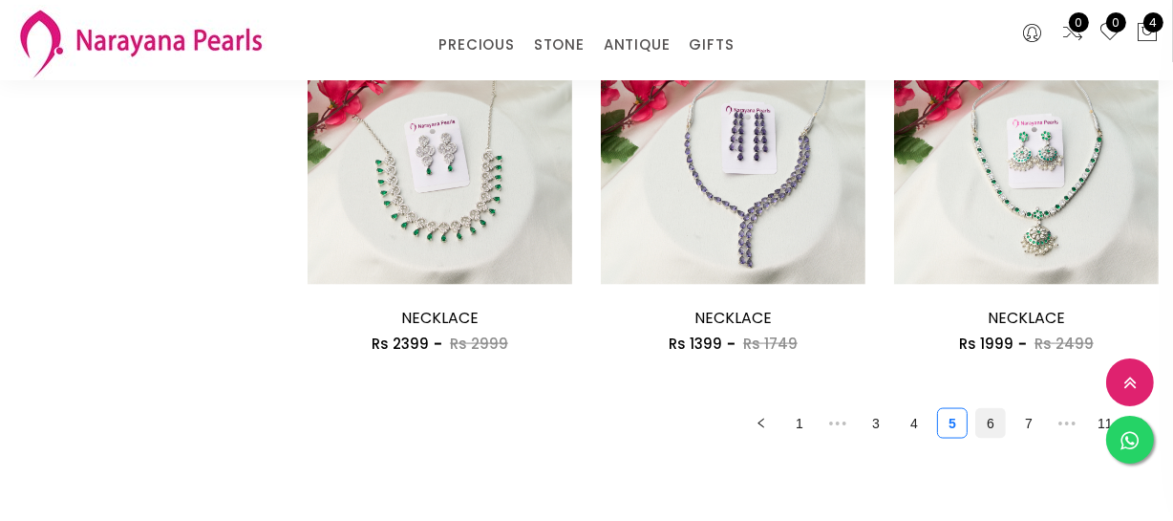
click at [980, 426] on link "6" at bounding box center [990, 423] width 29 height 29
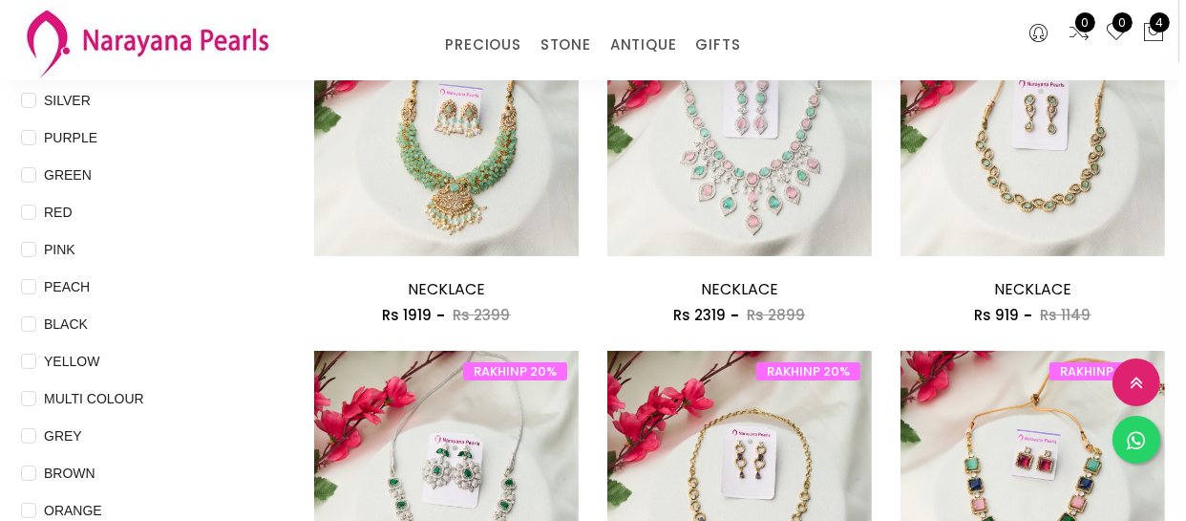
scroll to position [347, 0]
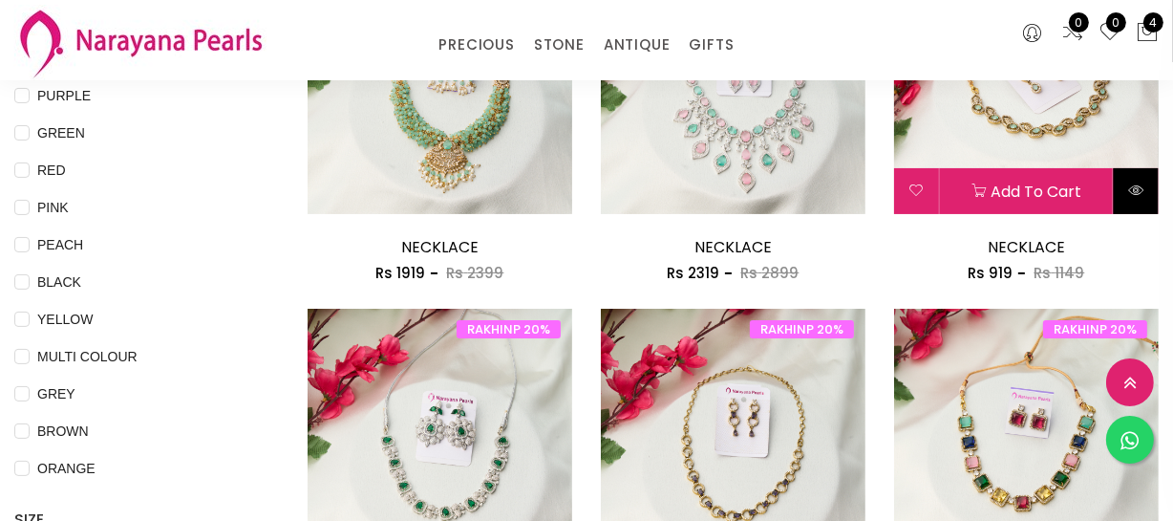
click at [1139, 196] on icon at bounding box center [1135, 189] width 15 height 15
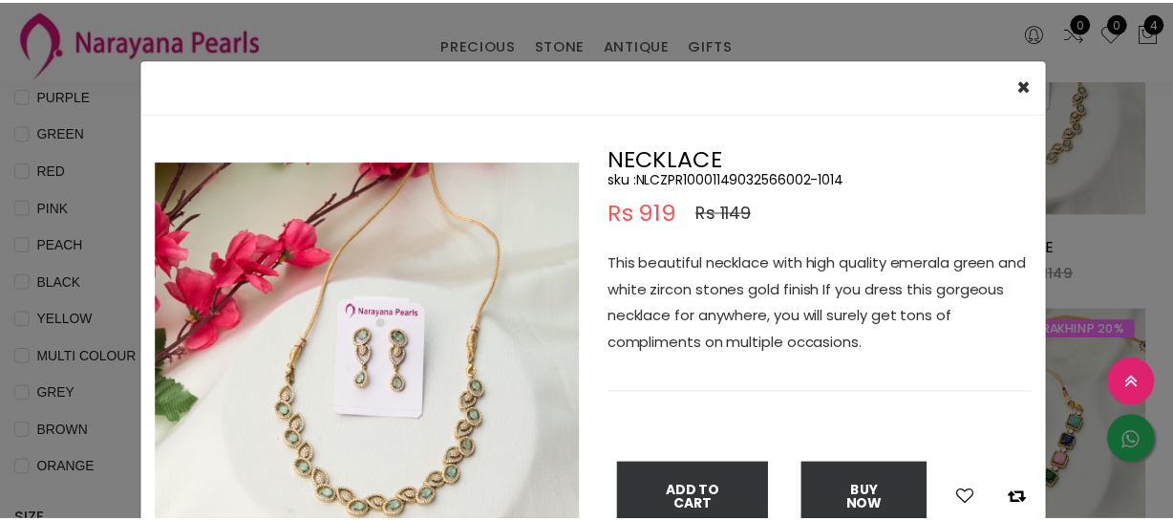
scroll to position [86, 0]
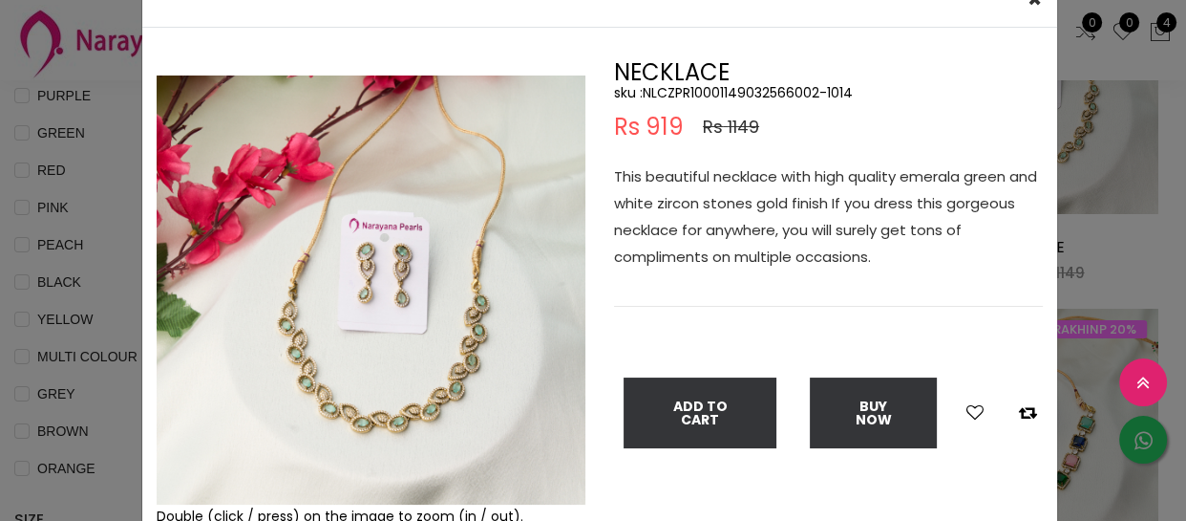
click at [438, 310] on img at bounding box center [371, 289] width 429 height 429
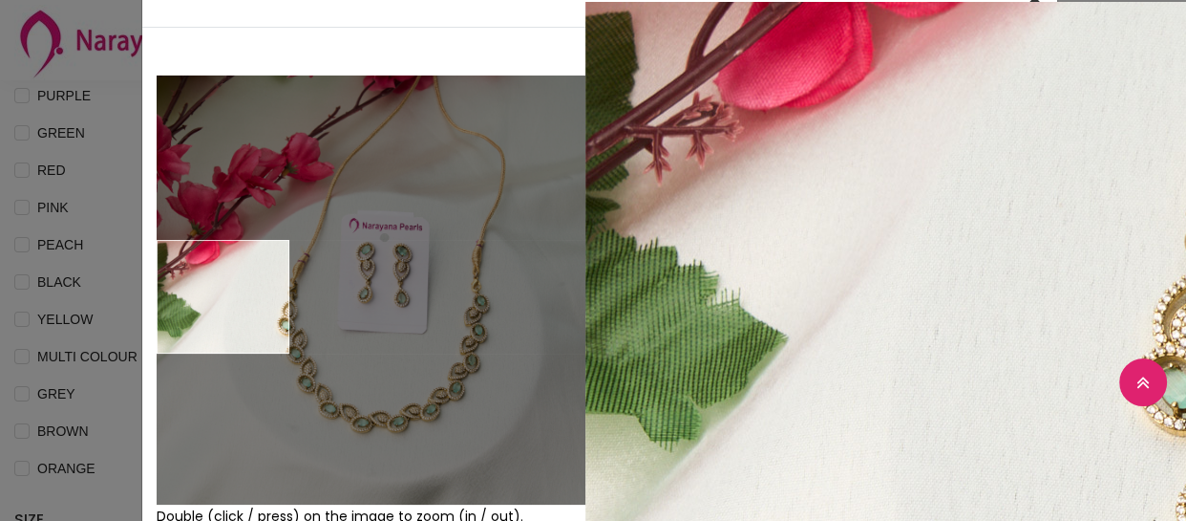
click at [121, 293] on div "× Close Double (click / press) on the image to zoom (in / out). NECKLACE sku : …" at bounding box center [593, 260] width 1186 height 521
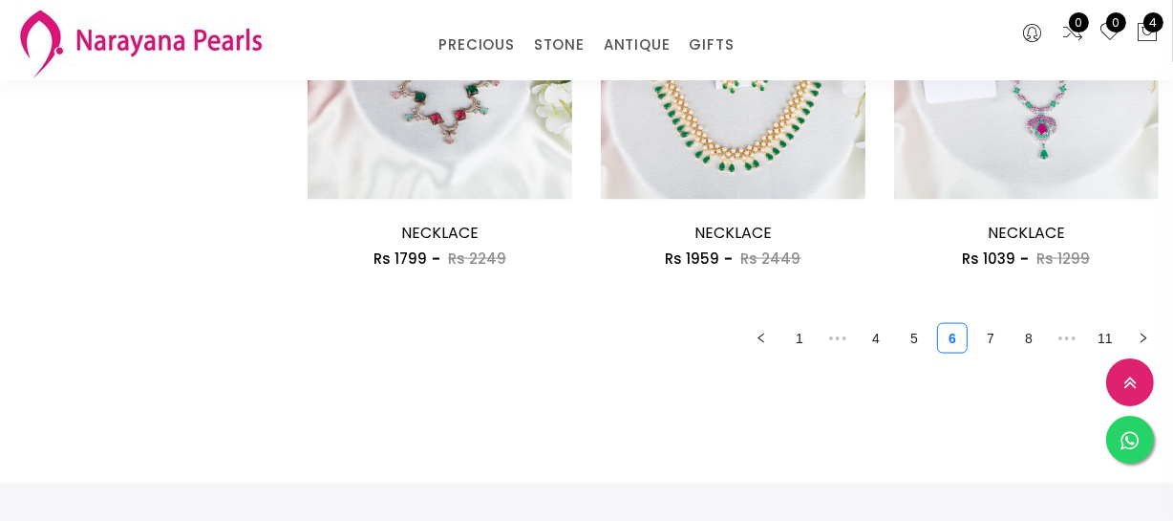
scroll to position [2518, 0]
click at [991, 325] on link "7" at bounding box center [990, 336] width 29 height 29
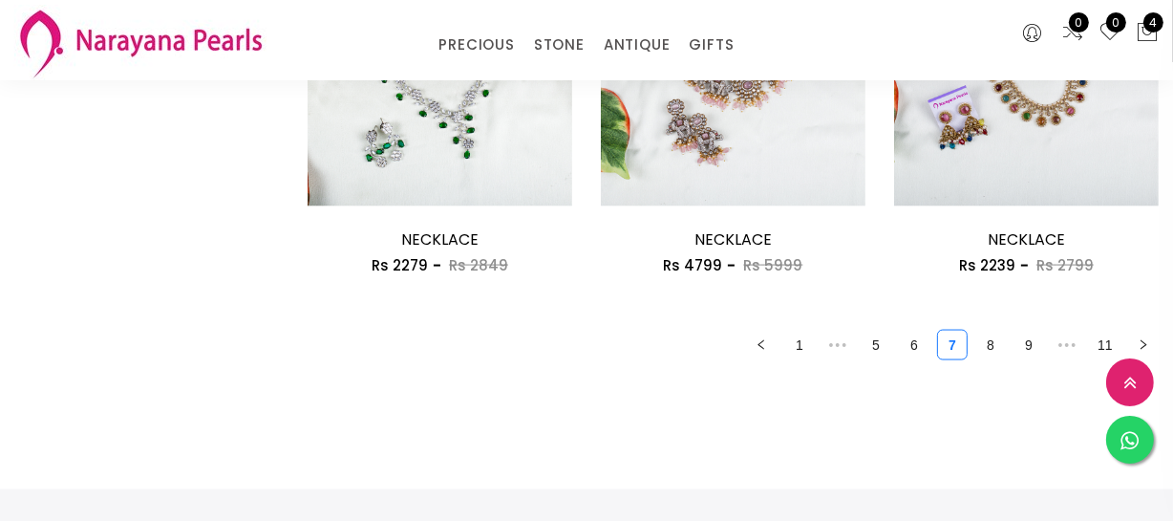
scroll to position [2518, 0]
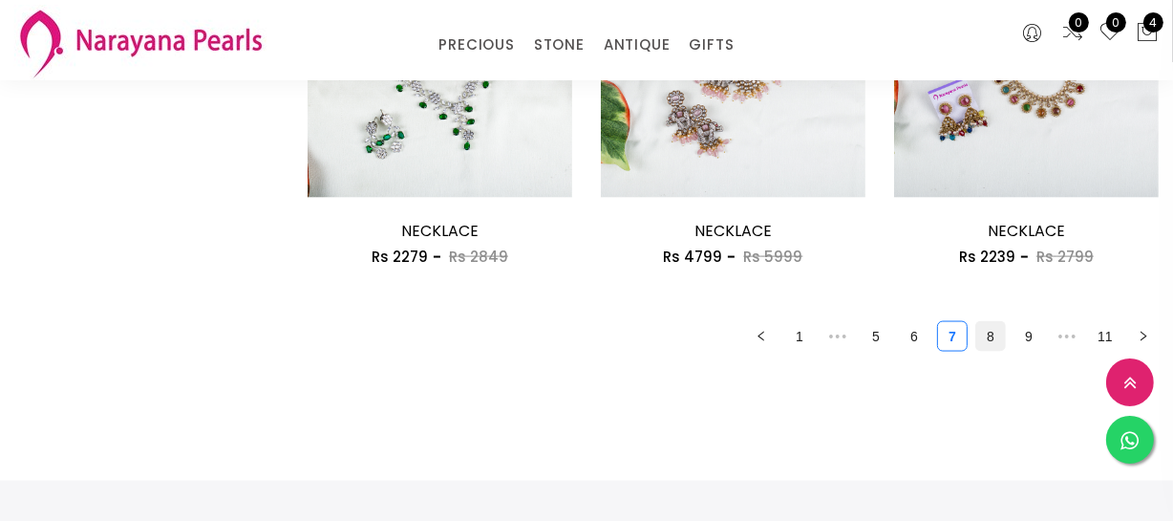
click at [979, 328] on link "8" at bounding box center [990, 336] width 29 height 29
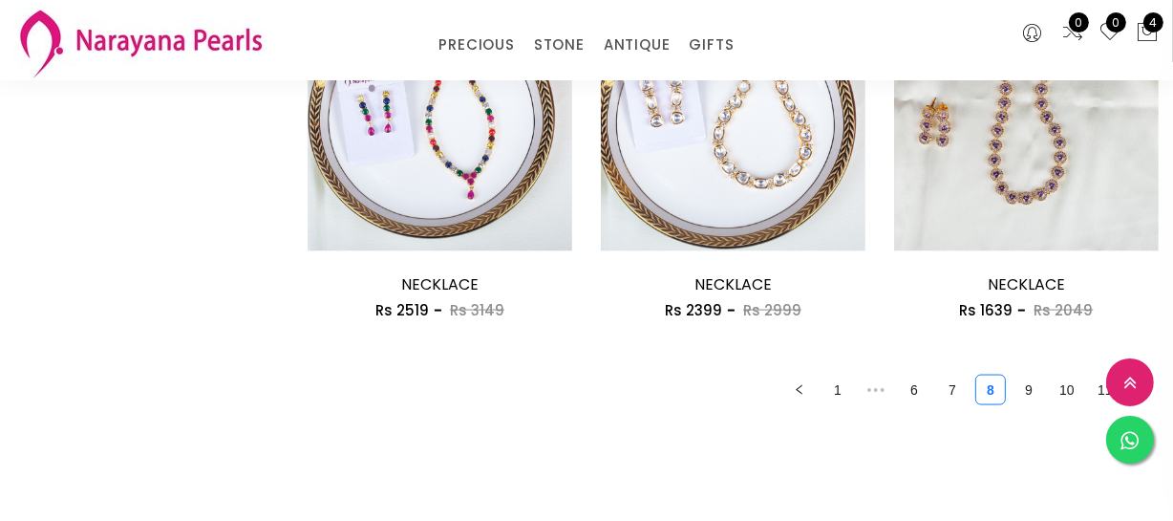
scroll to position [2466, 0]
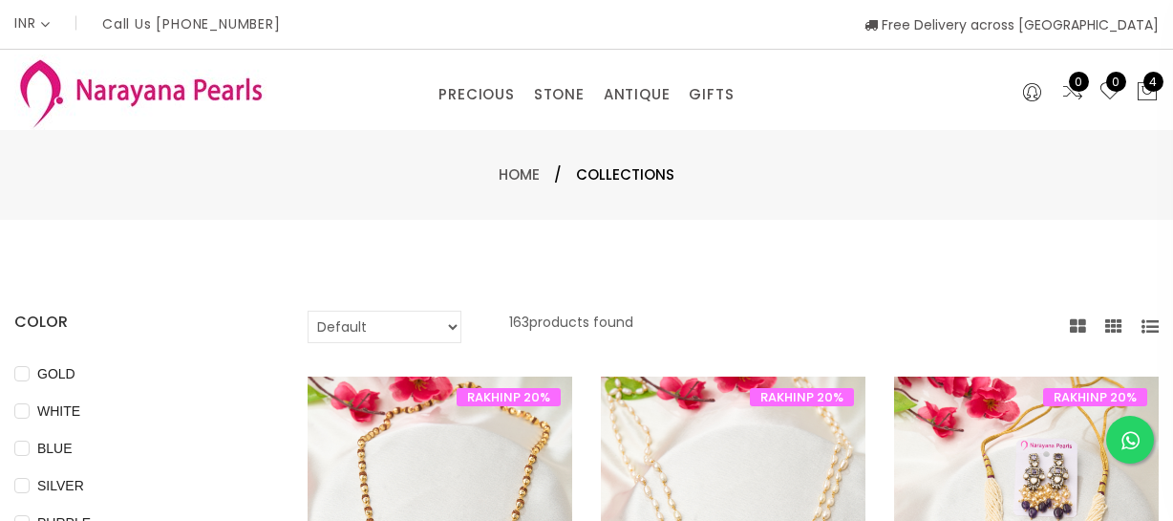
select select "INR"
